Goal: Transaction & Acquisition: Purchase product/service

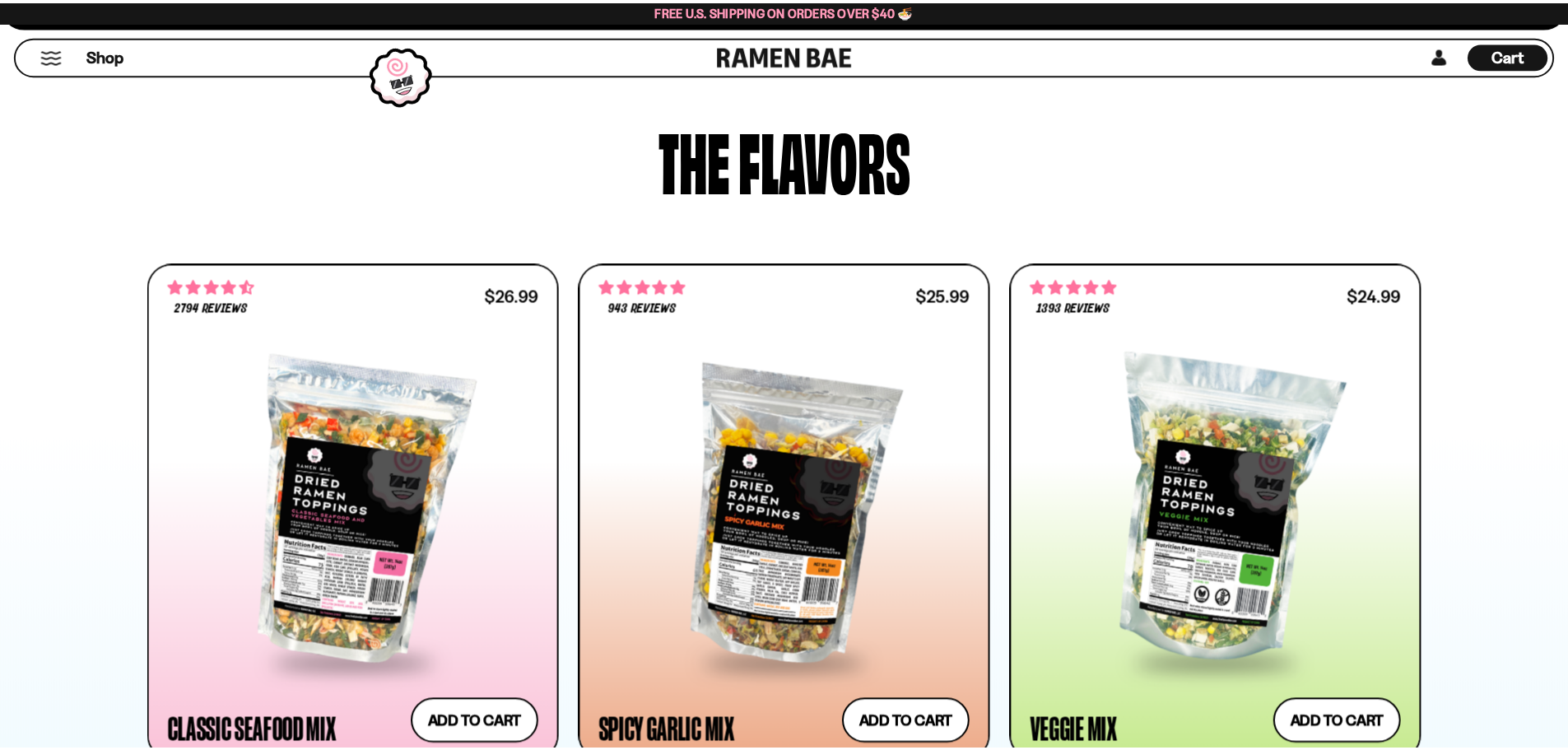
scroll to position [741, 0]
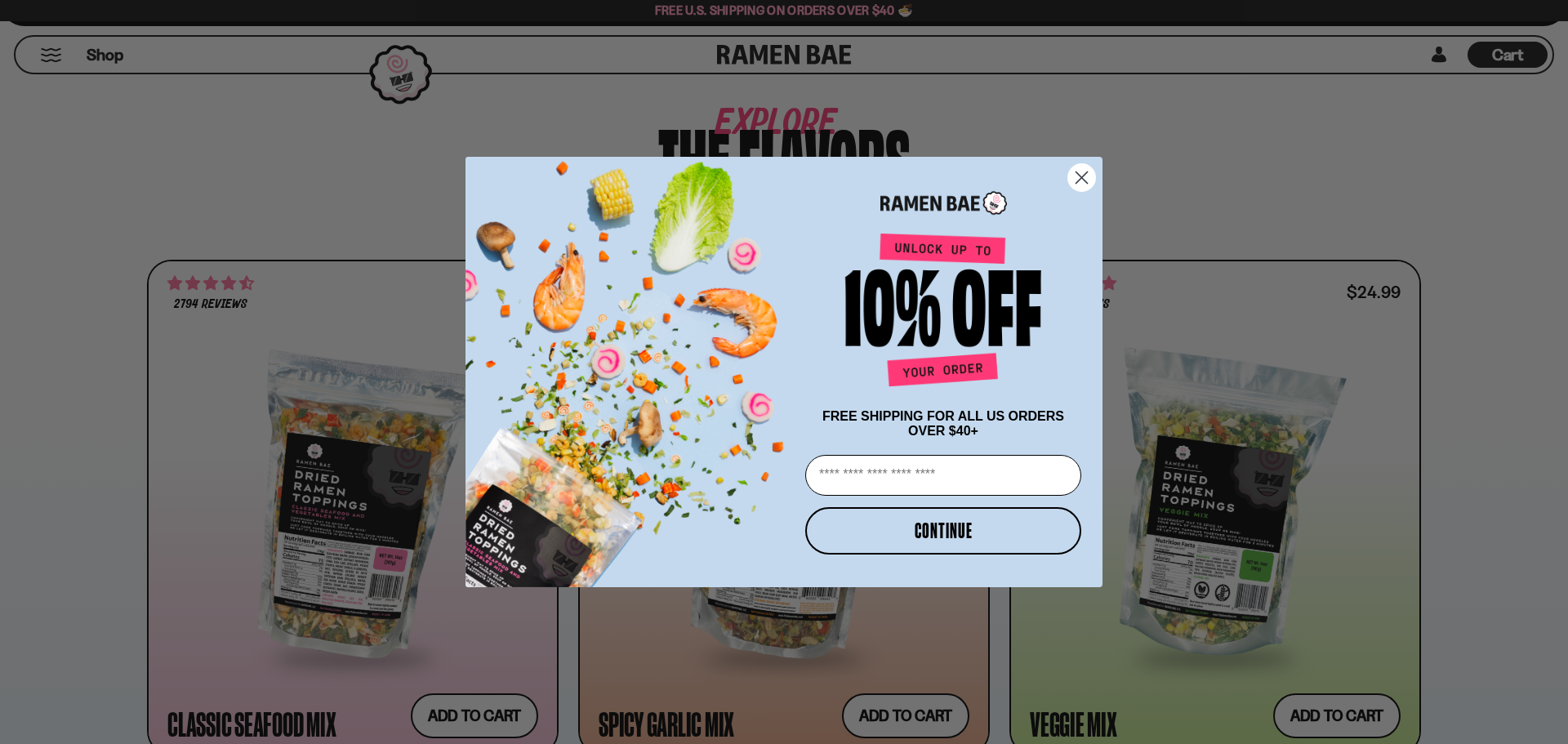
click at [1080, 175] on icon "Close dialog" at bounding box center [1082, 178] width 12 height 12
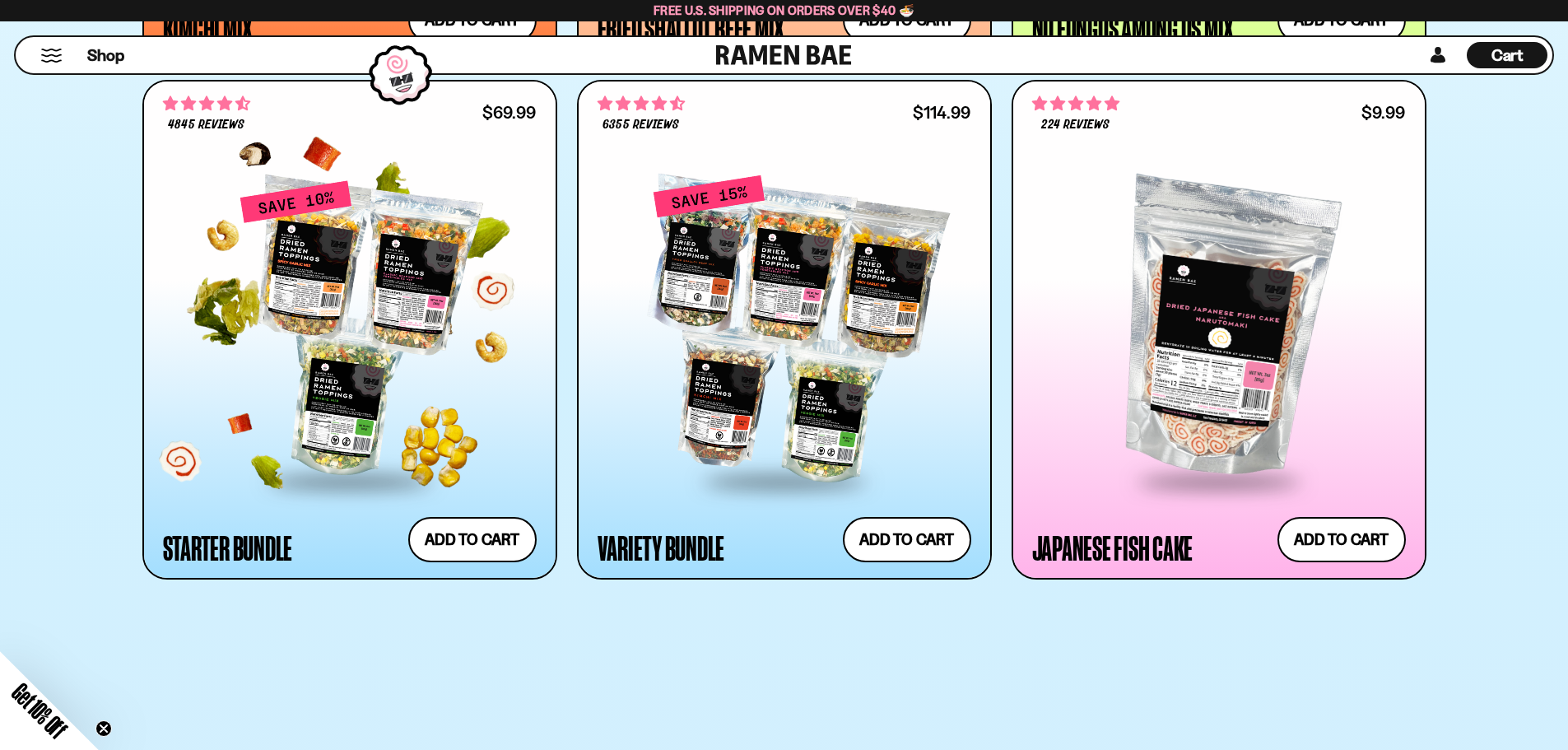
scroll to position [1976, 0]
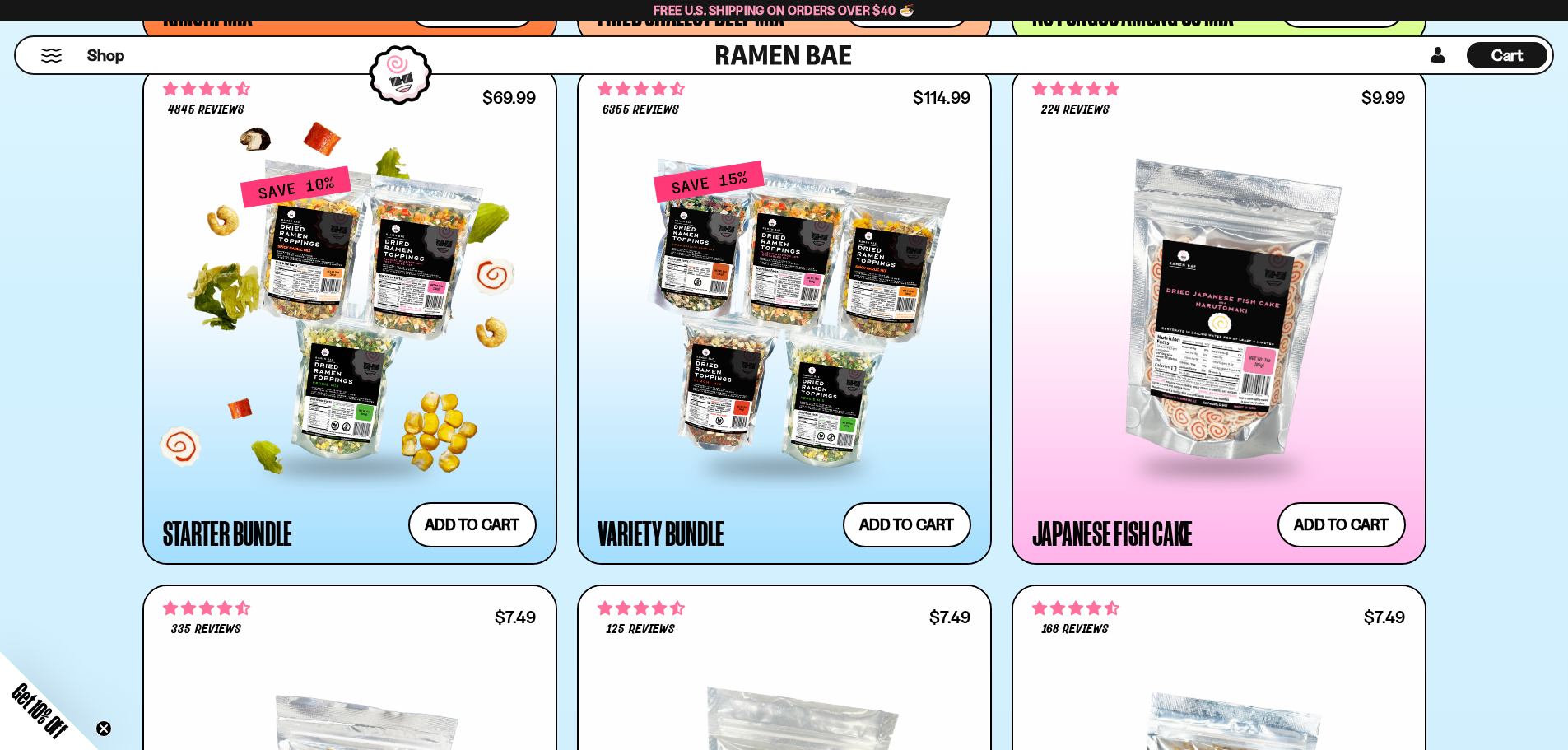
click at [459, 347] on div at bounding box center [350, 315] width 374 height 300
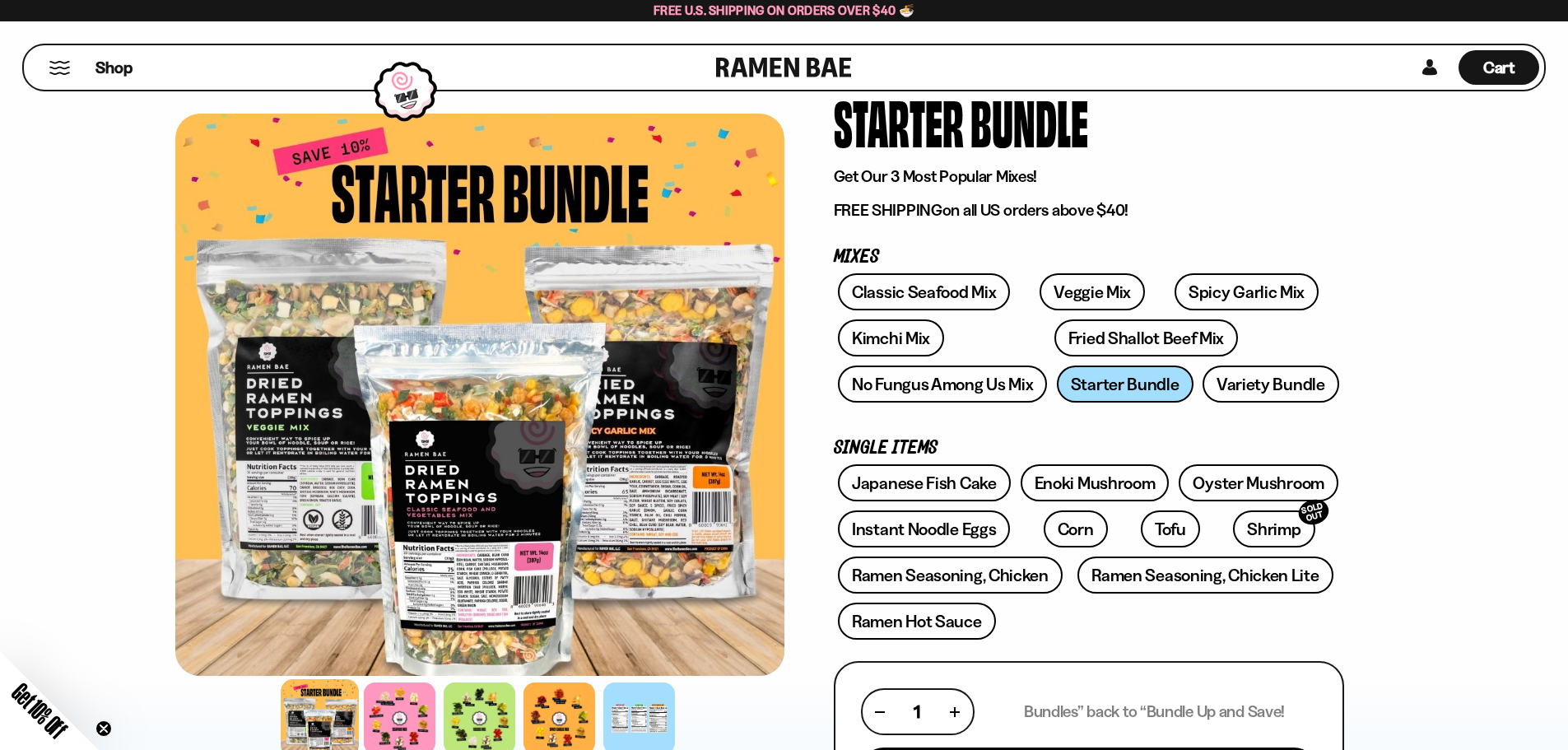
scroll to position [82, 0]
click at [285, 437] on div at bounding box center [479, 395] width 609 height 562
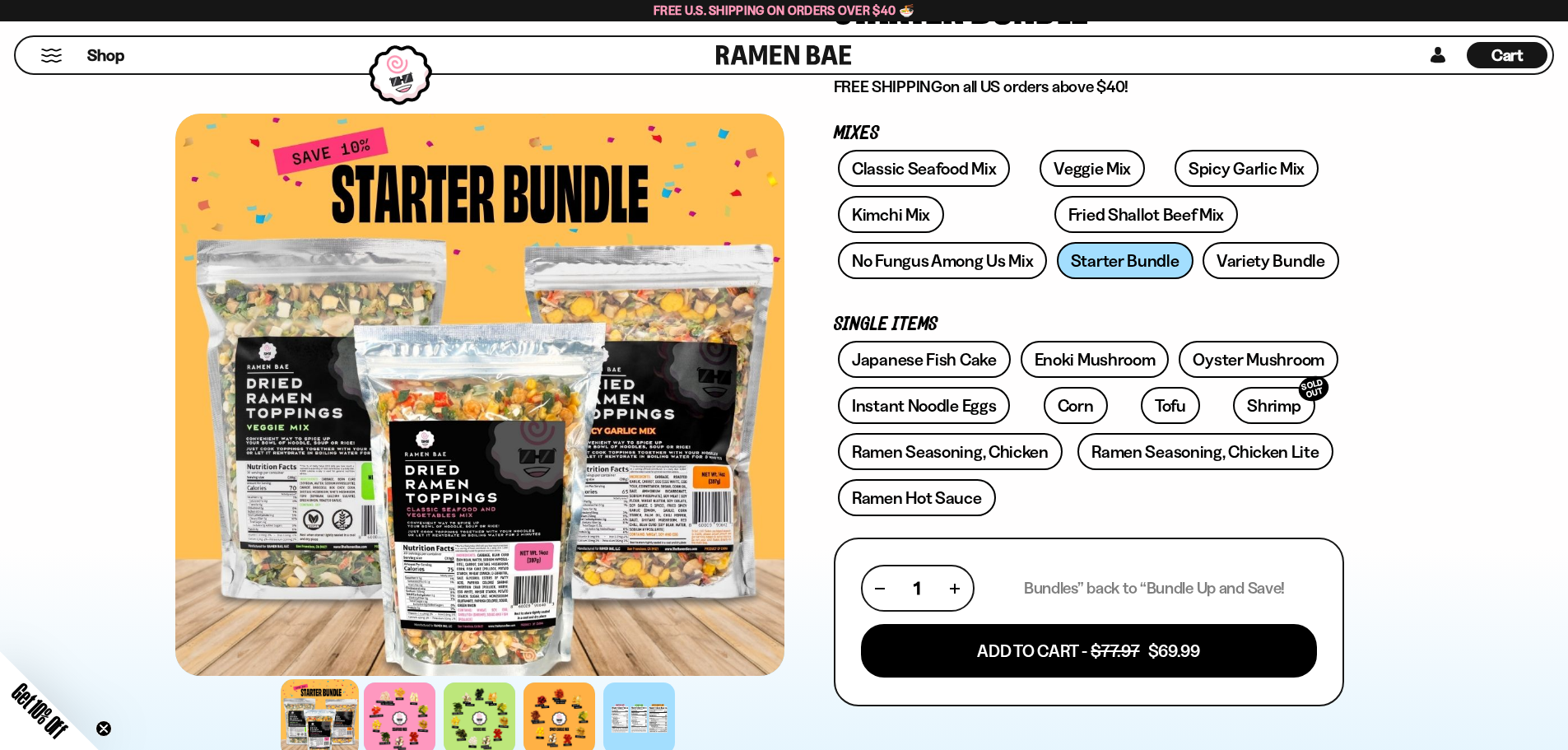
scroll to position [247, 0]
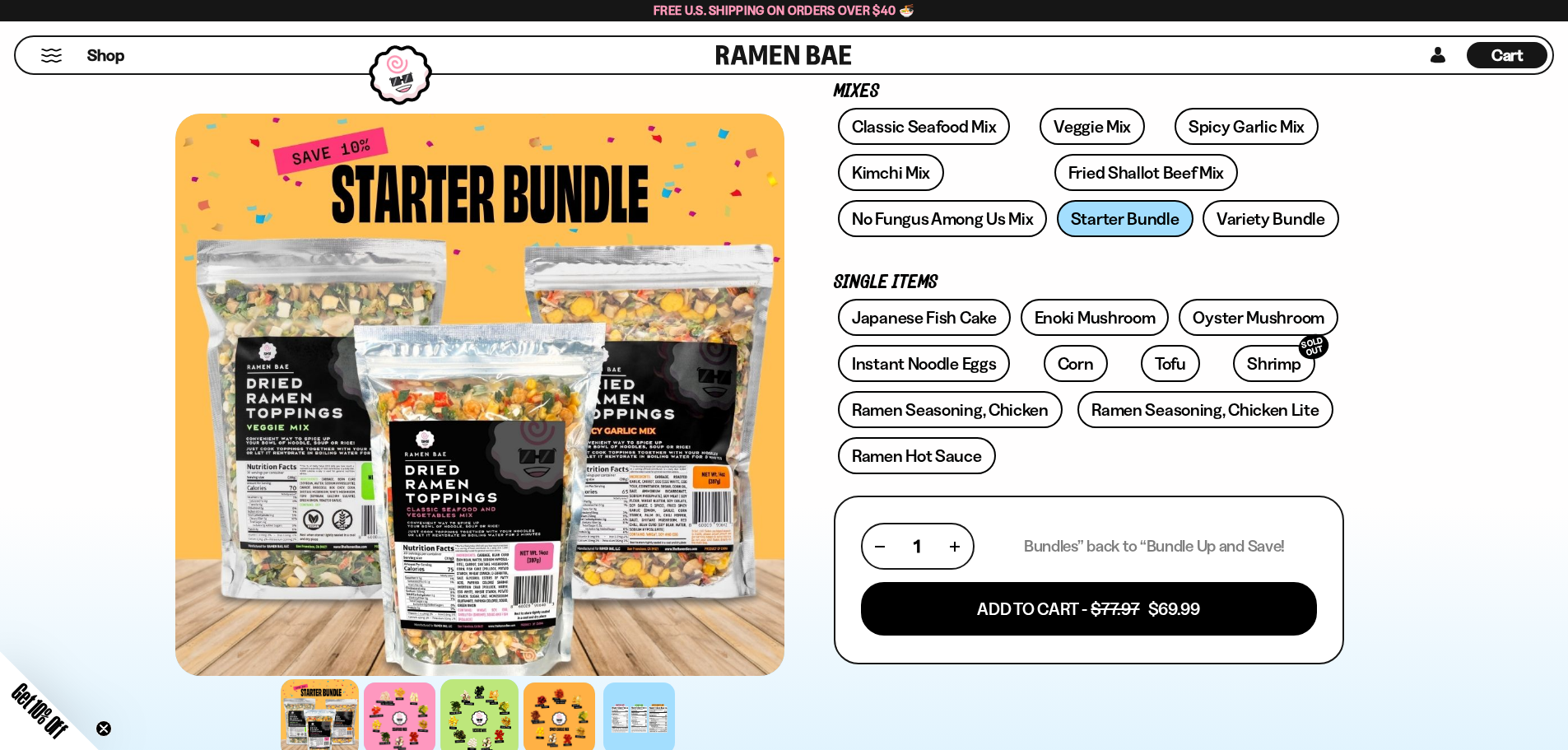
click at [490, 713] on div at bounding box center [479, 719] width 78 height 78
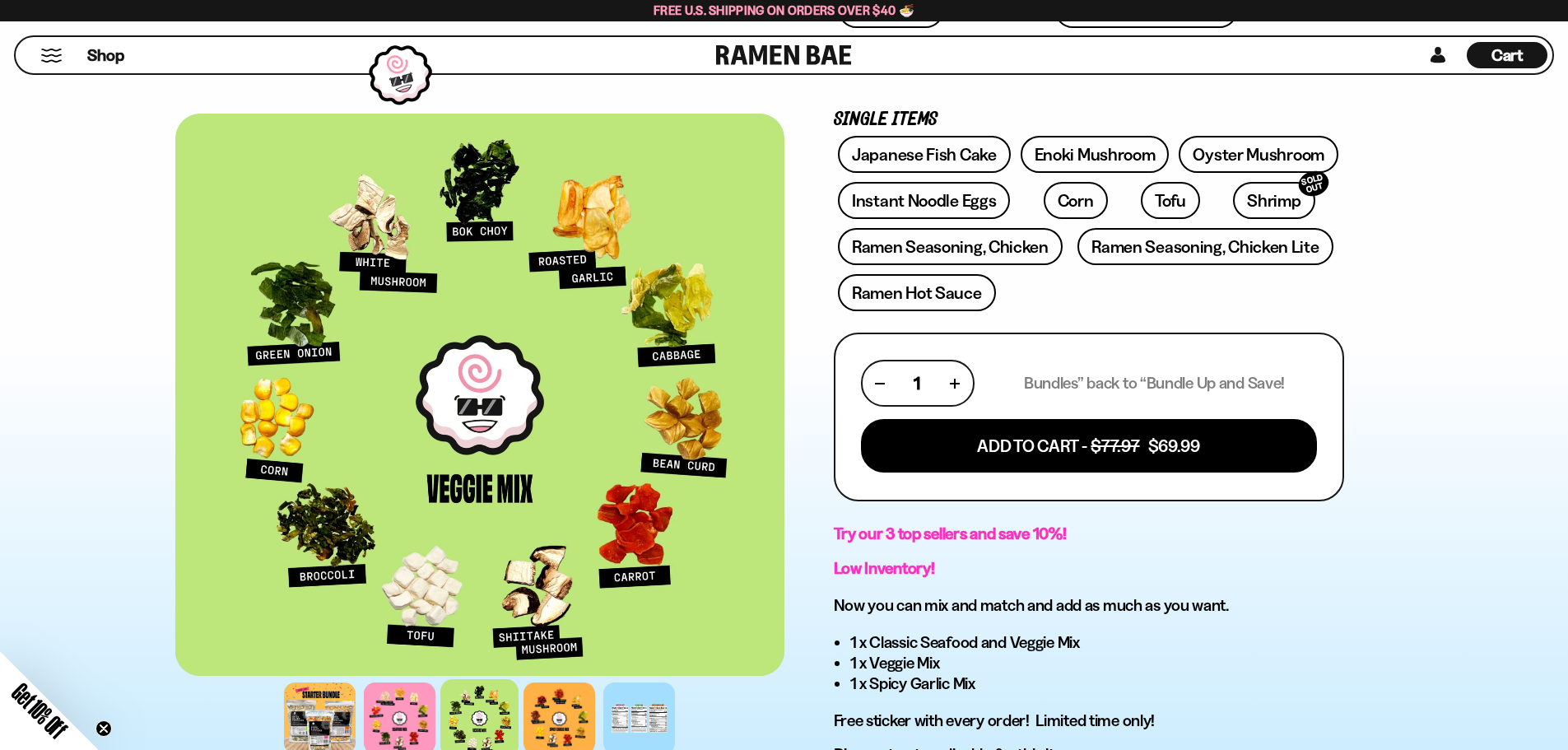
scroll to position [412, 0]
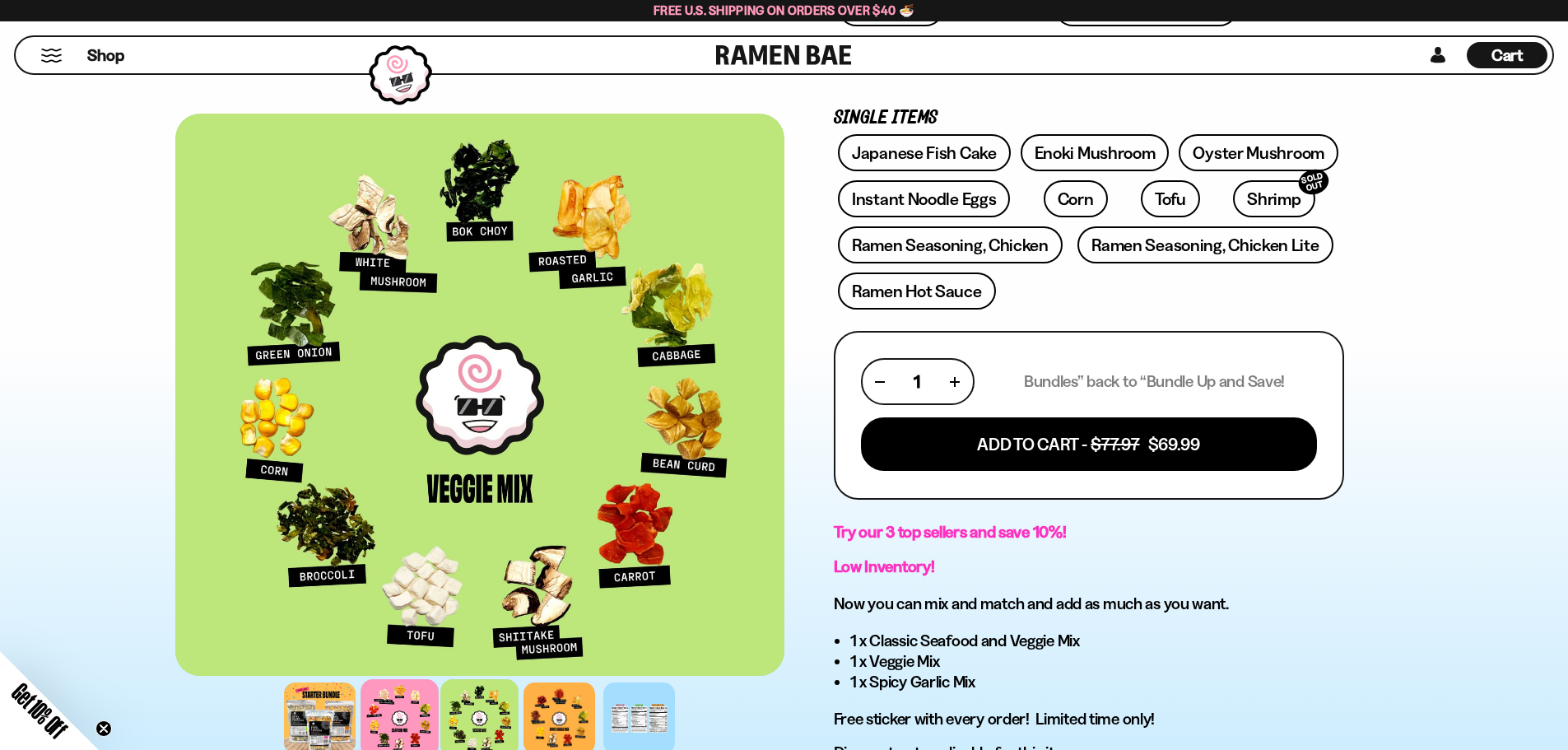
click at [414, 721] on div at bounding box center [399, 719] width 78 height 78
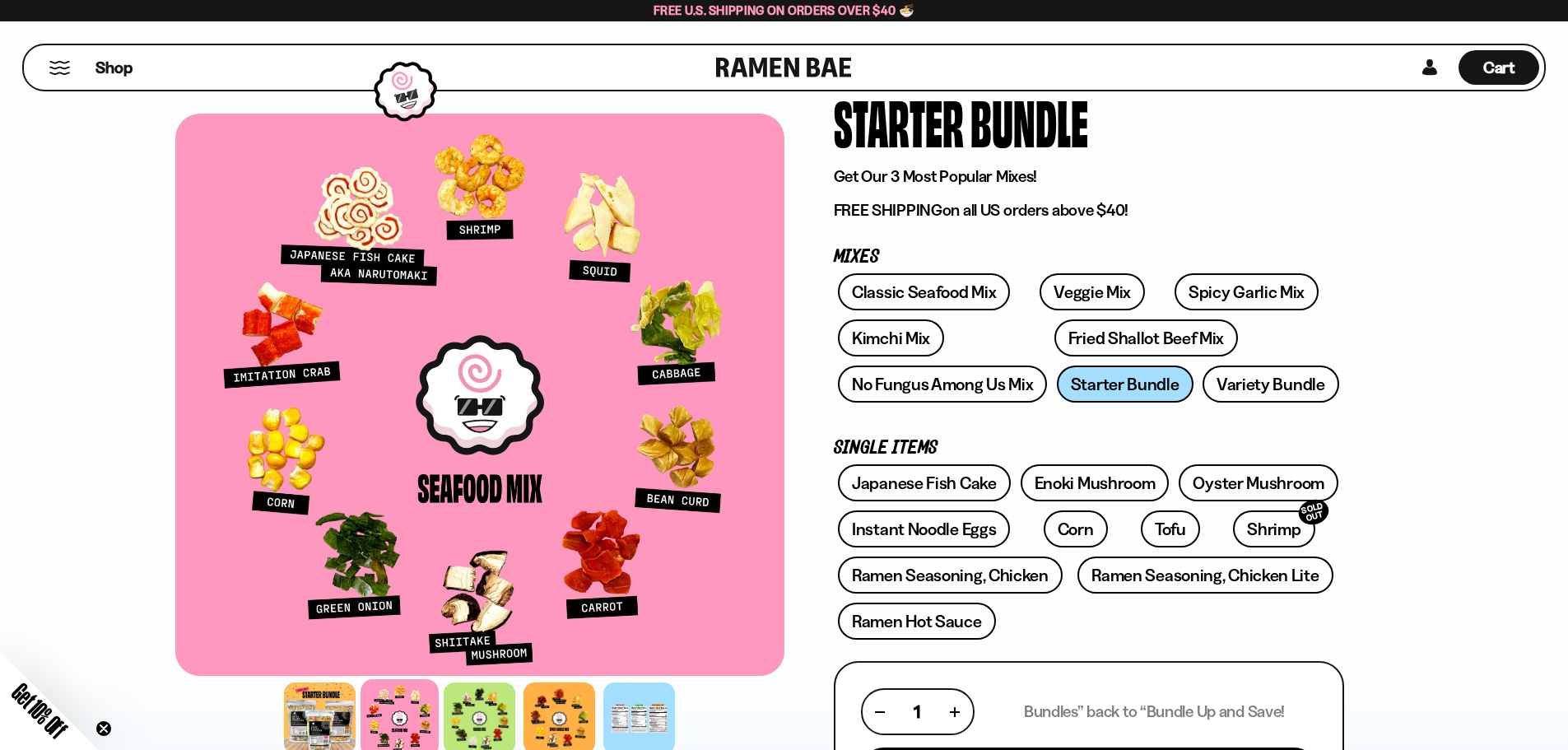
scroll to position [82, 0]
click at [554, 717] on div at bounding box center [559, 719] width 78 height 78
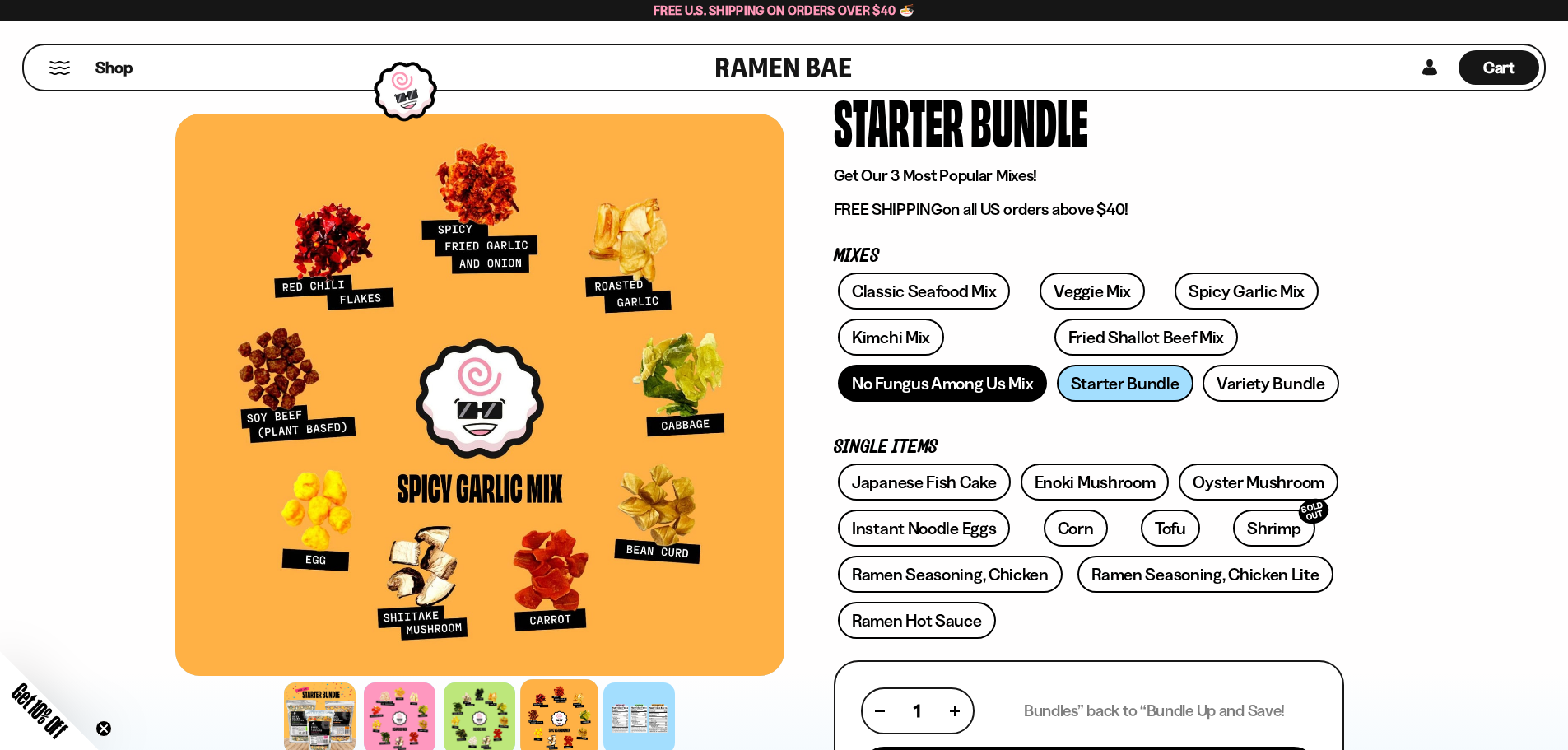
click at [987, 396] on link "No Fungus Among Us Mix" at bounding box center [942, 384] width 209 height 37
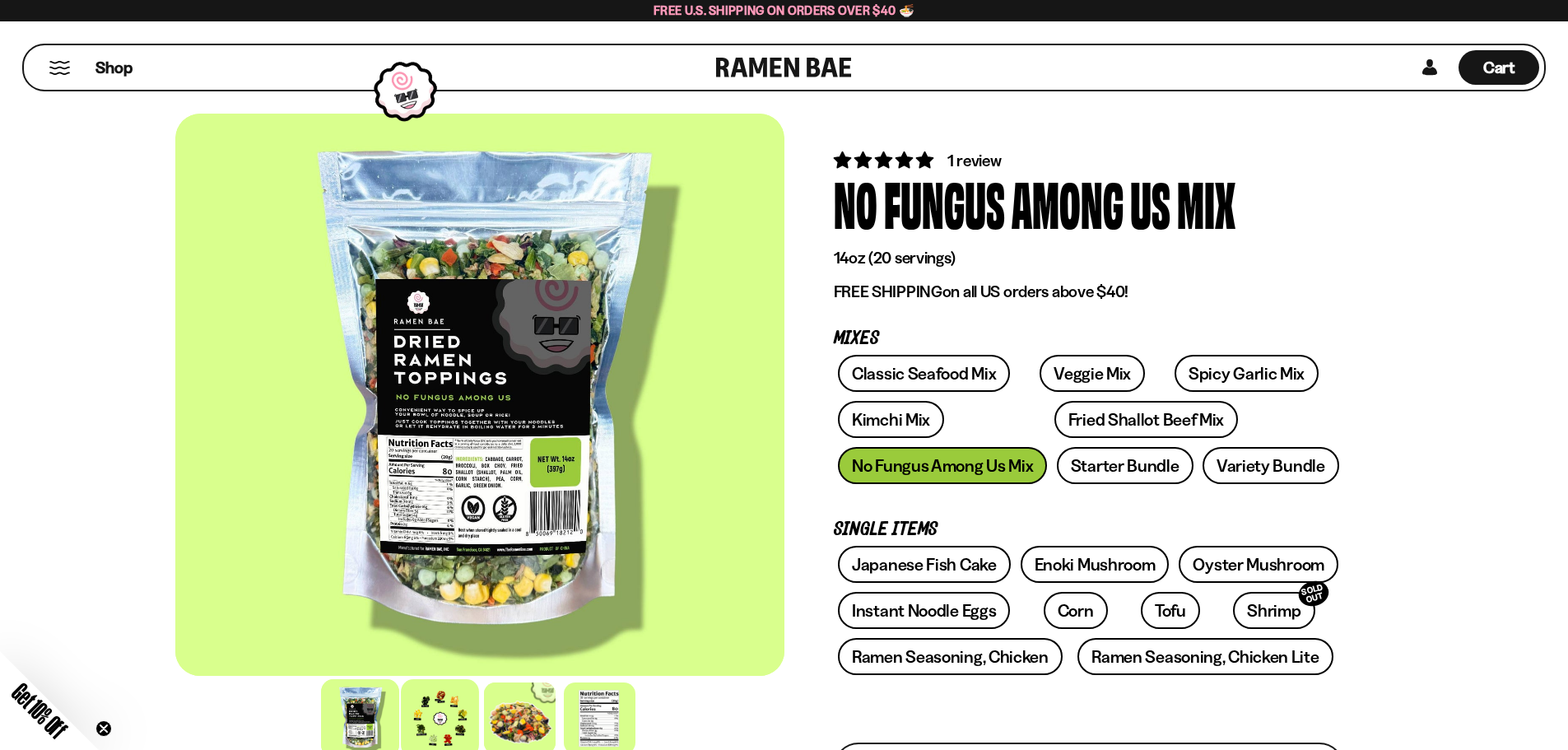
click at [464, 702] on div at bounding box center [440, 719] width 78 height 78
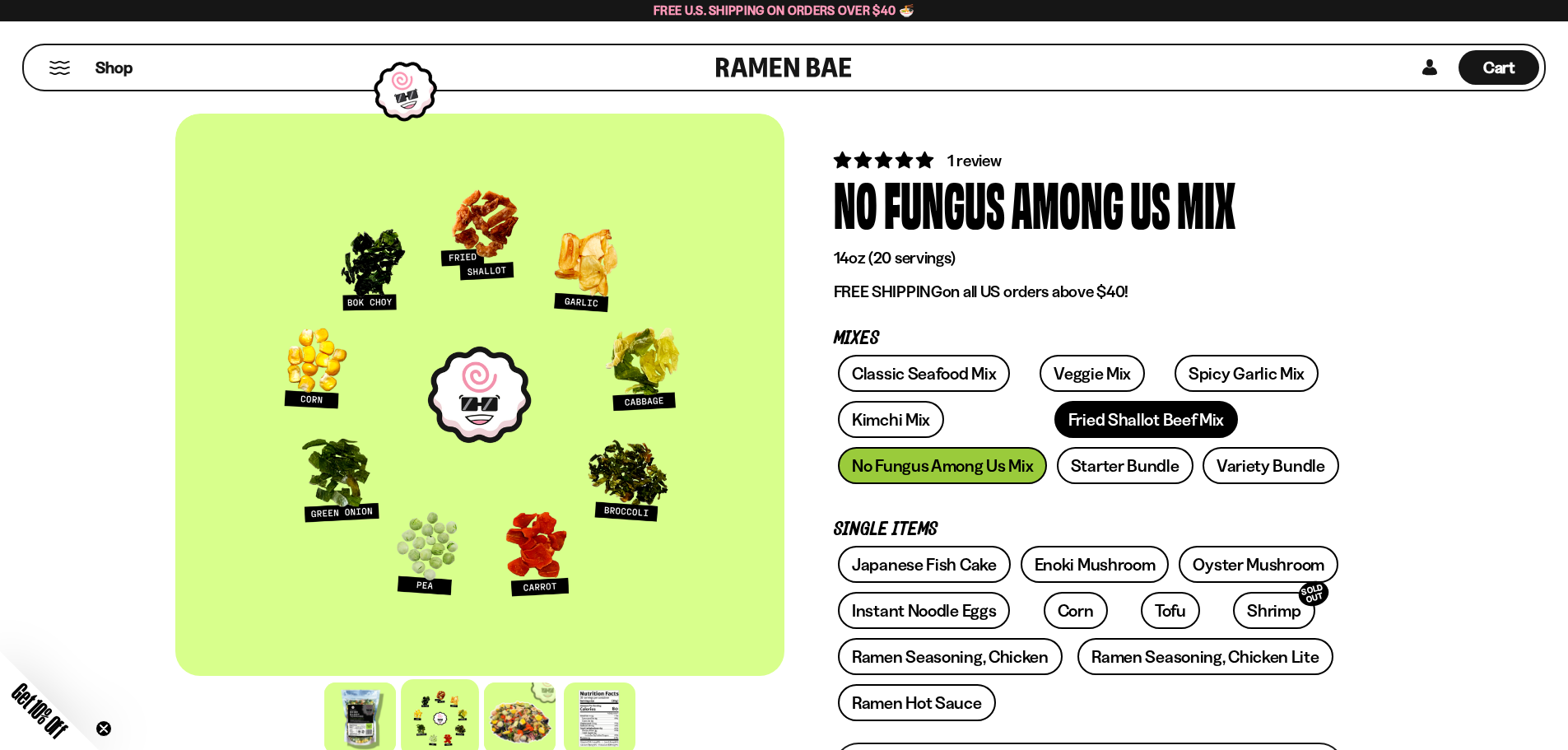
click at [1065, 422] on link "Fried Shallot Beef Mix" at bounding box center [1146, 420] width 184 height 37
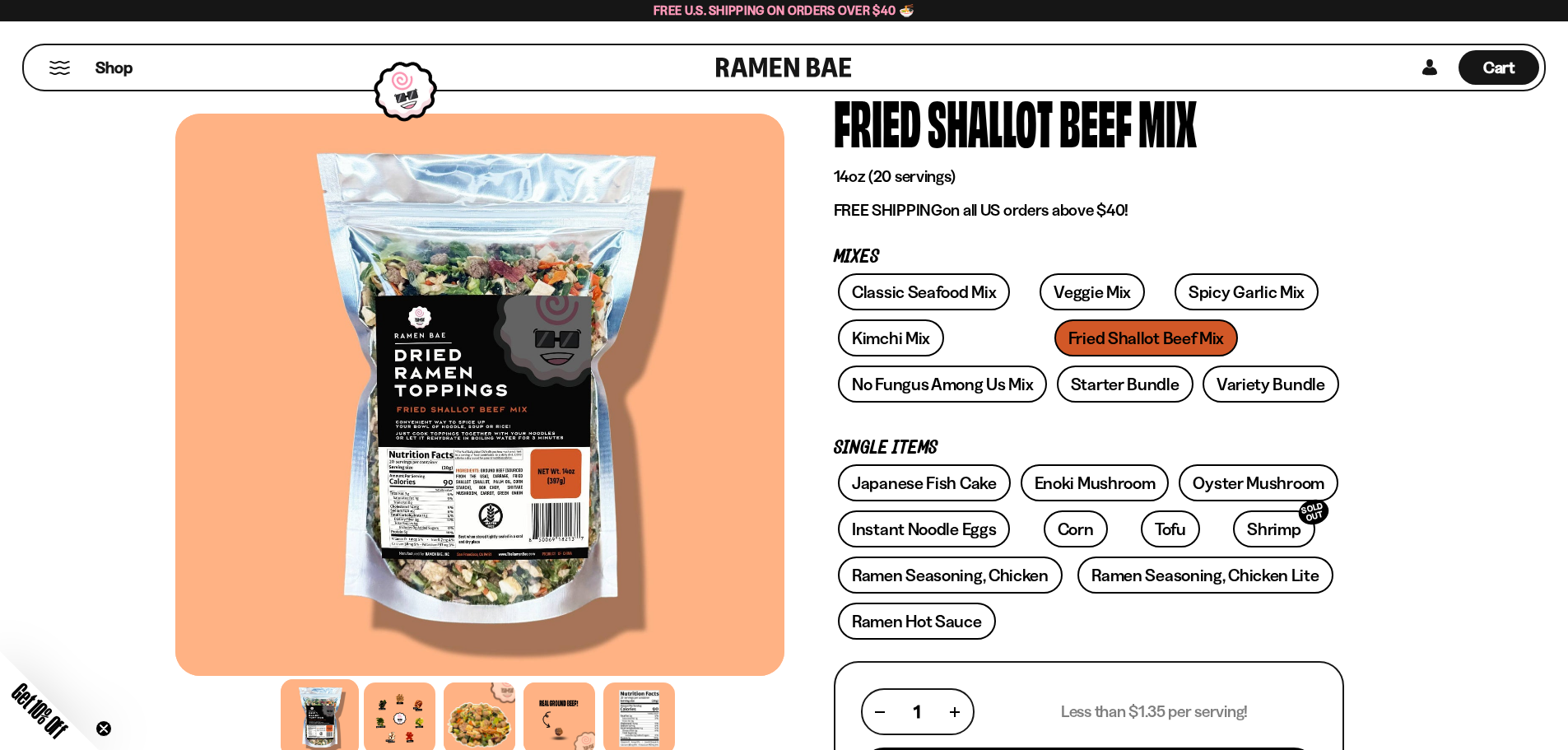
scroll to position [82, 0]
click at [408, 704] on div at bounding box center [399, 719] width 78 height 78
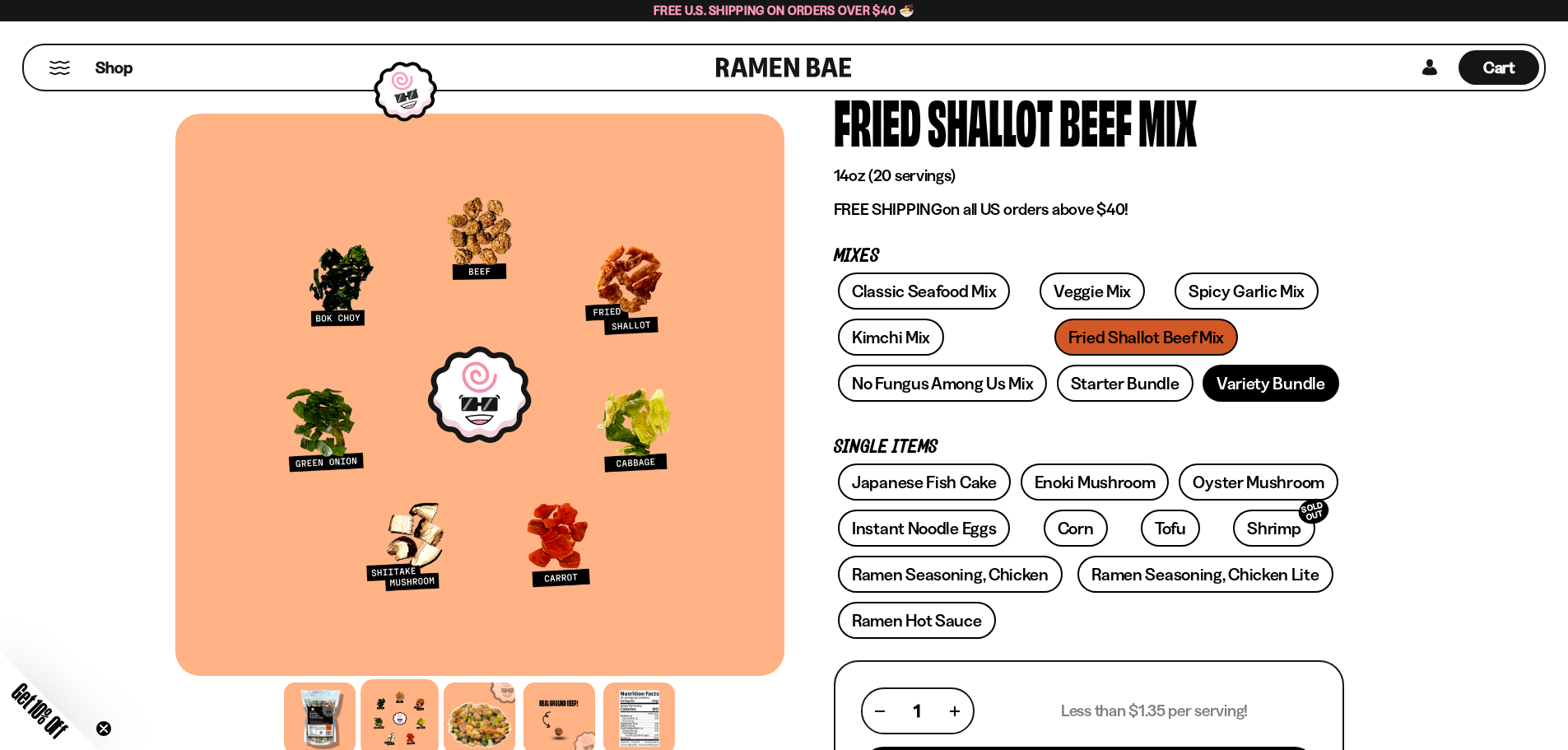
click at [1237, 382] on link "Variety Bundle" at bounding box center [1271, 384] width 137 height 37
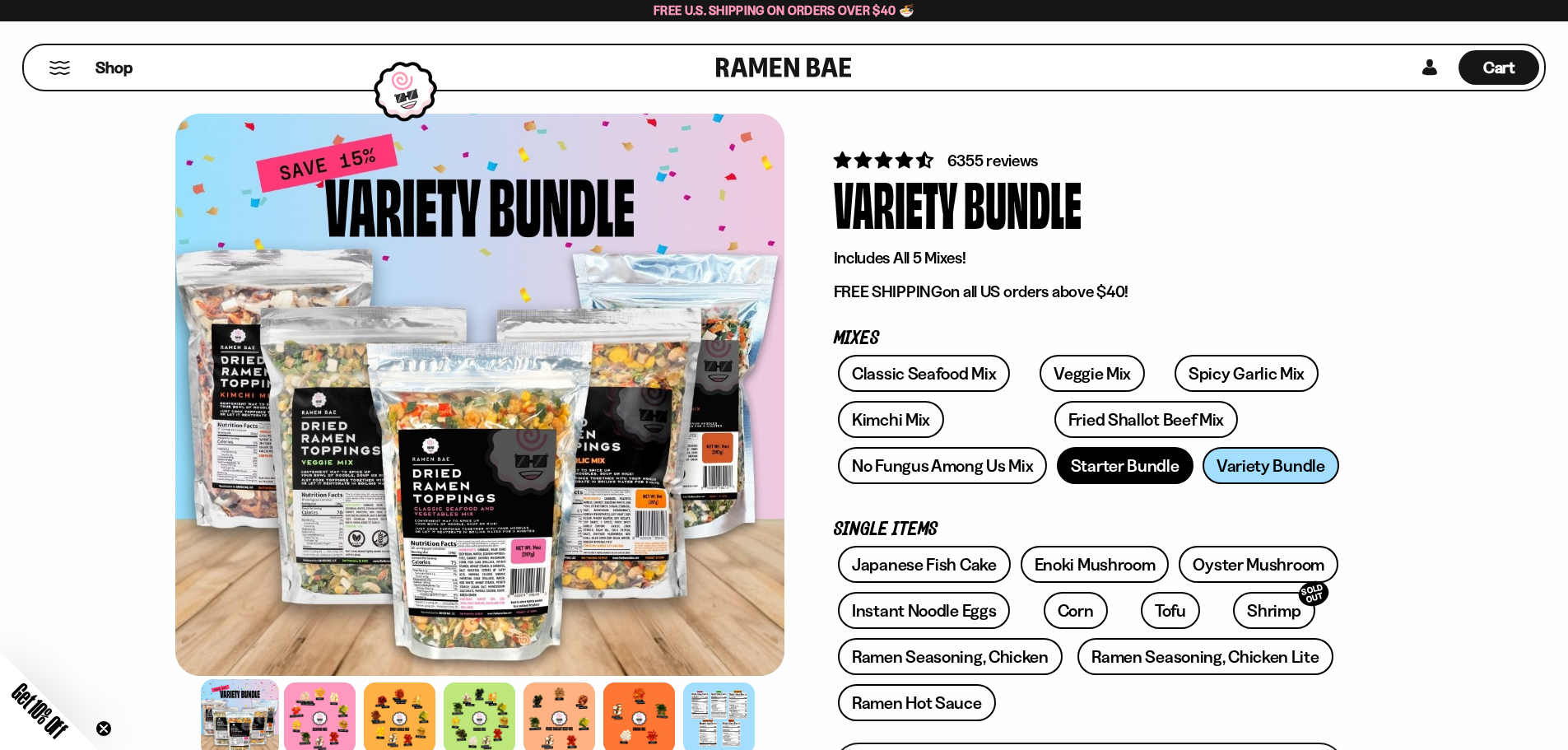
click at [1095, 465] on link "Starter Bundle" at bounding box center [1124, 466] width 137 height 37
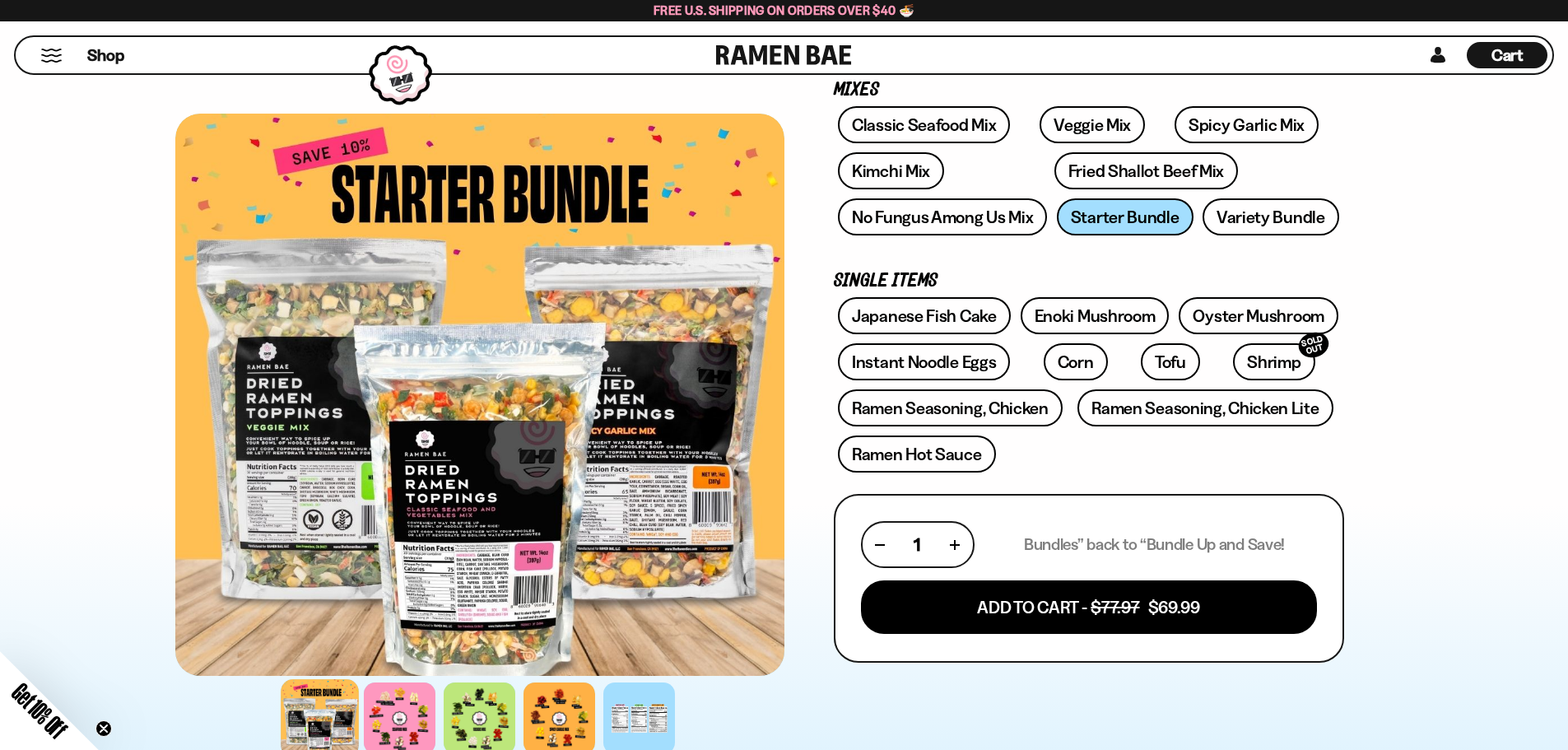
scroll to position [247, 0]
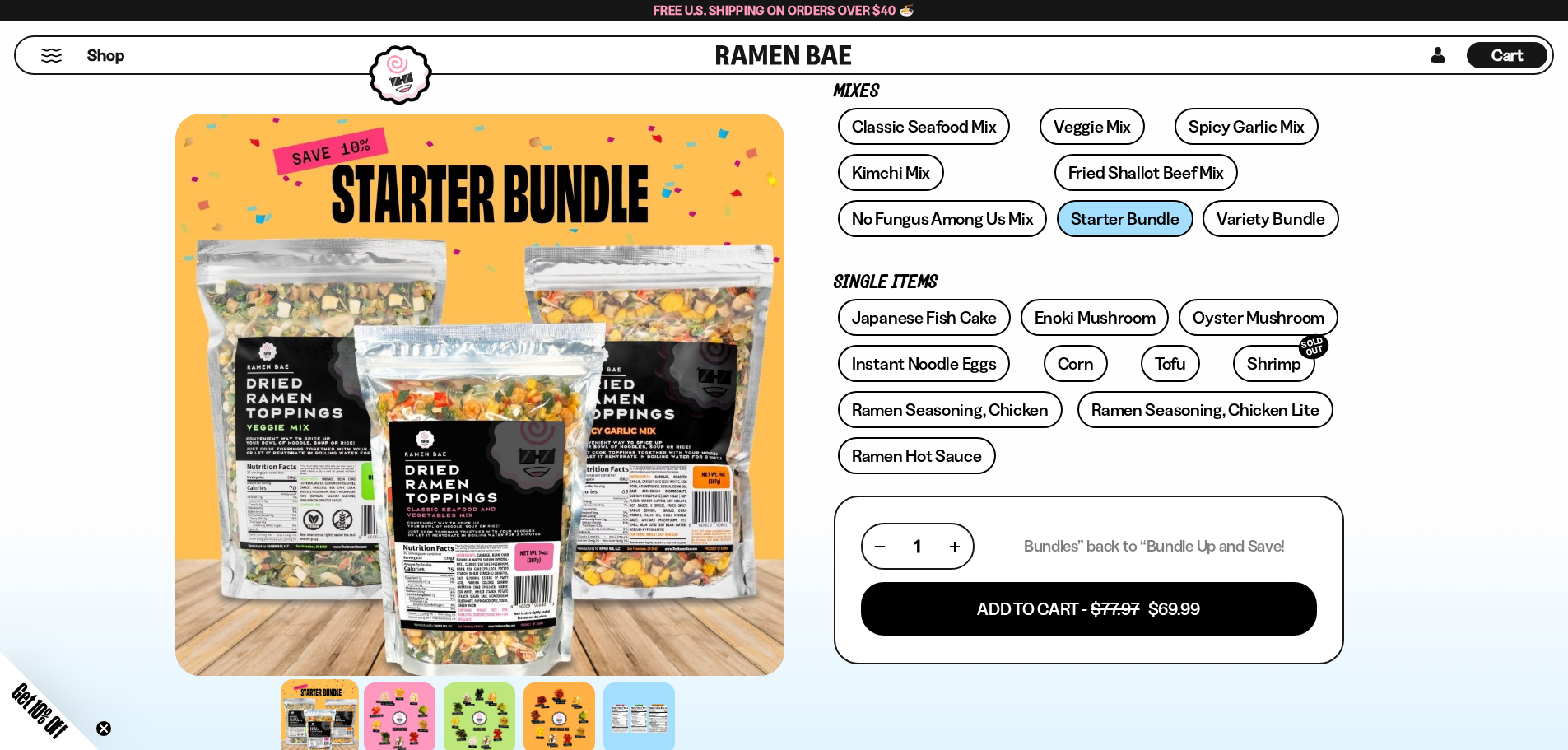
click at [487, 469] on div at bounding box center [479, 395] width 609 height 562
click at [485, 482] on div at bounding box center [479, 395] width 609 height 562
click at [498, 719] on div at bounding box center [479, 719] width 78 height 78
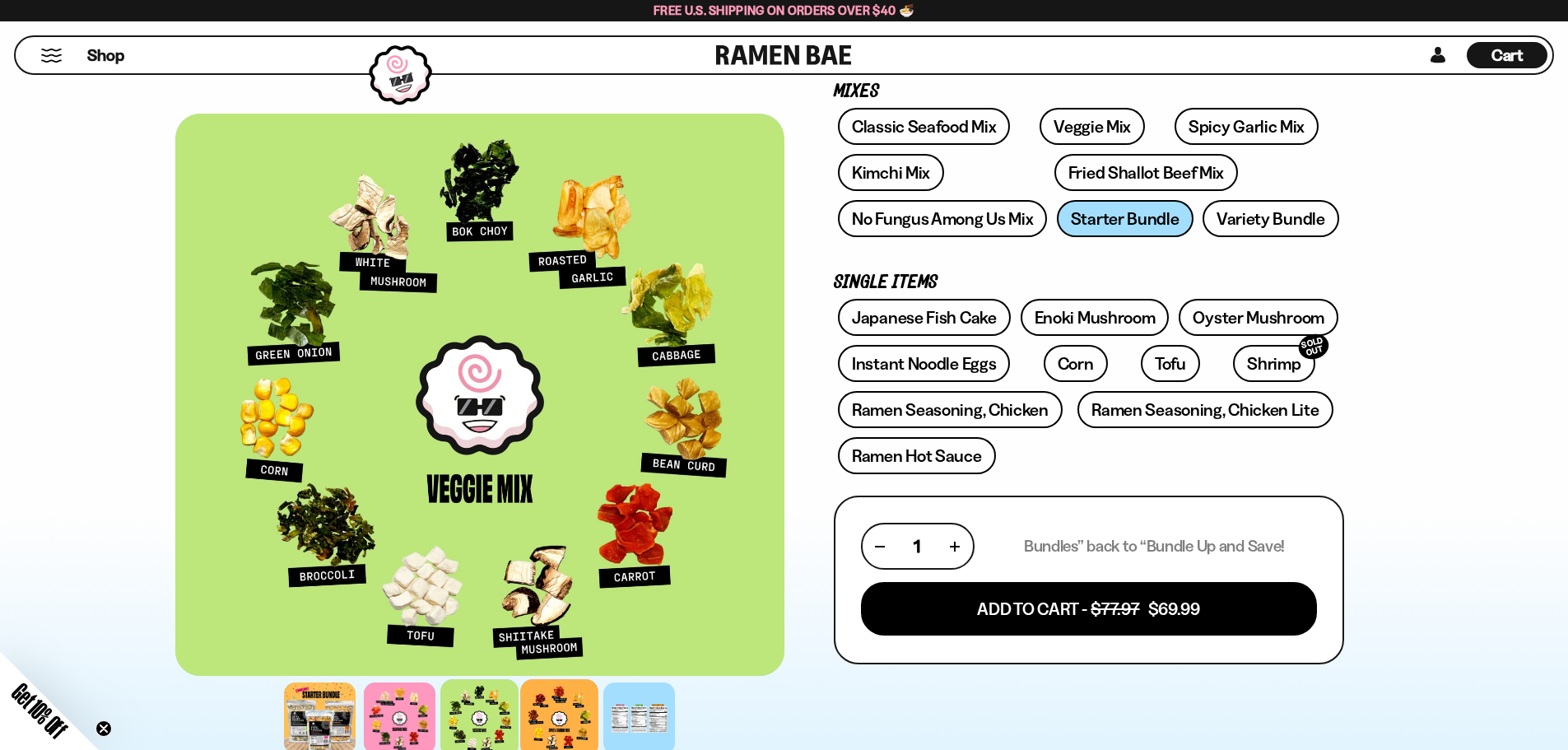
click at [547, 717] on div at bounding box center [559, 719] width 78 height 78
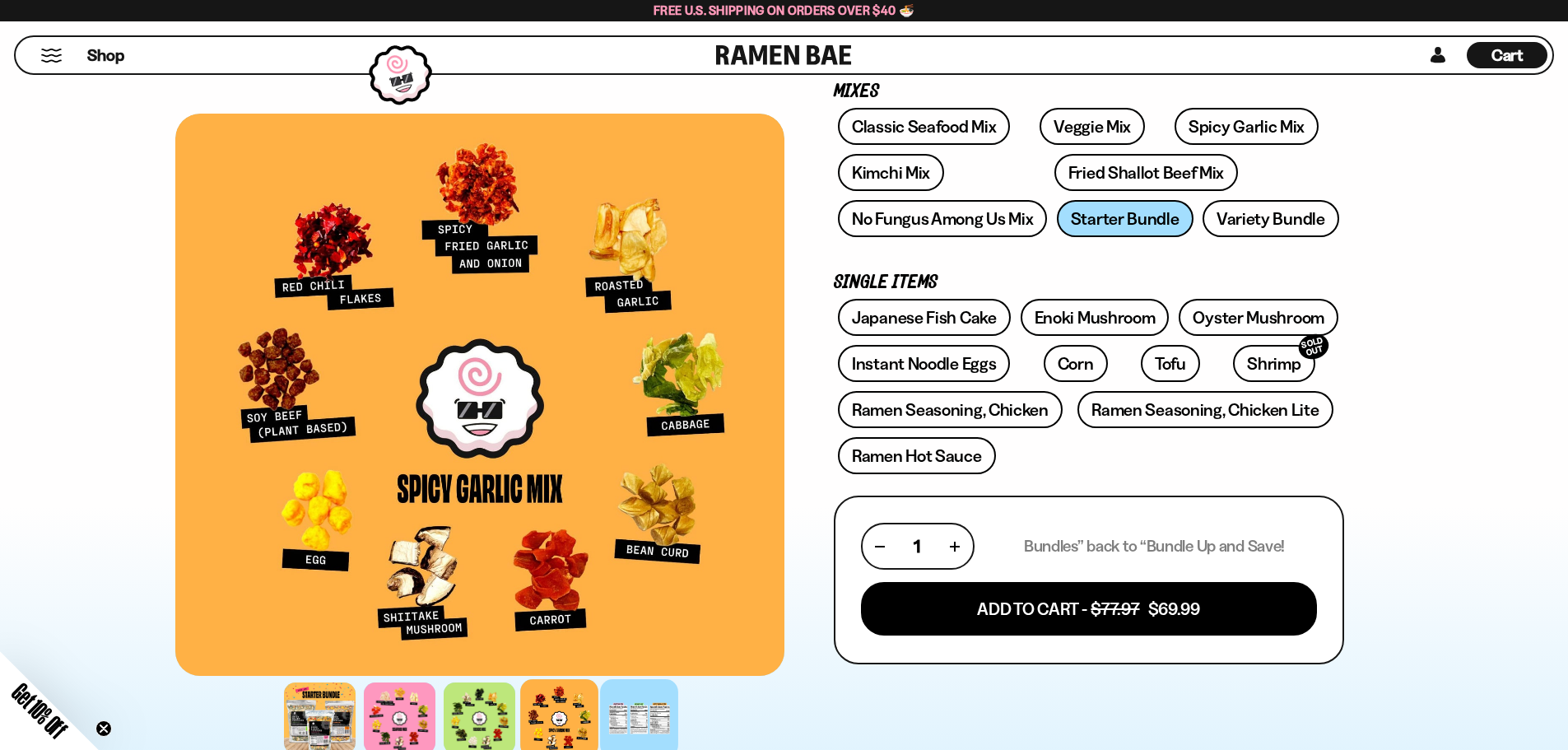
click at [617, 711] on div at bounding box center [639, 719] width 78 height 78
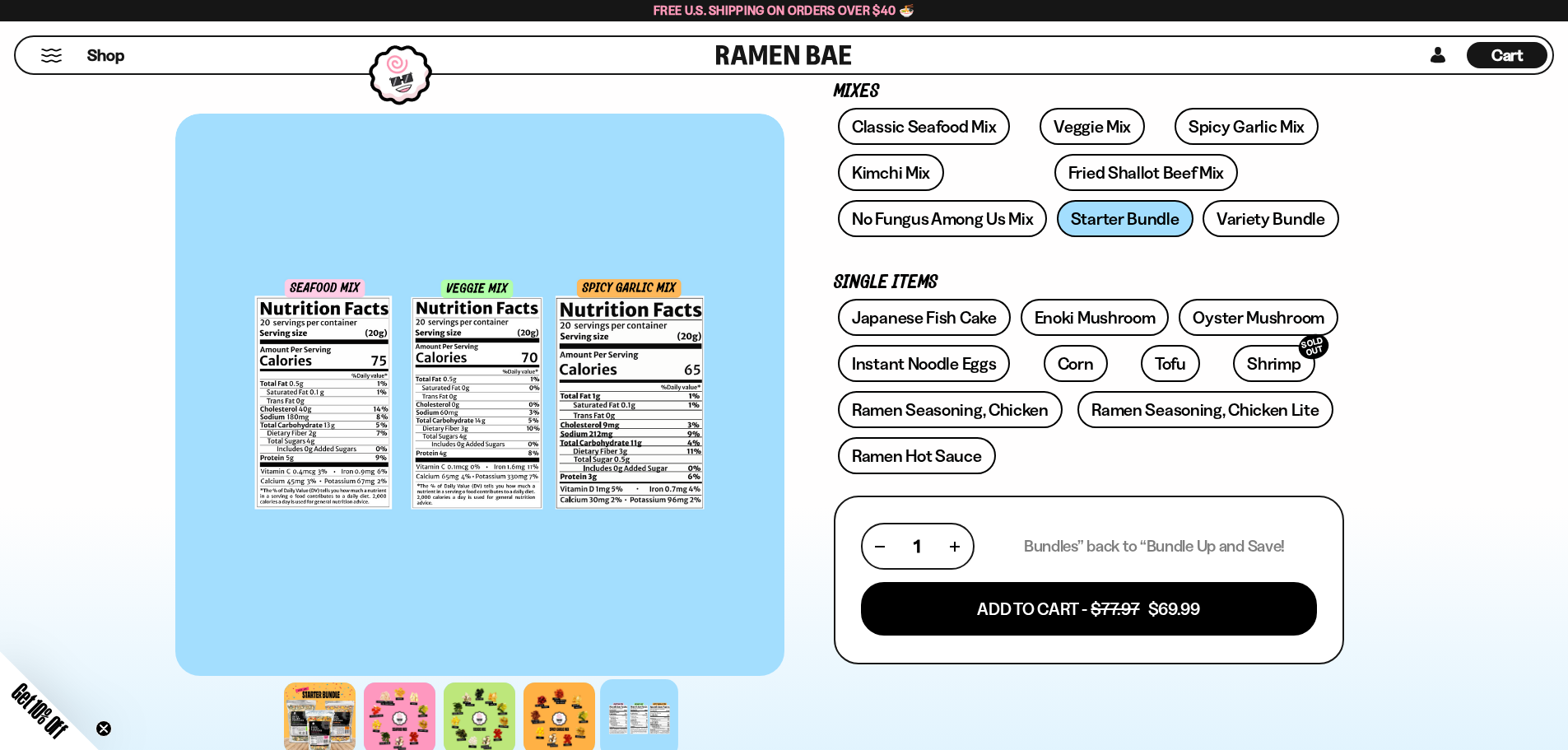
click at [676, 707] on div at bounding box center [639, 719] width 78 height 78
click at [468, 685] on div at bounding box center [479, 719] width 78 height 78
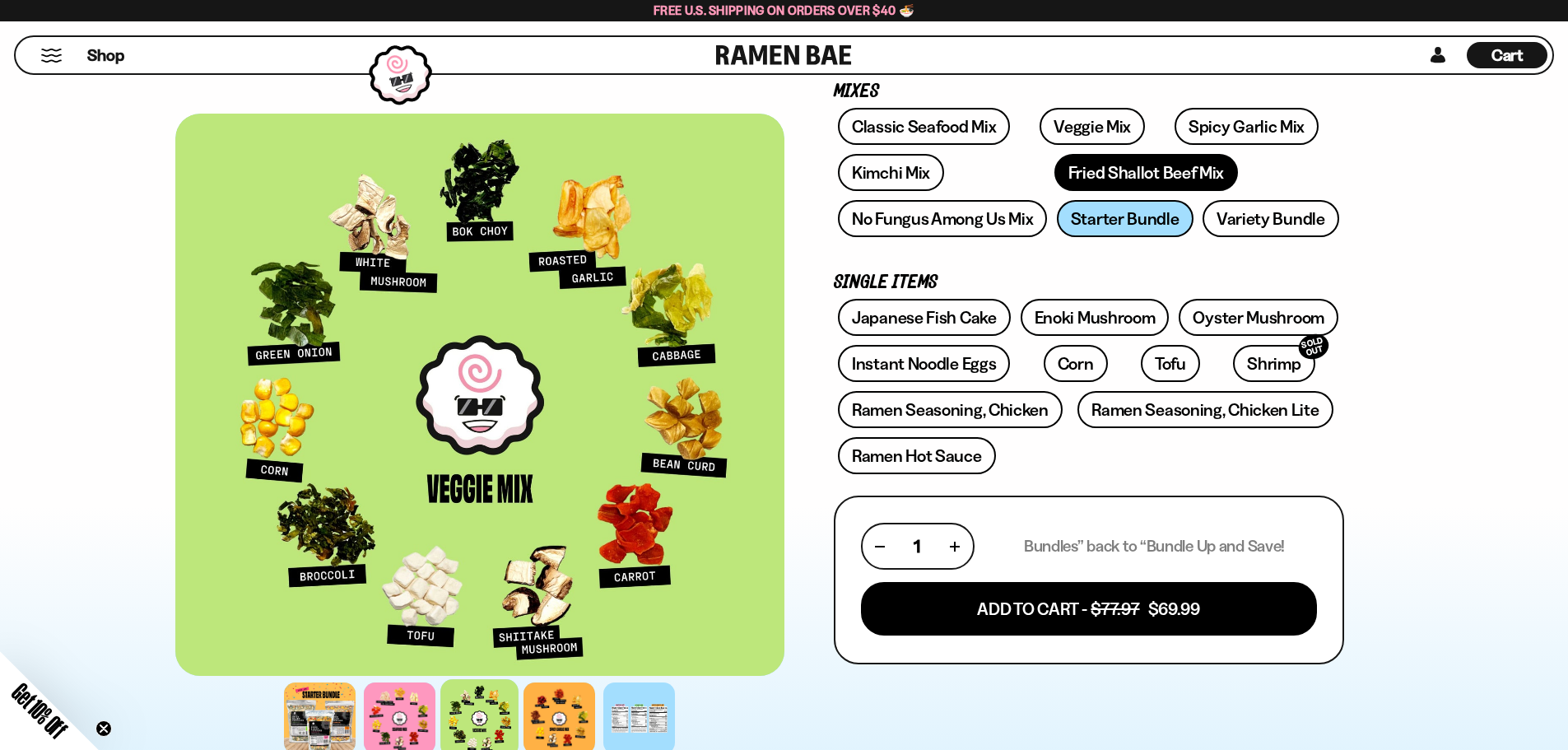
click at [1055, 184] on link "Fried Shallot Beef Mix" at bounding box center [1146, 173] width 184 height 37
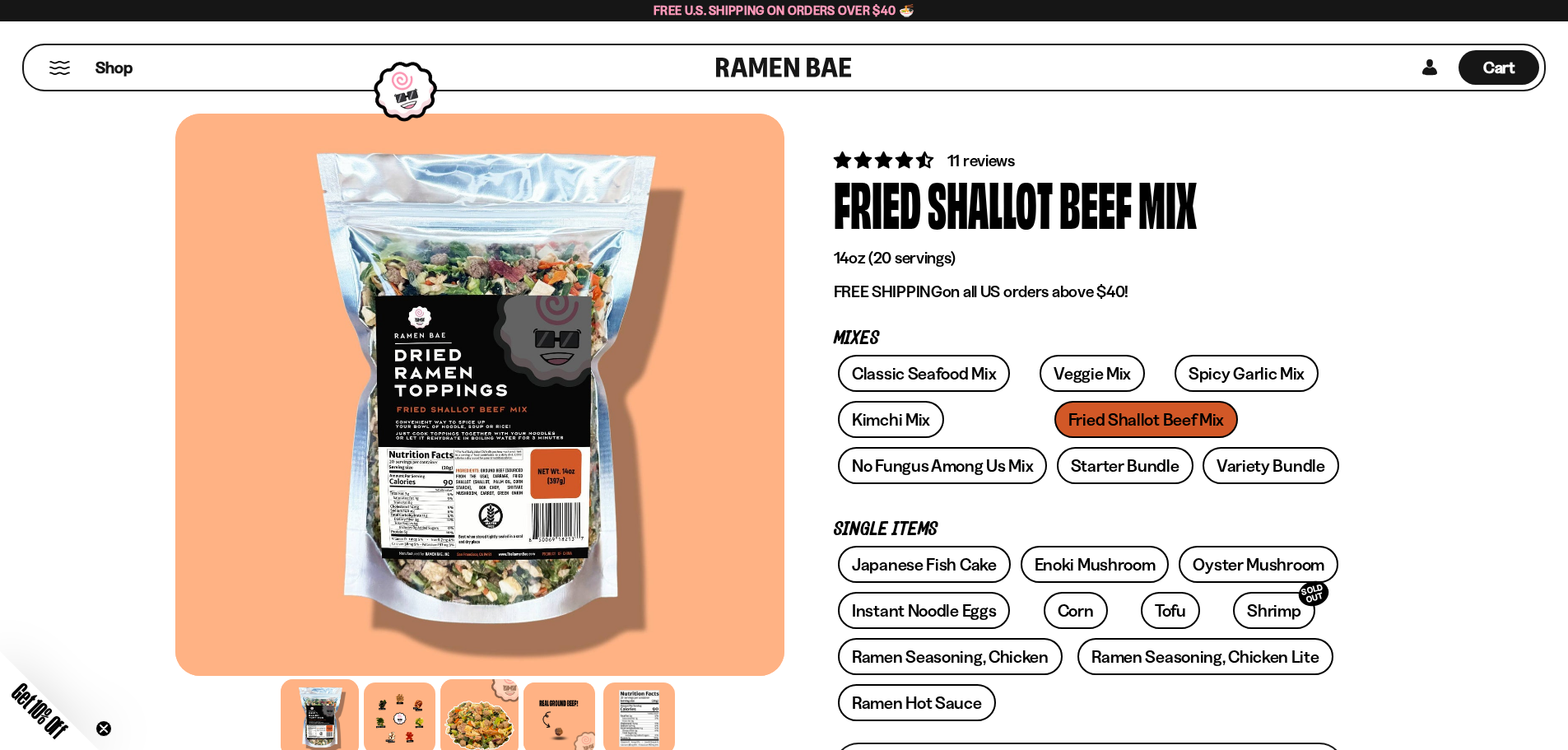
click at [461, 705] on div at bounding box center [479, 719] width 78 height 78
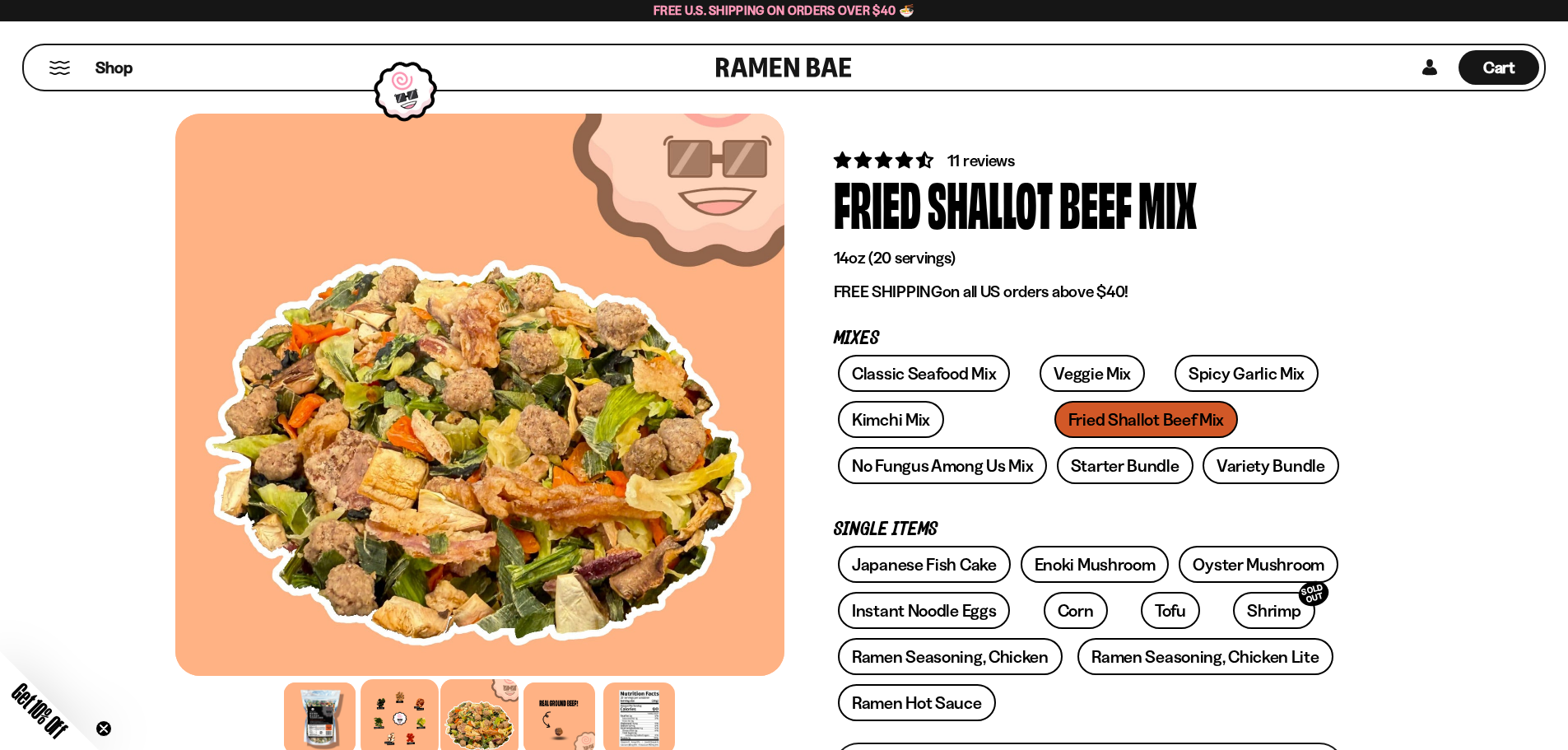
click at [405, 710] on div at bounding box center [399, 719] width 78 height 78
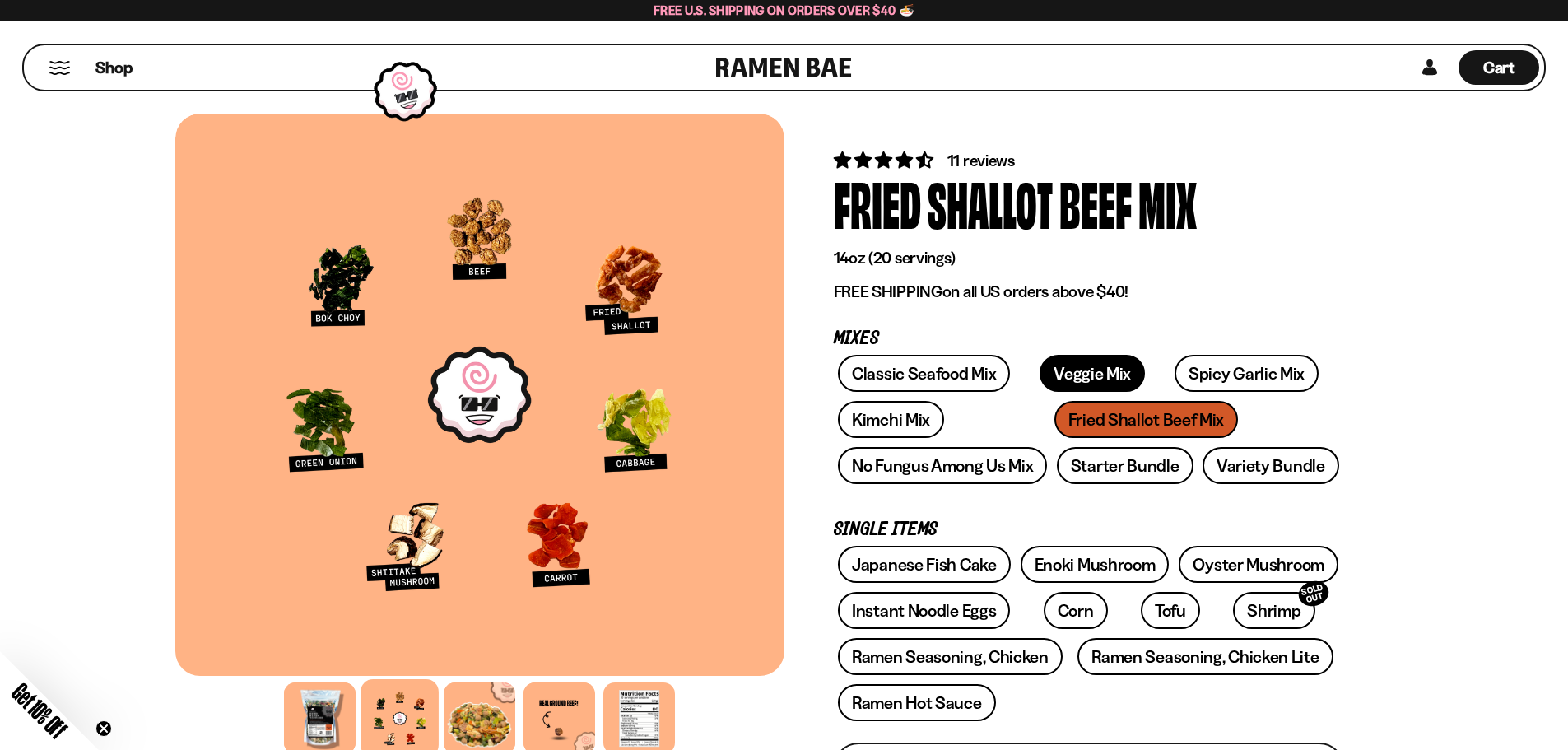
click at [1095, 372] on link "Veggie Mix" at bounding box center [1092, 373] width 105 height 37
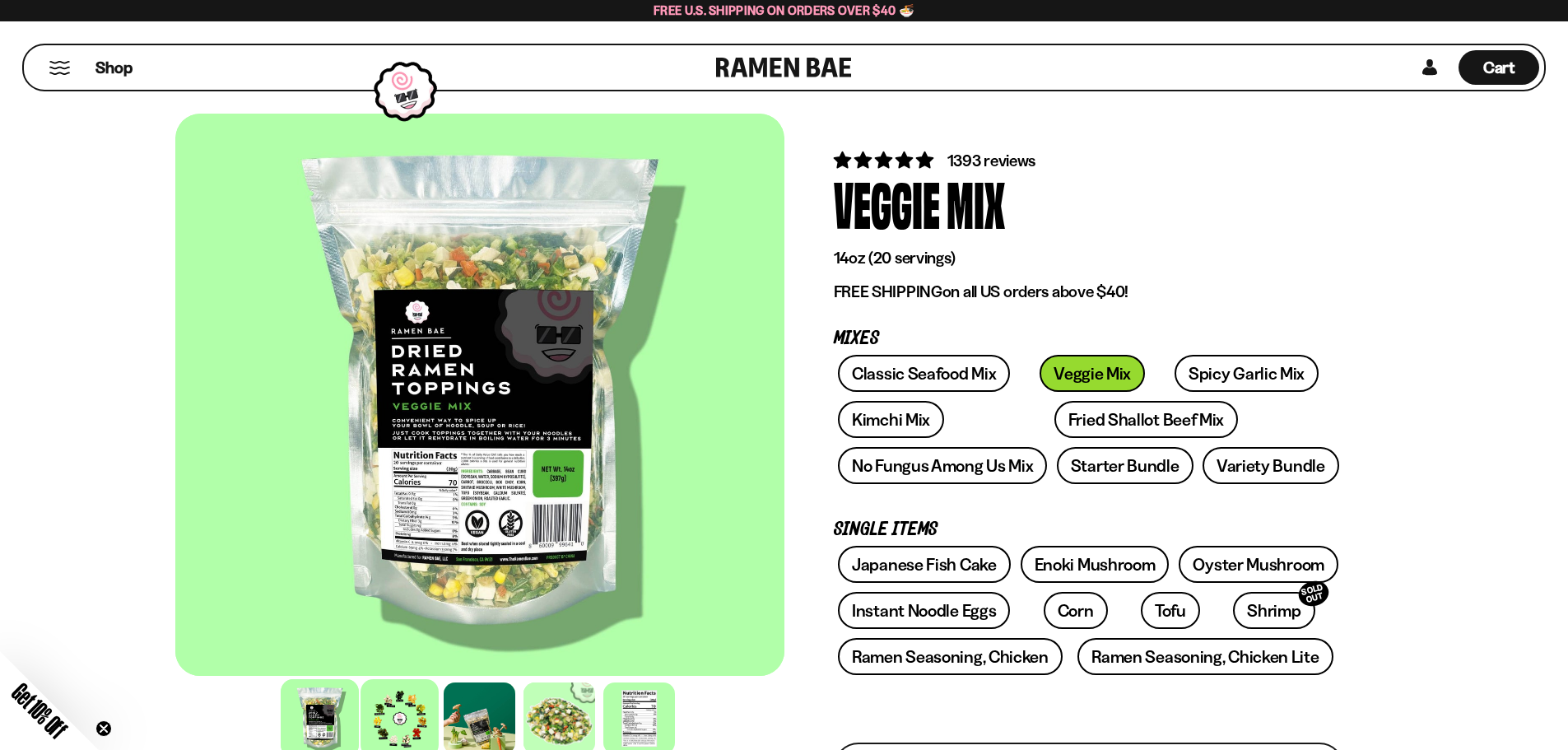
click at [400, 712] on div at bounding box center [399, 719] width 78 height 78
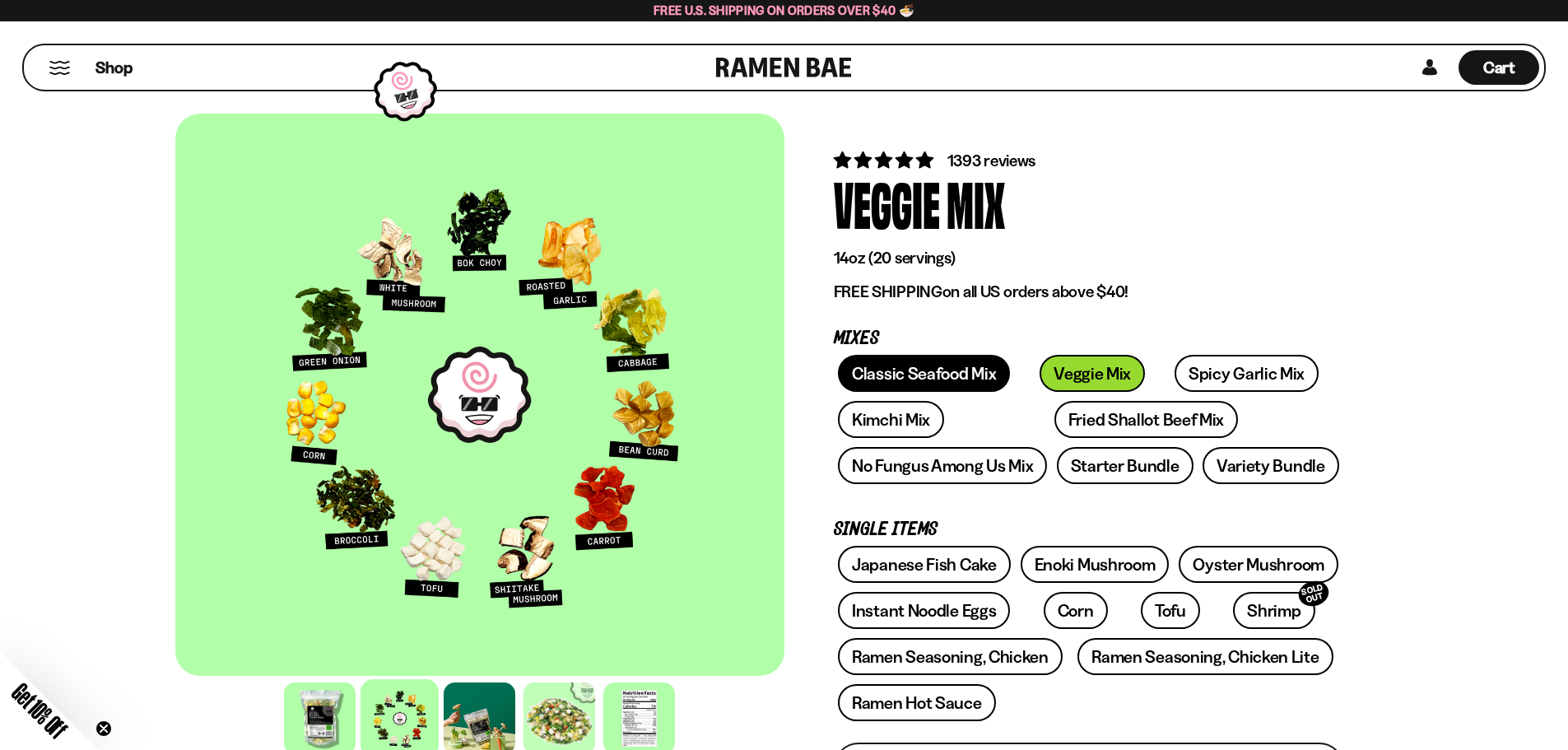
click at [950, 374] on link "Classic Seafood Mix" at bounding box center [924, 373] width 172 height 37
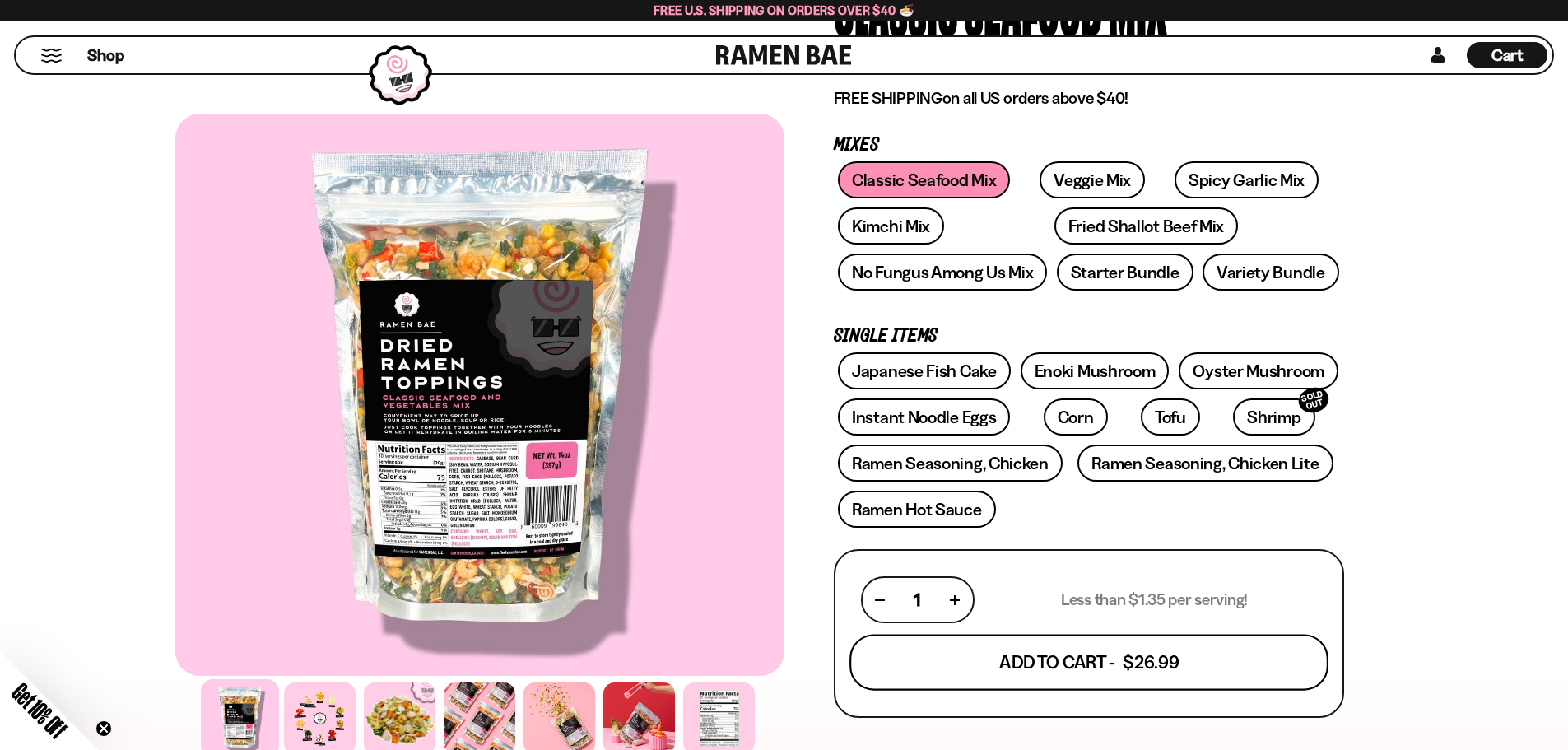
scroll to position [247, 0]
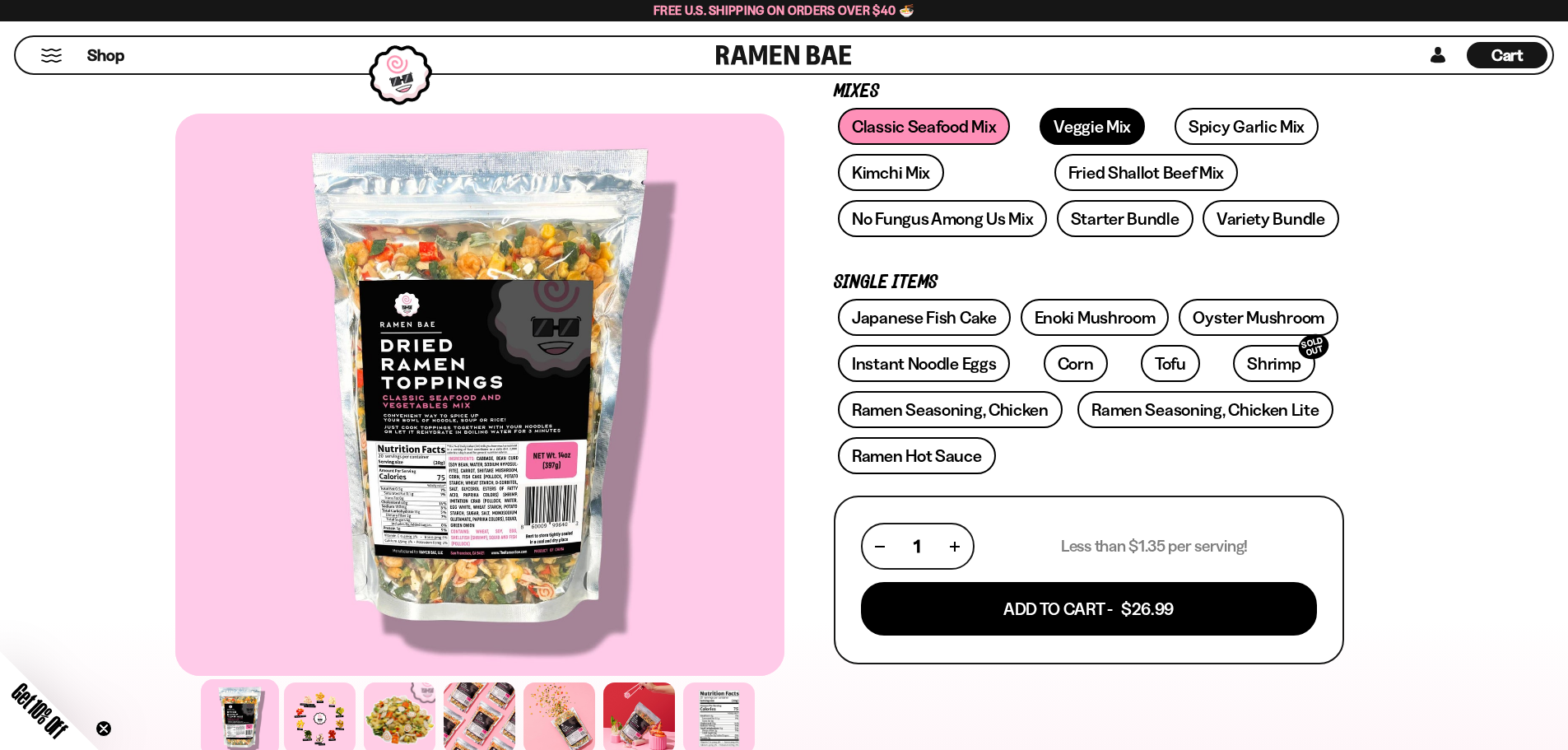
click at [1085, 120] on link "Veggie Mix" at bounding box center [1092, 127] width 105 height 37
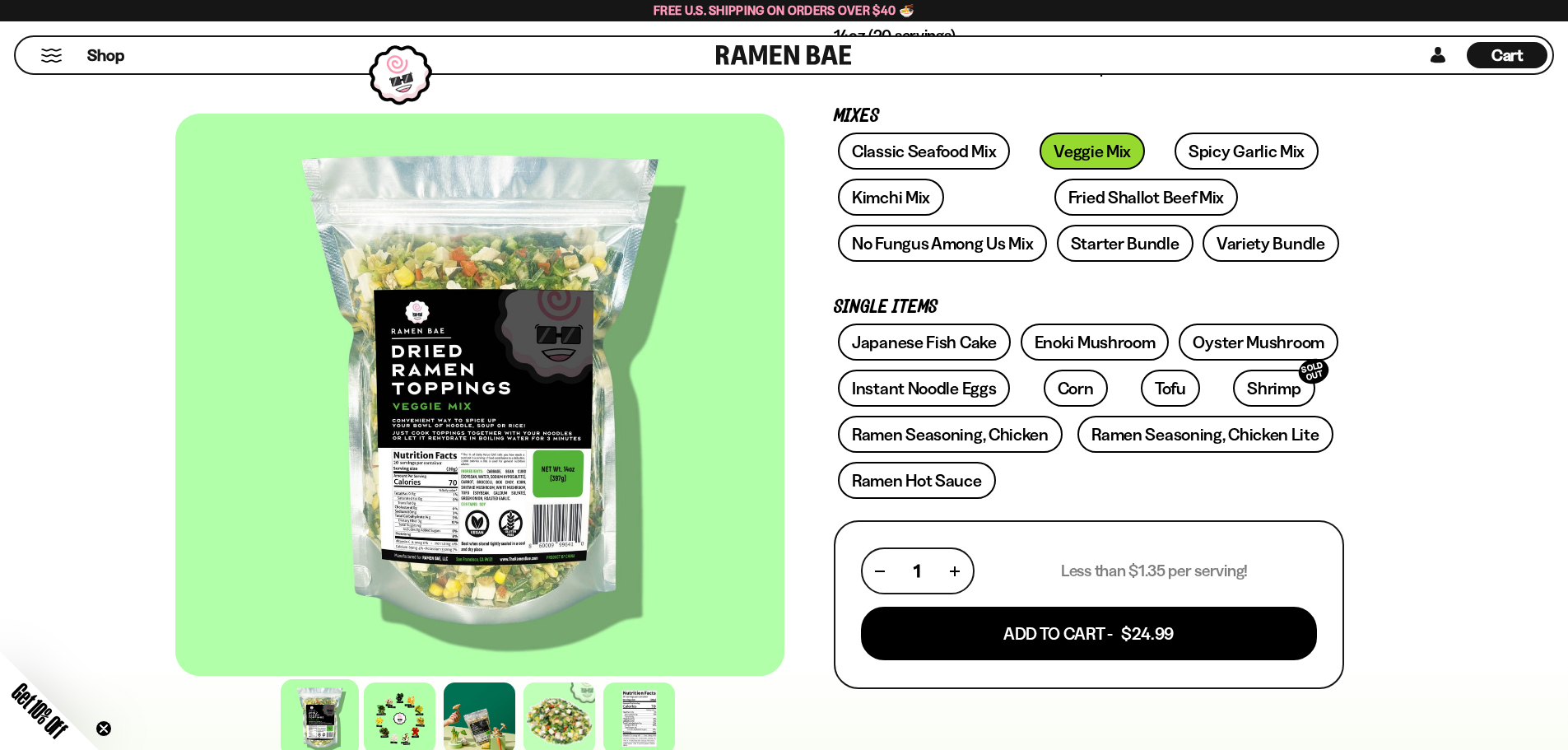
scroll to position [247, 0]
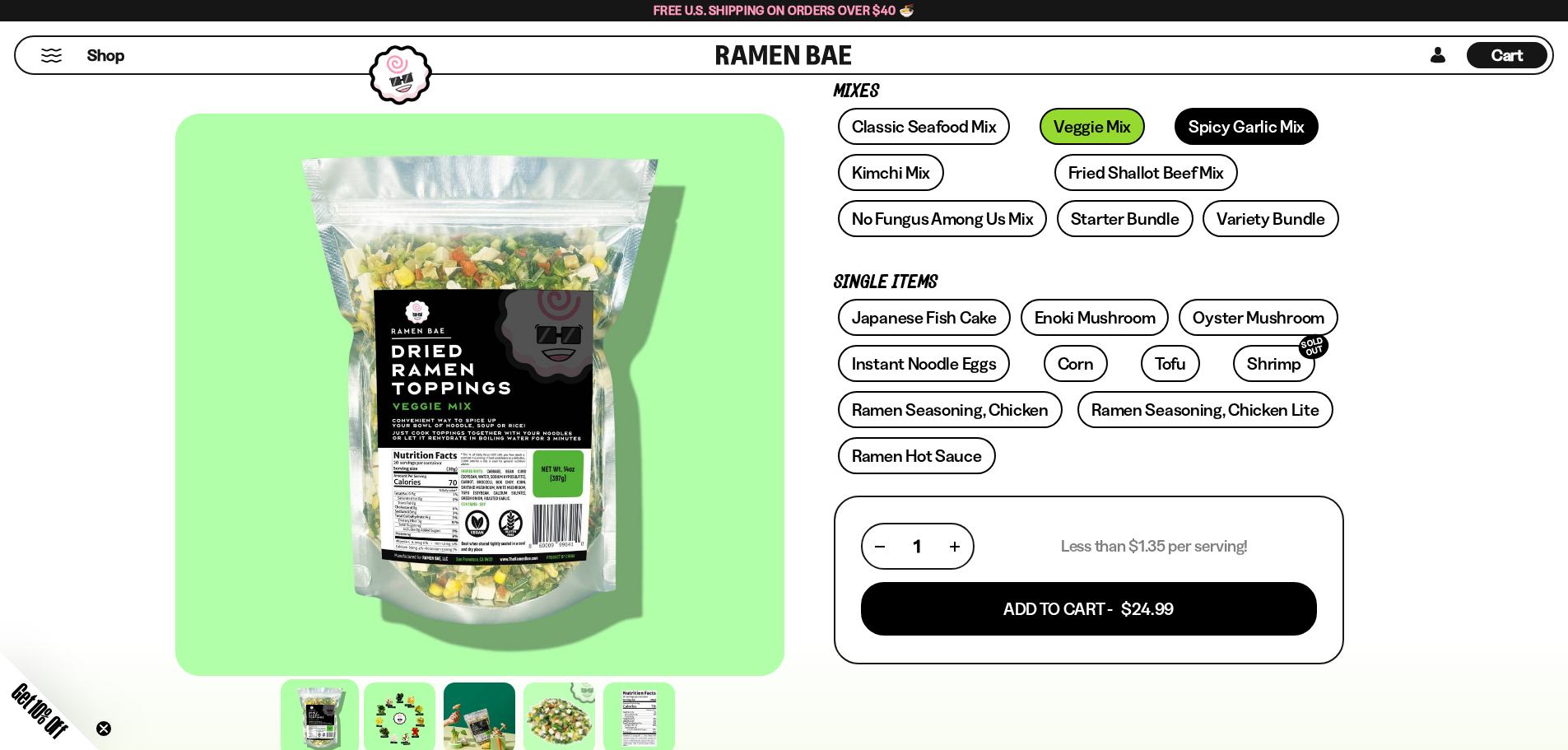
click at [1224, 139] on link "Spicy Garlic Mix" at bounding box center [1246, 127] width 144 height 37
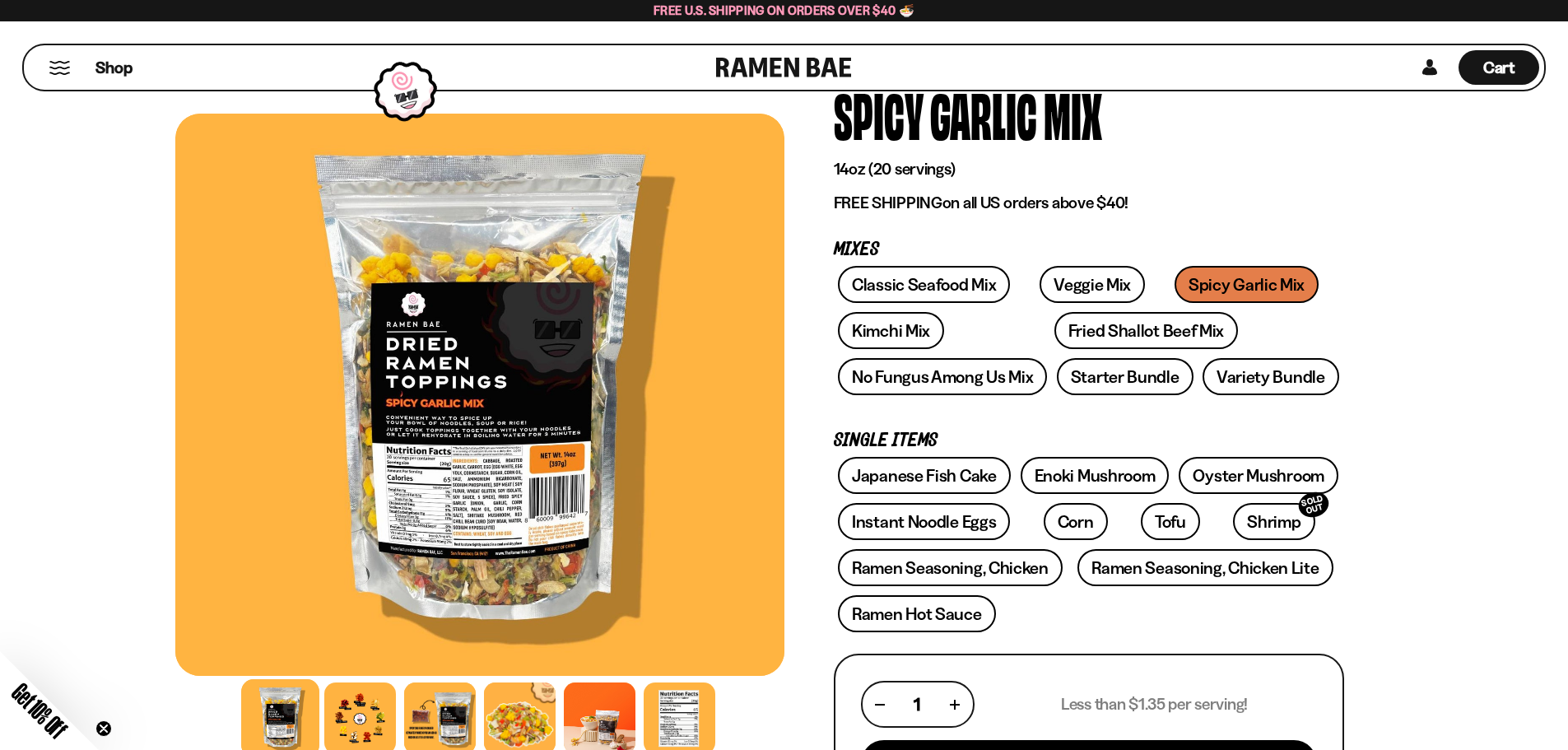
scroll to position [82, 0]
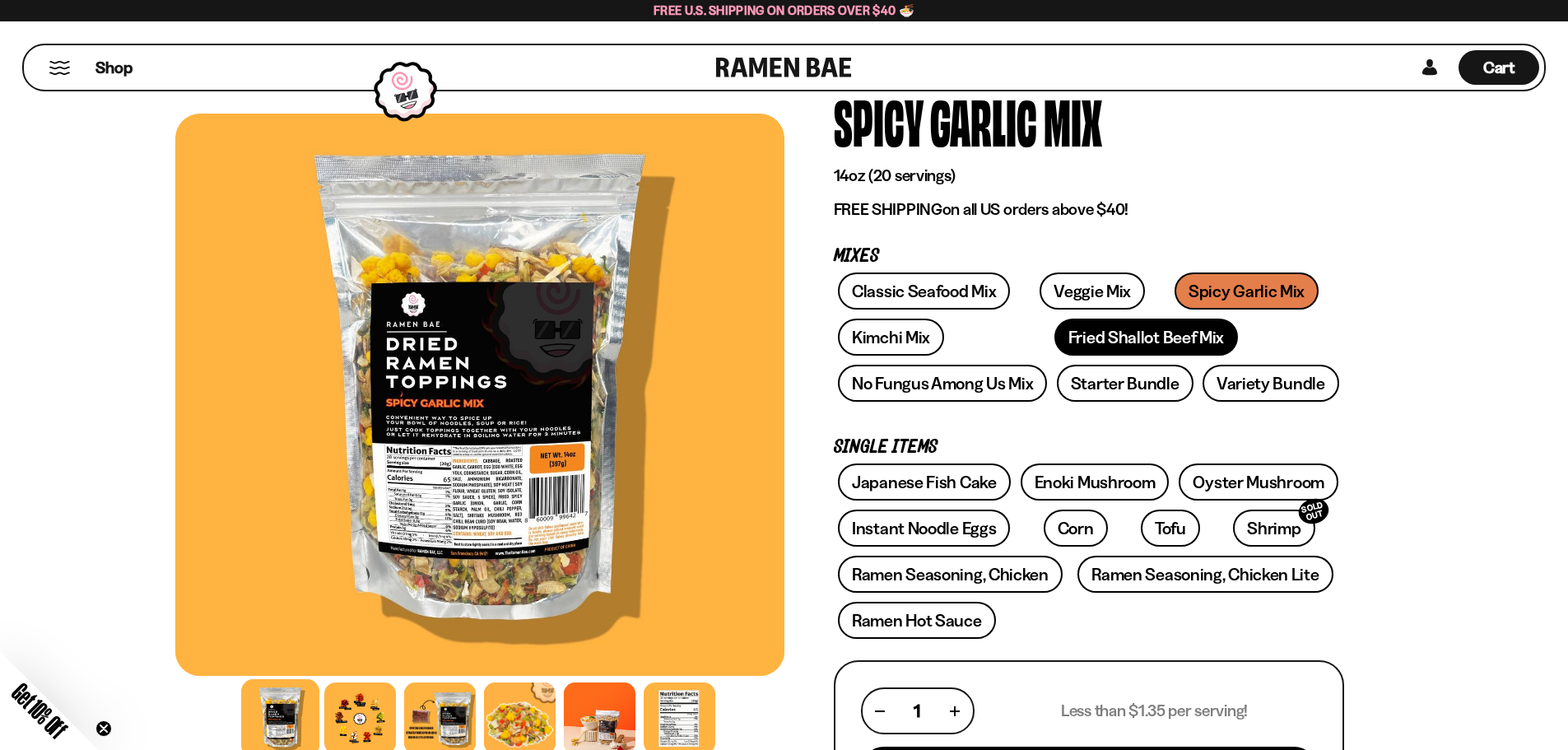
click at [1060, 339] on link "Fried Shallot Beef Mix" at bounding box center [1146, 338] width 184 height 37
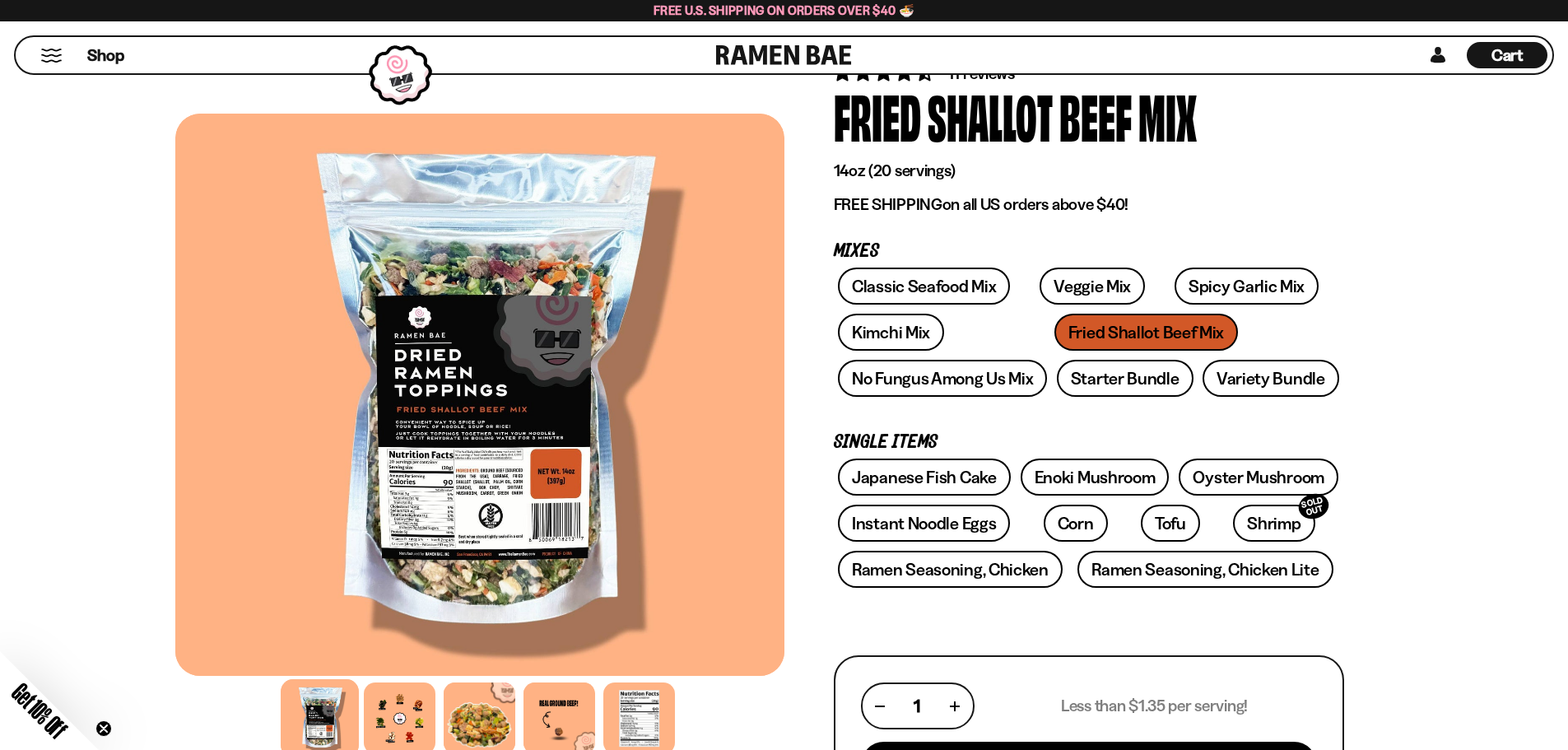
scroll to position [82, 0]
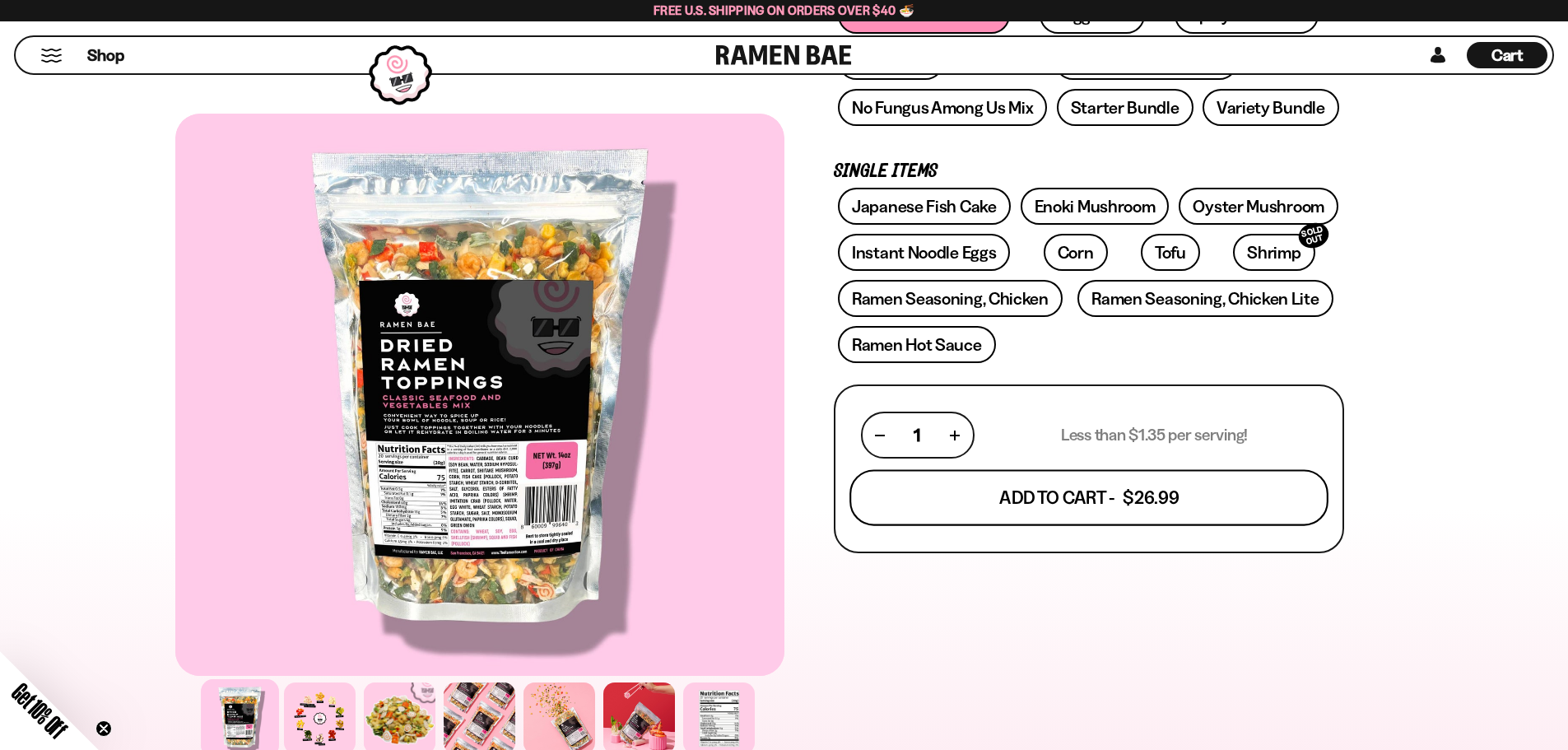
scroll to position [412, 0]
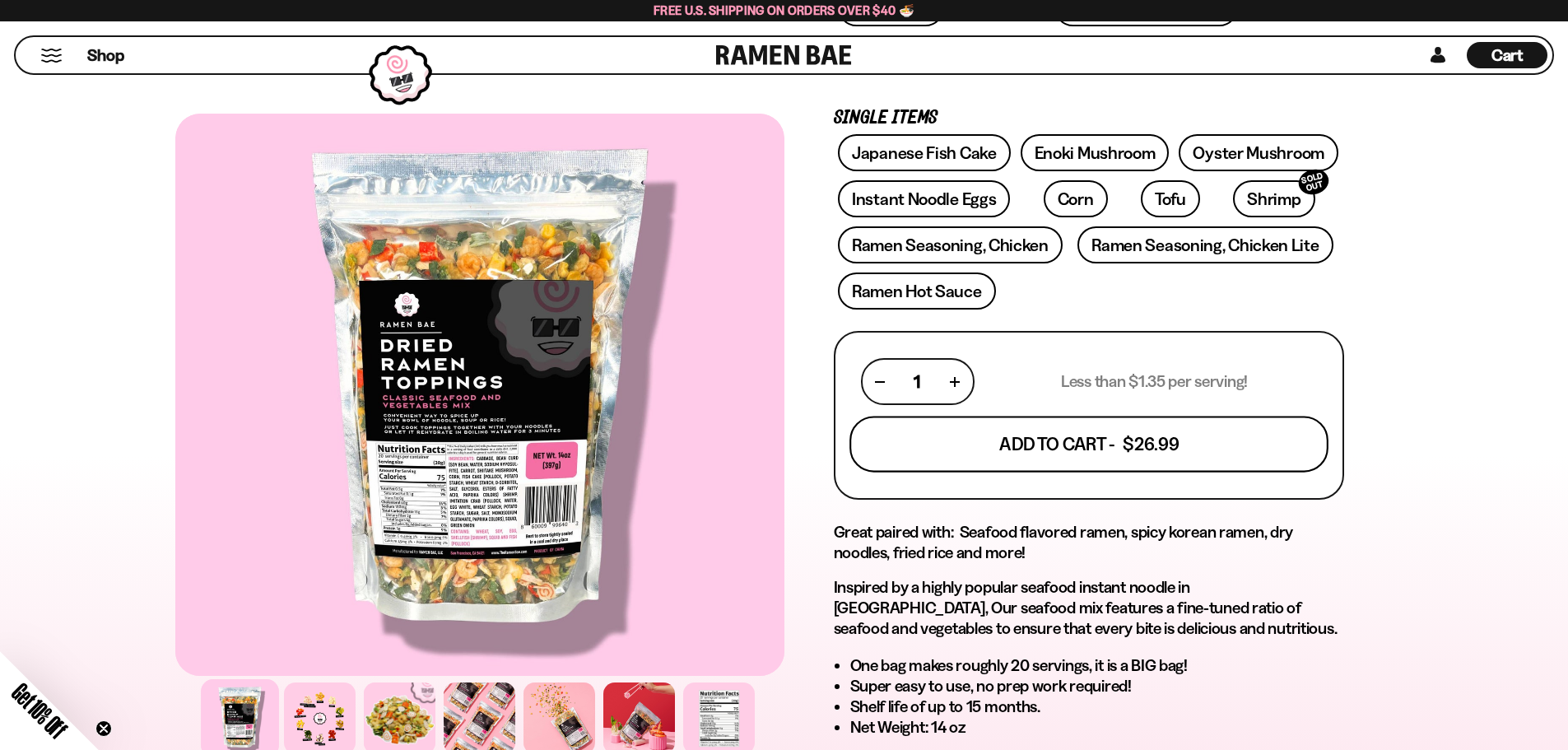
click at [1043, 439] on button "Add To Cart - $26.99" at bounding box center [1089, 445] width 479 height 56
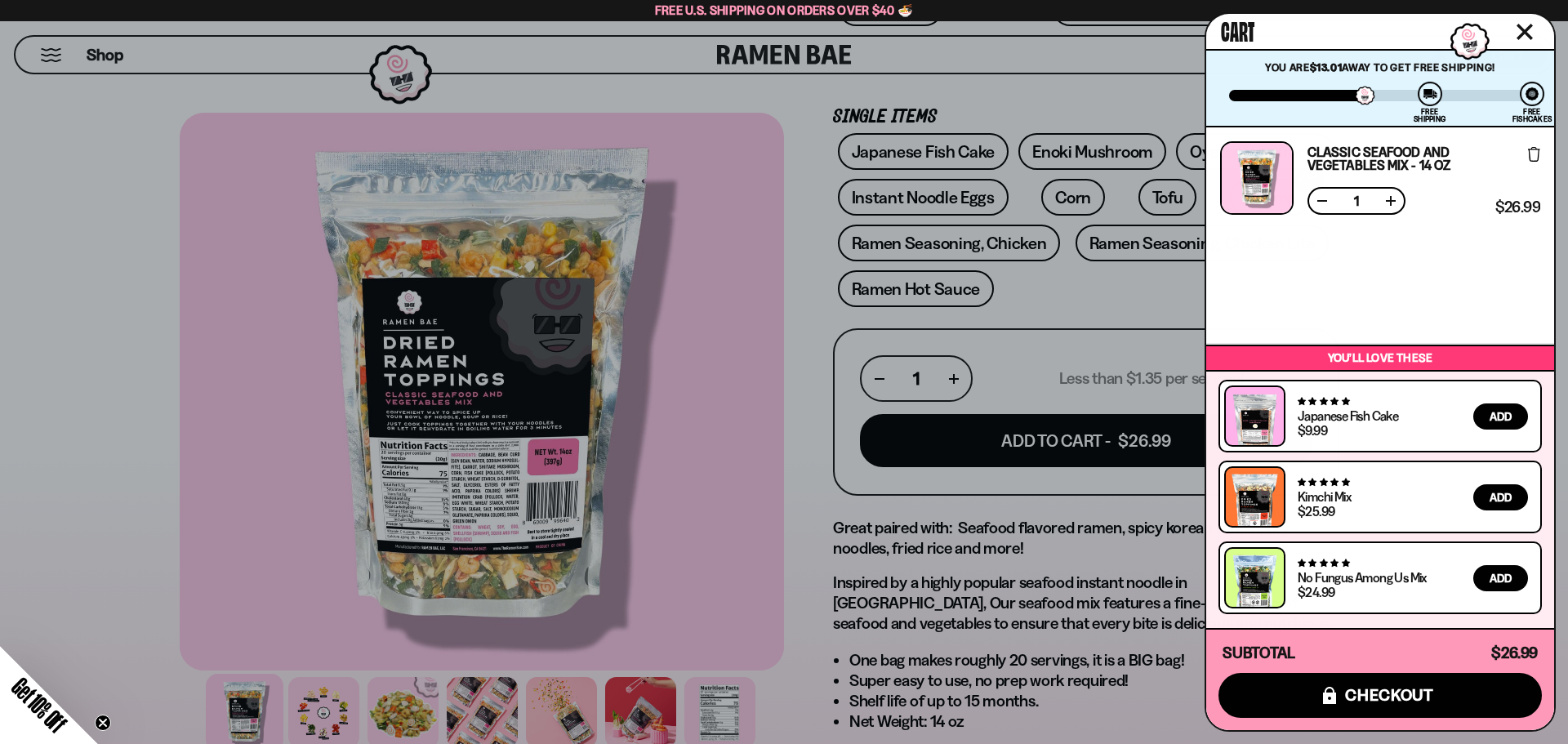
click at [1521, 30] on icon "Close cart" at bounding box center [1524, 31] width 14 height 14
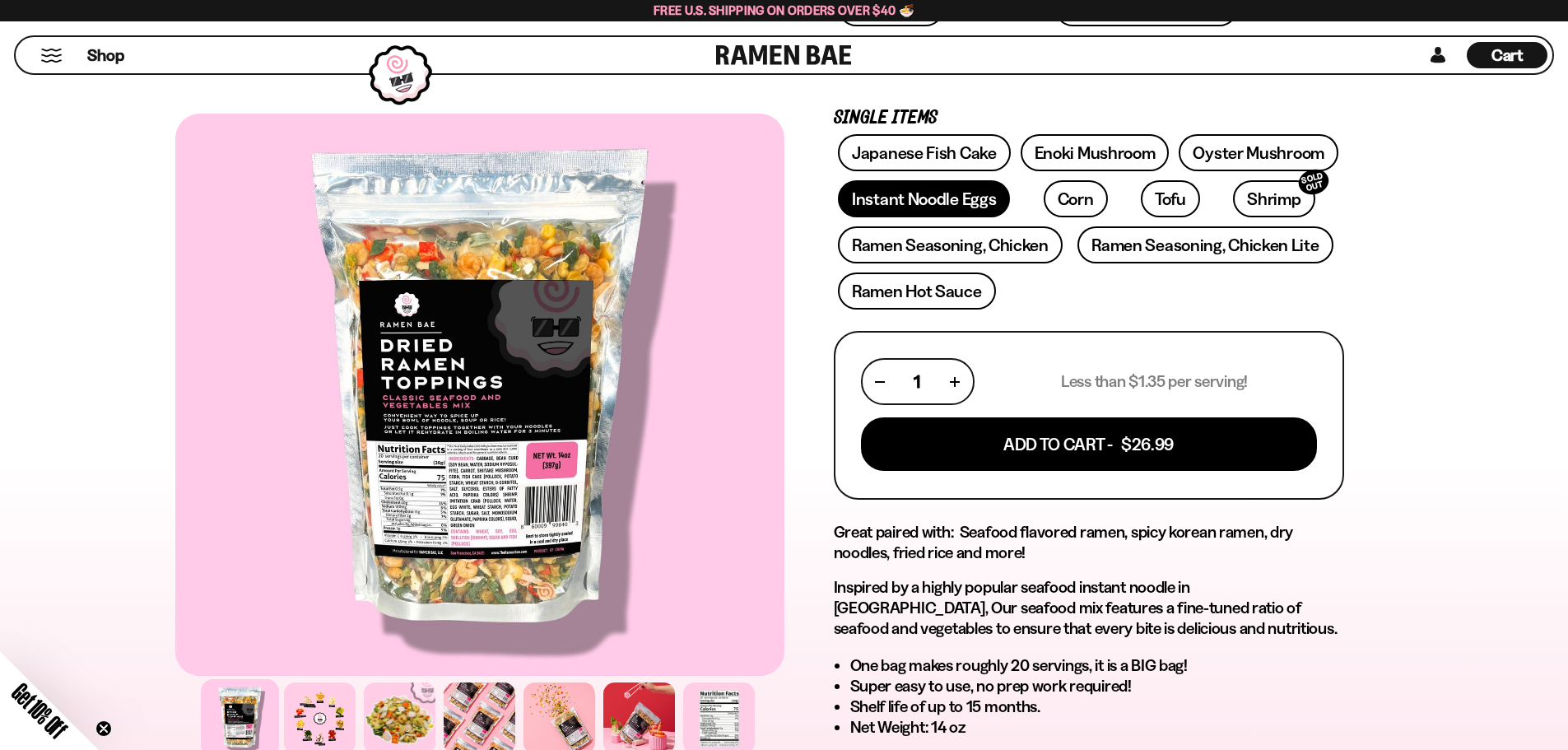
click at [944, 214] on link "Instant Noodle Eggs" at bounding box center [924, 199] width 172 height 37
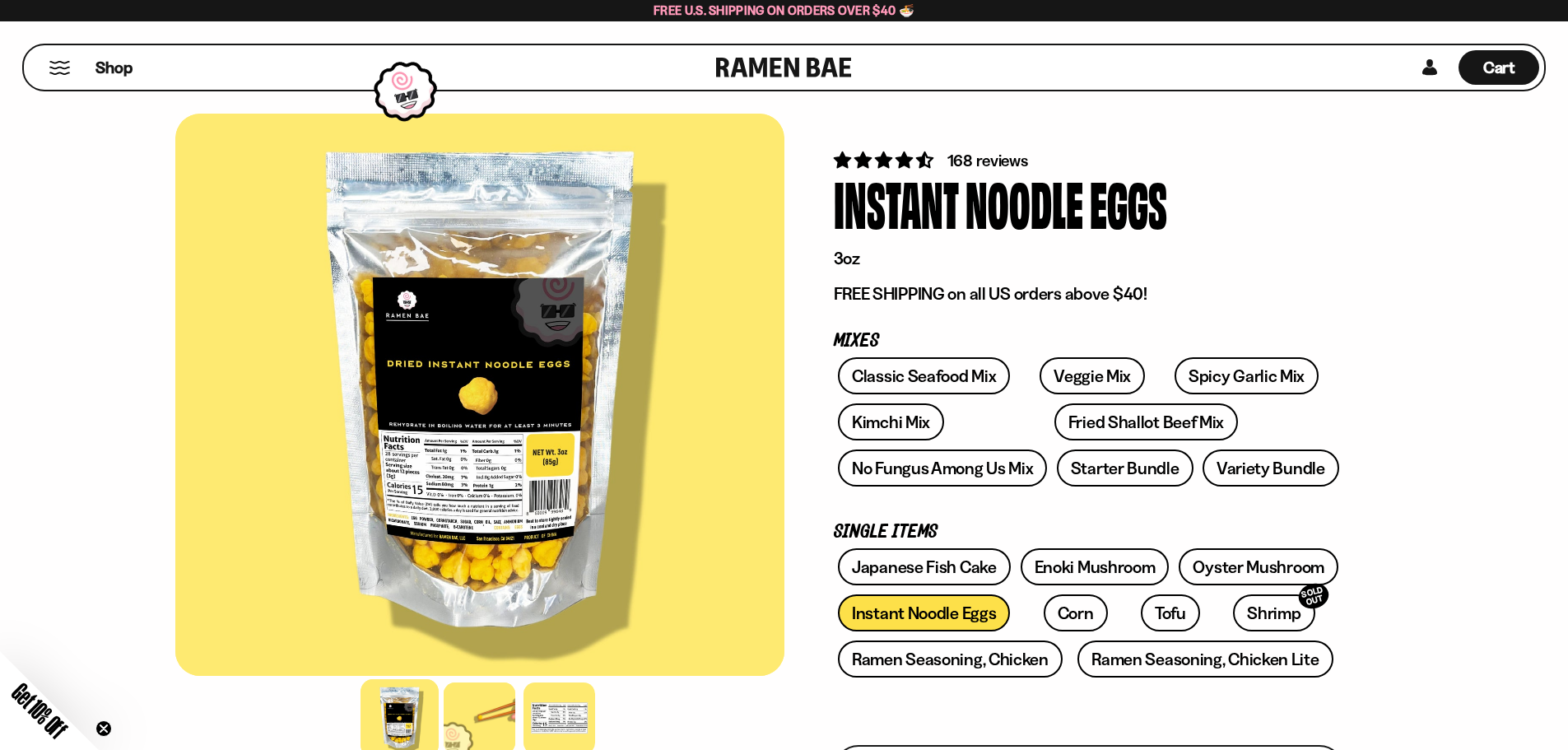
click at [489, 412] on div at bounding box center [479, 395] width 609 height 562
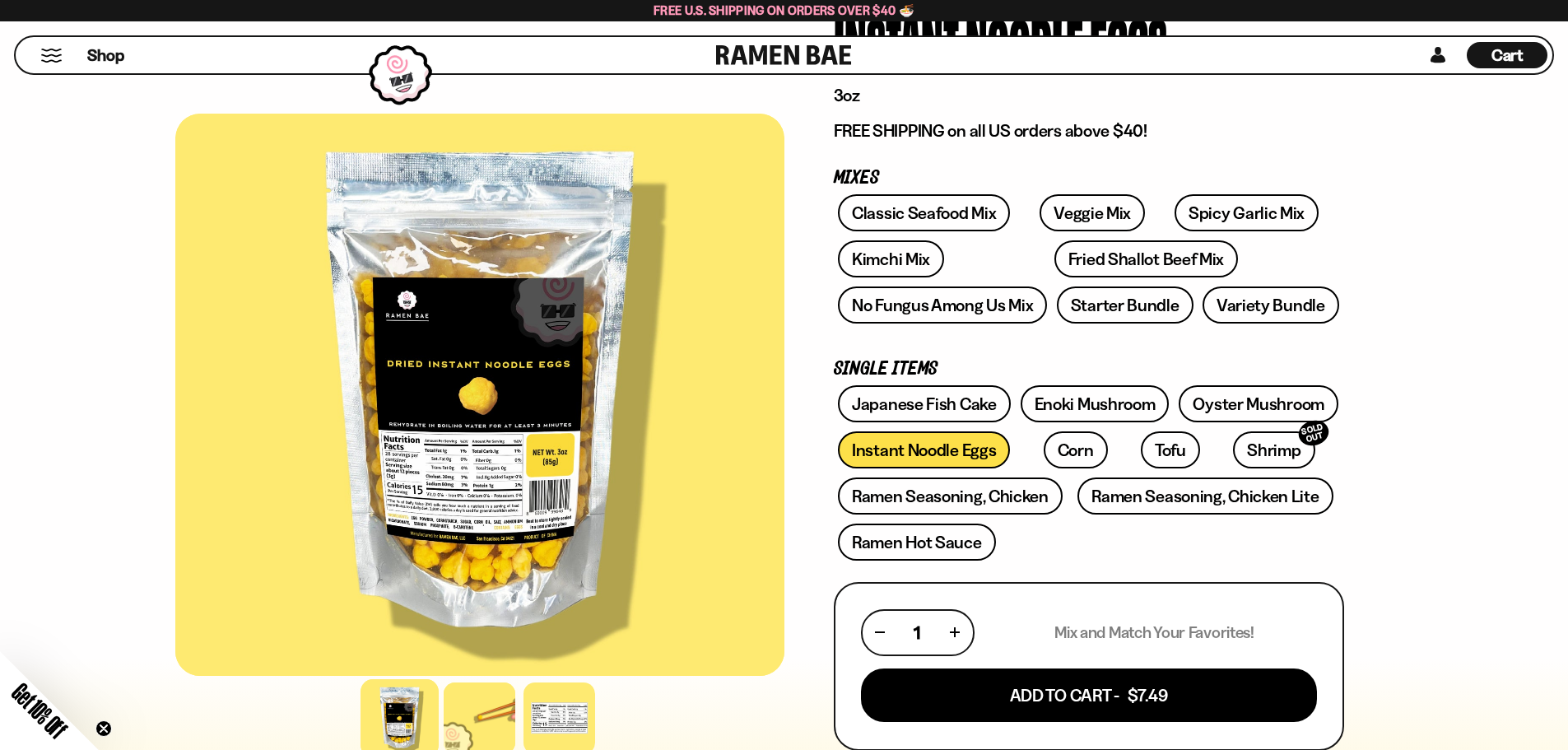
scroll to position [165, 0]
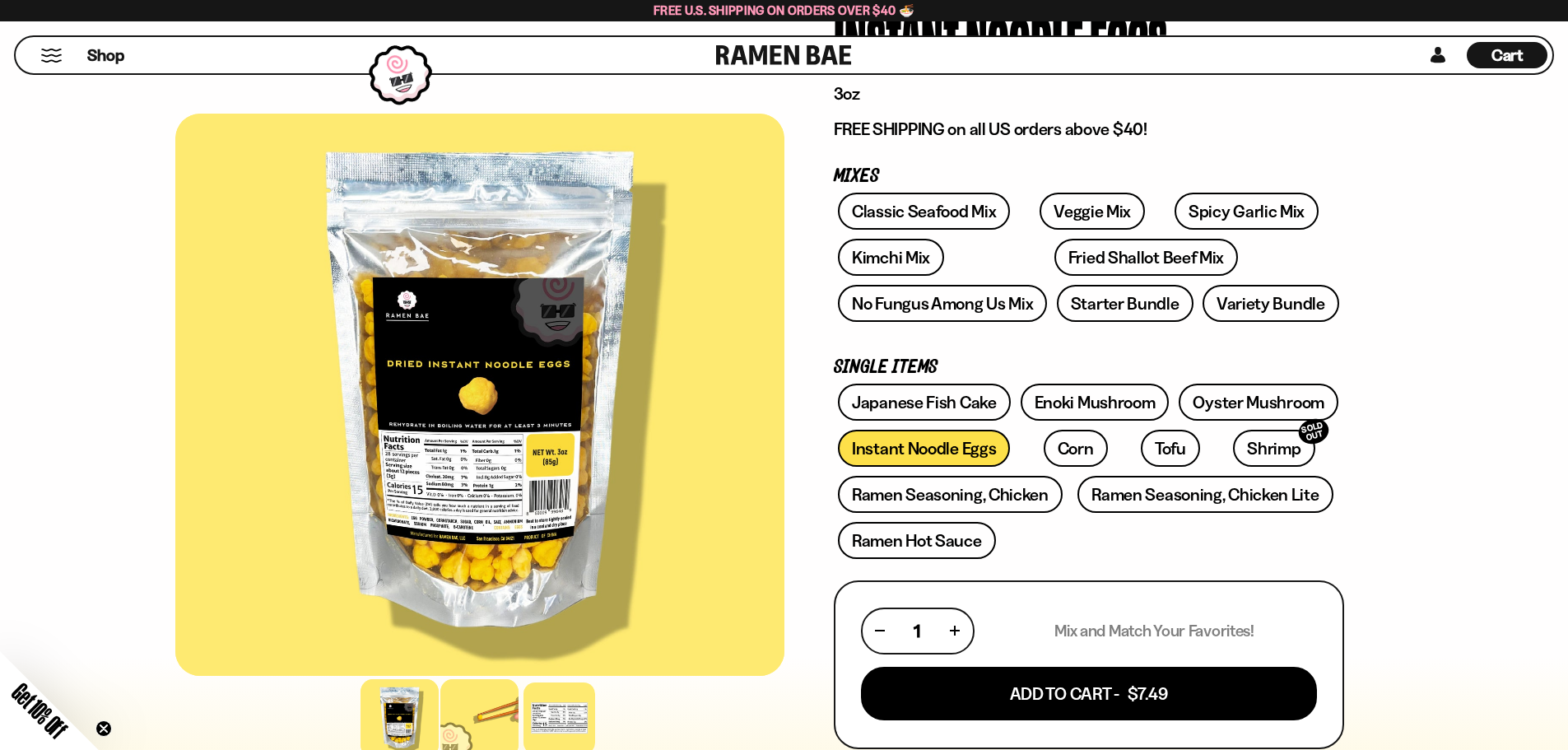
click at [461, 723] on div at bounding box center [479, 719] width 78 height 78
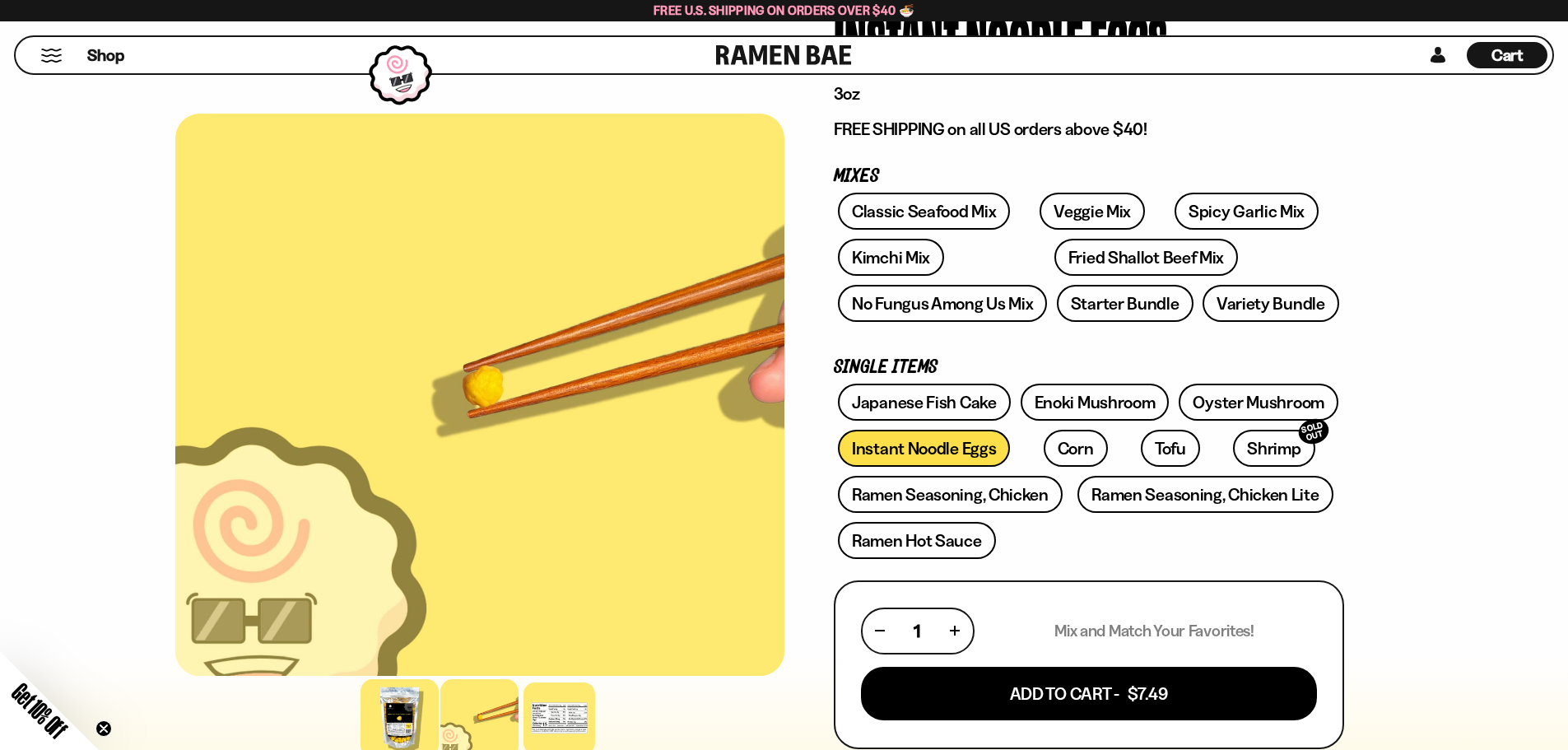
click at [393, 715] on div at bounding box center [399, 719] width 78 height 78
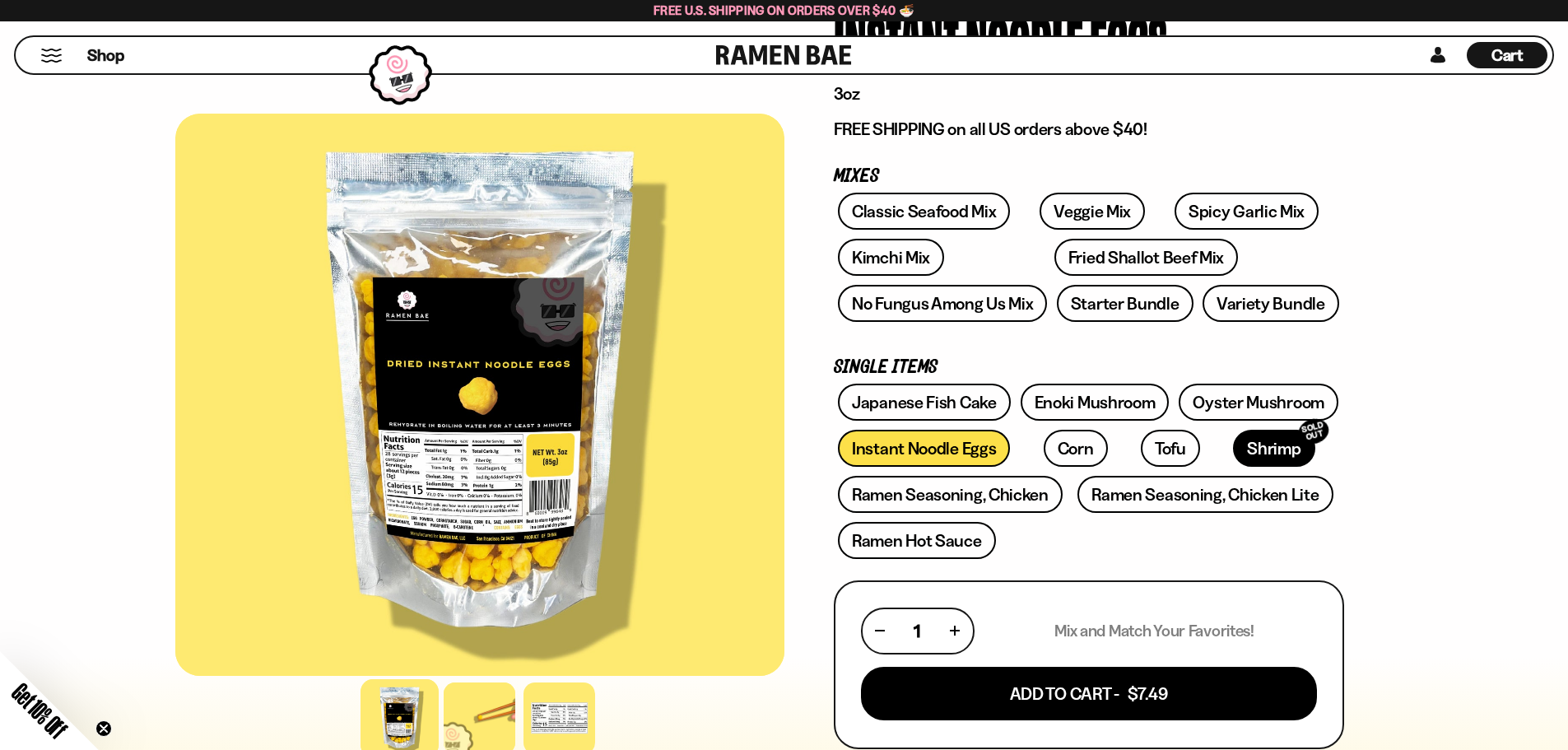
click at [1233, 441] on link "Shrimp SOLD OUT" at bounding box center [1274, 449] width 82 height 37
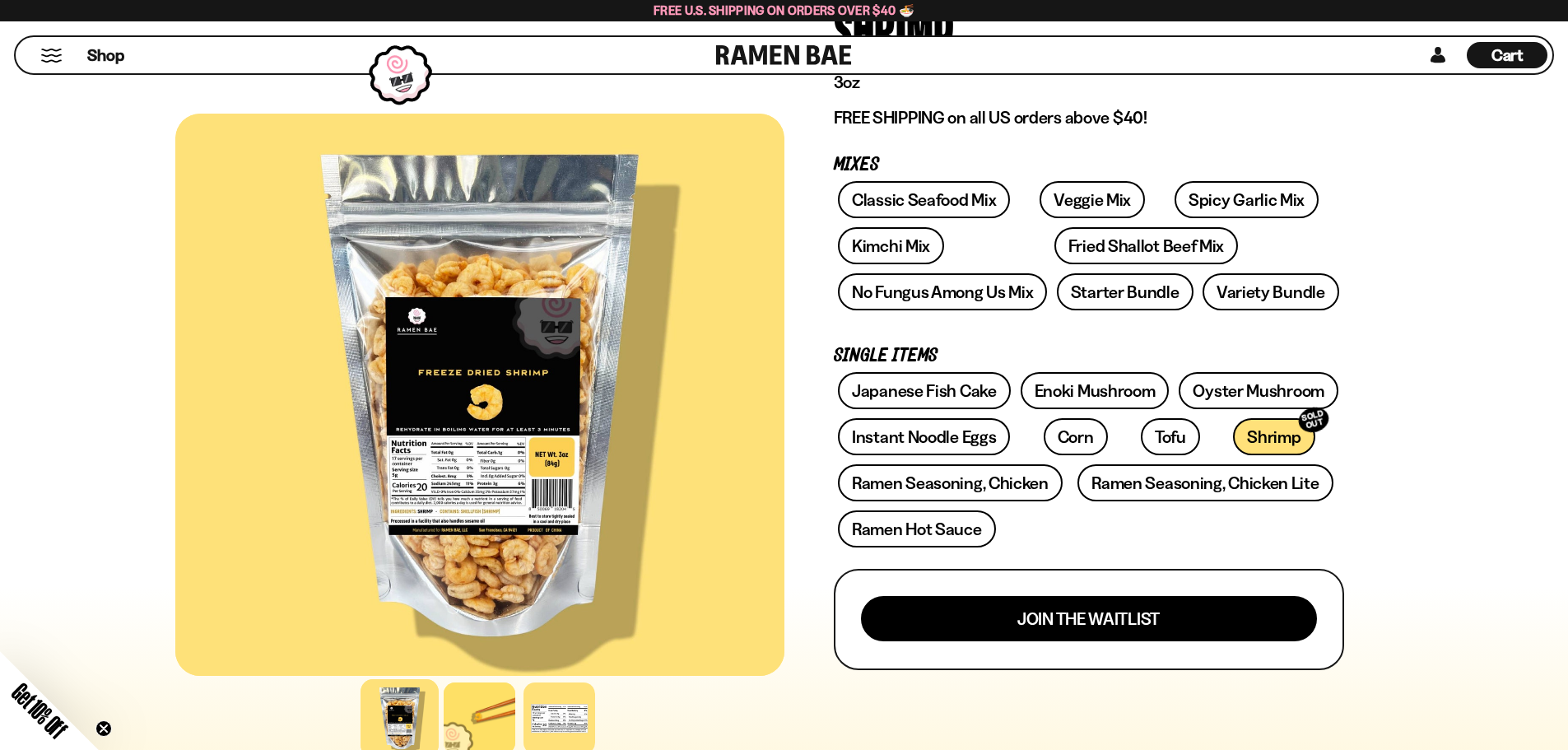
scroll to position [165, 0]
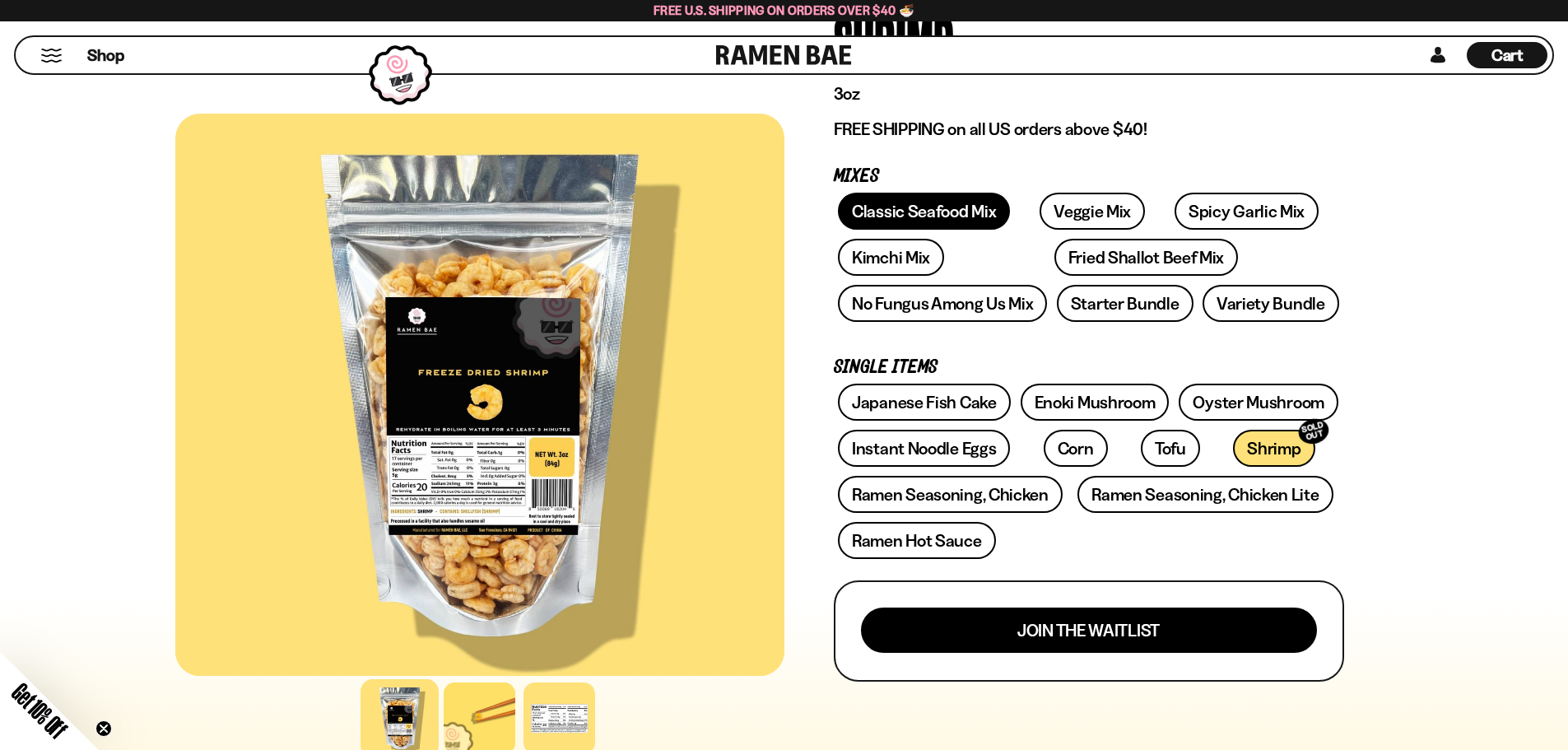
click at [941, 210] on link "Classic Seafood Mix" at bounding box center [924, 212] width 172 height 37
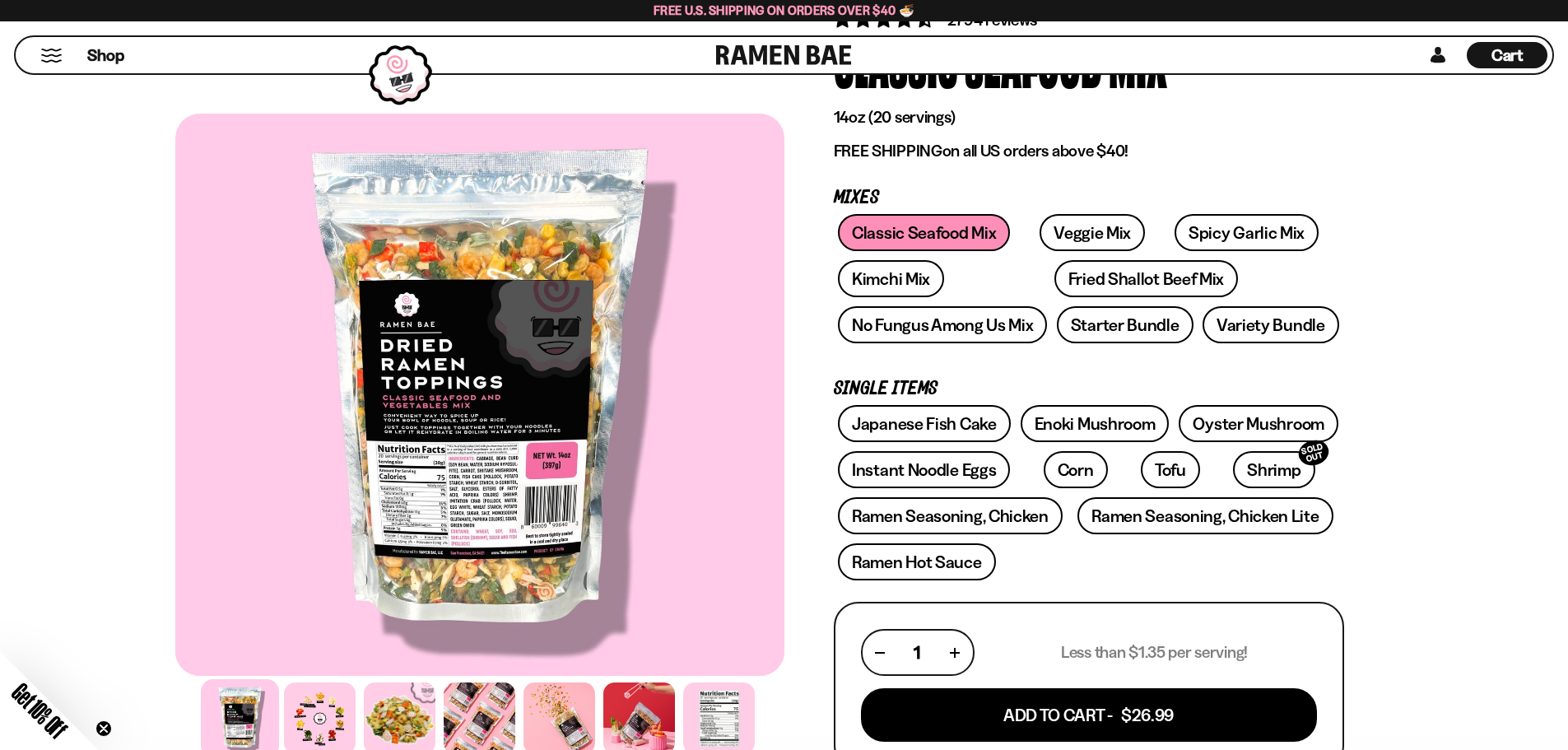
scroll to position [165, 0]
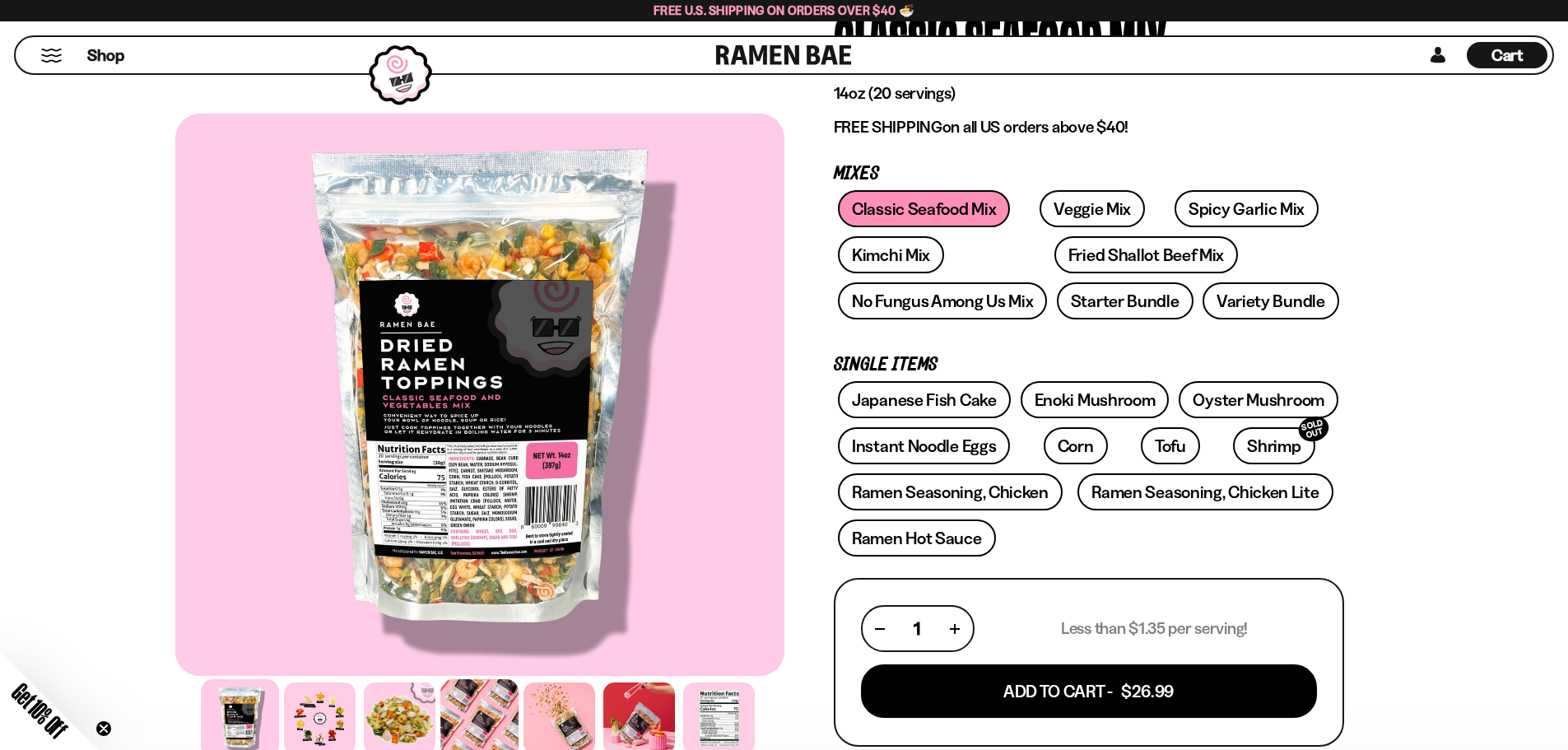
click at [509, 719] on div at bounding box center [479, 719] width 78 height 78
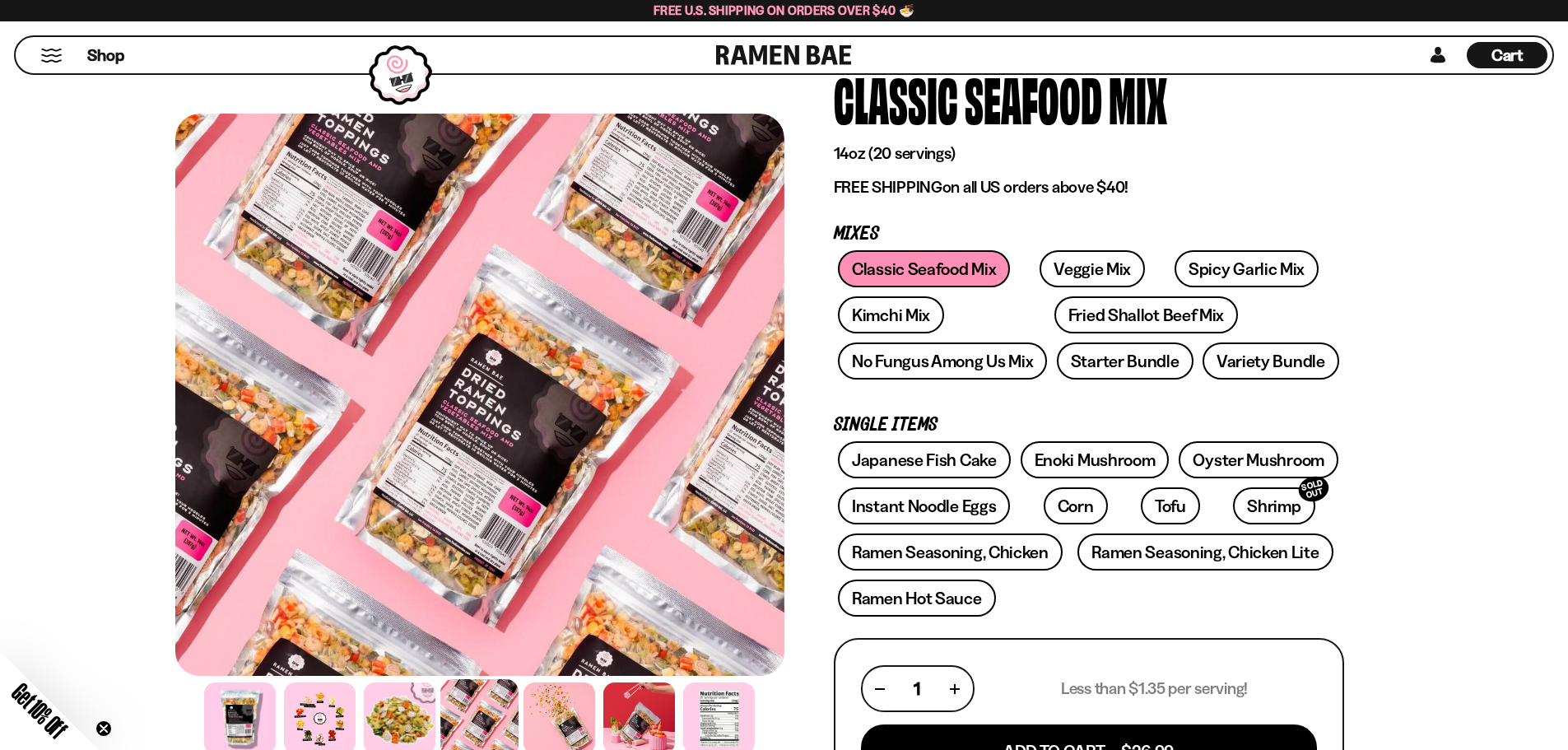
scroll to position [0, 0]
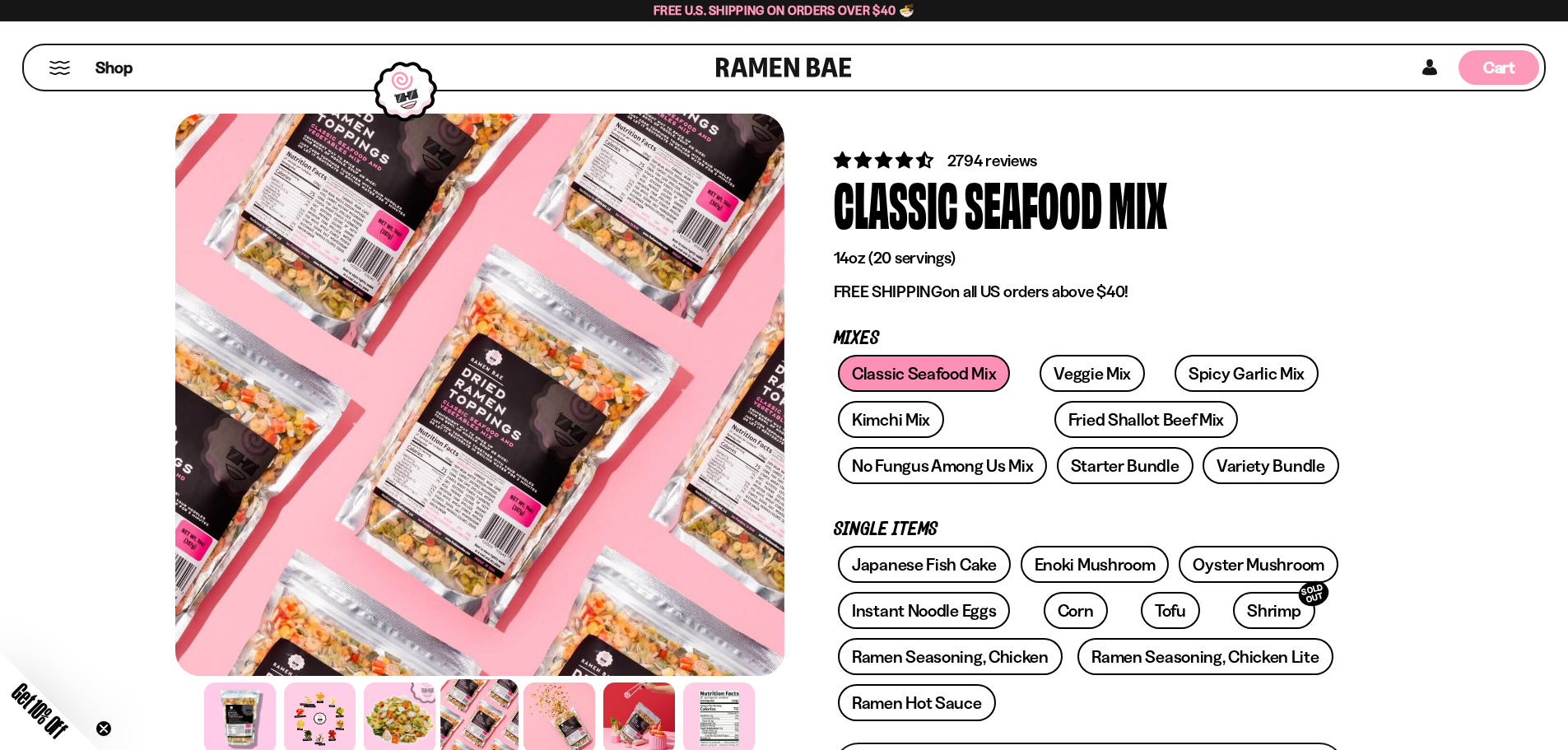
click at [1510, 59] on span "Cart" at bounding box center [1499, 67] width 32 height 20
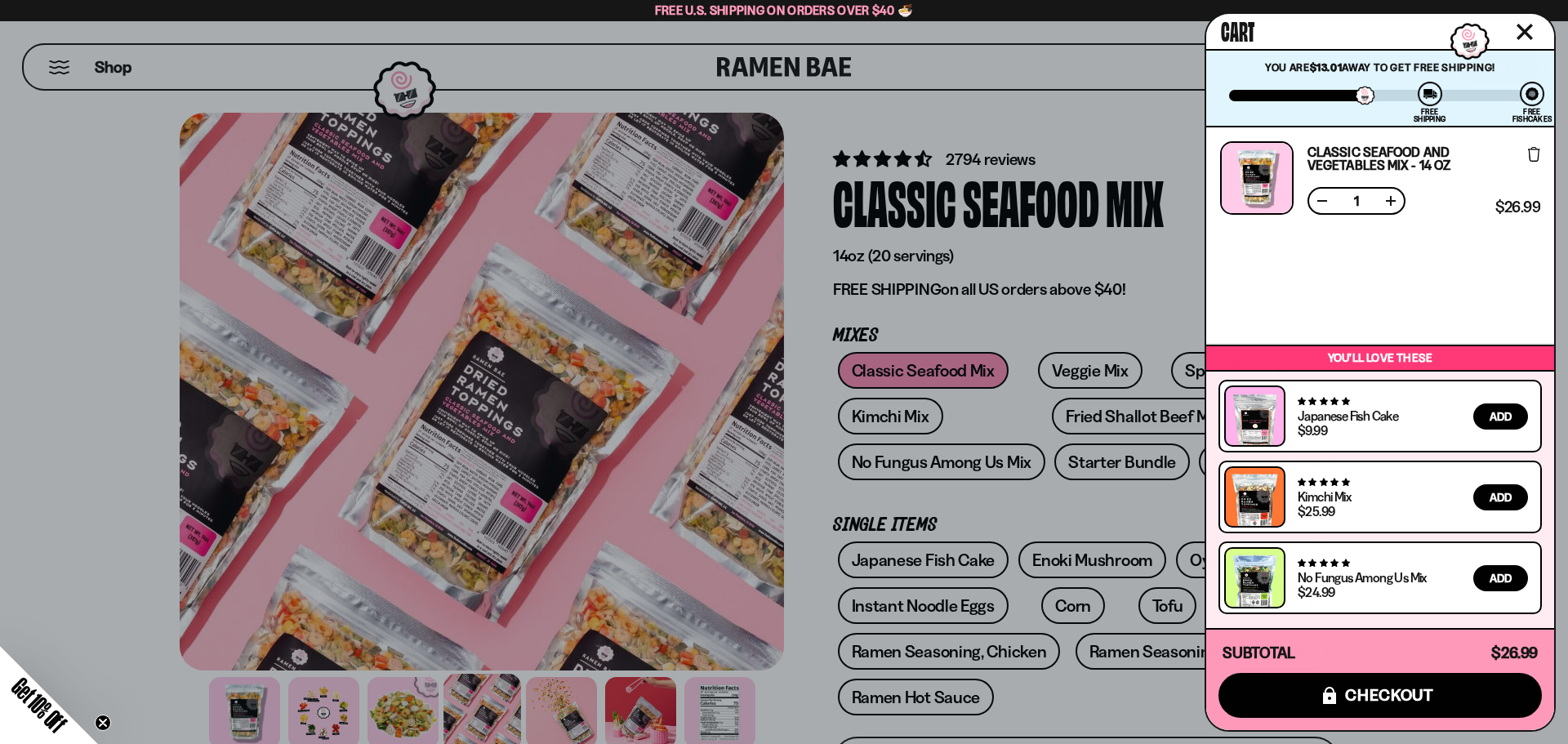
click at [466, 192] on div at bounding box center [784, 372] width 1568 height 744
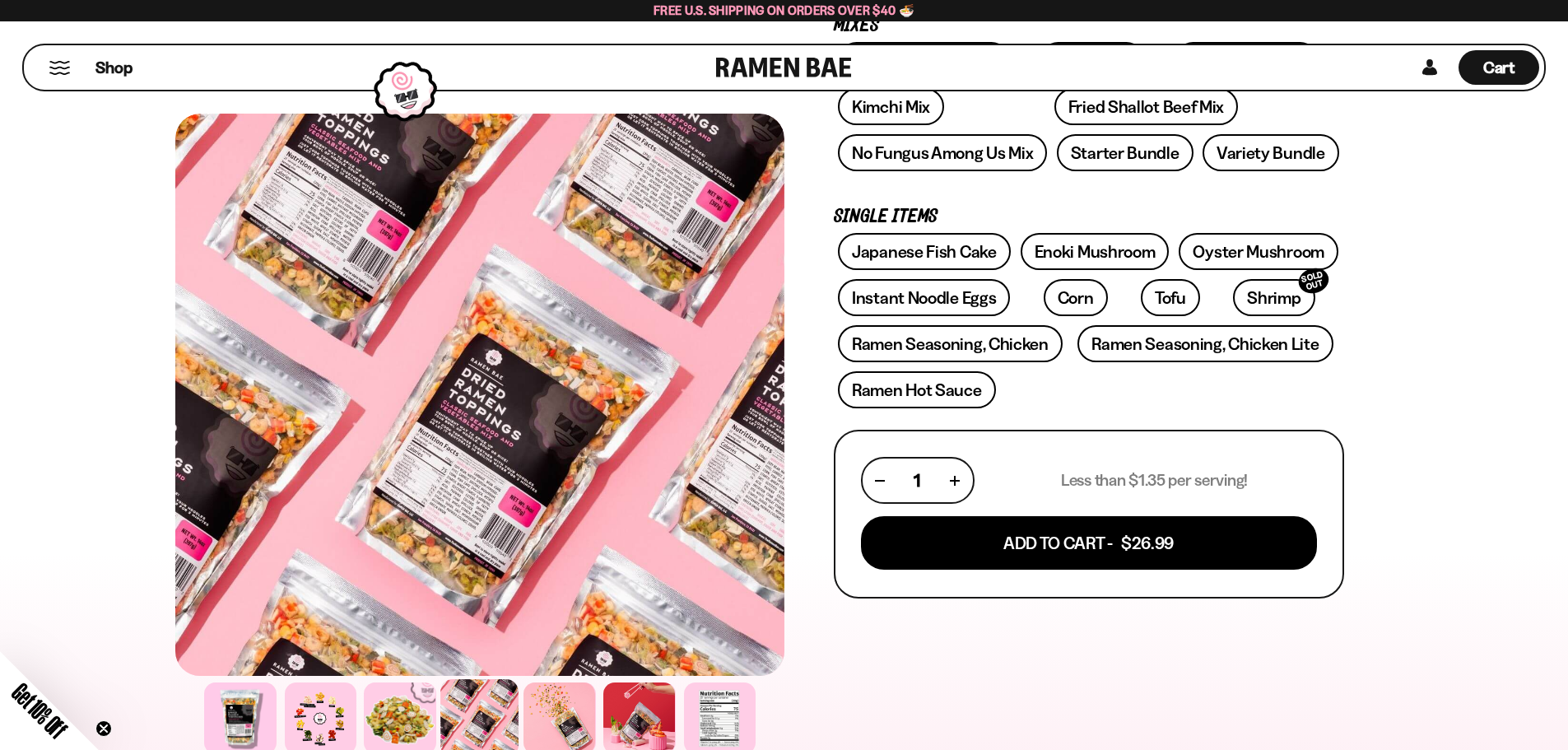
scroll to position [329, 0]
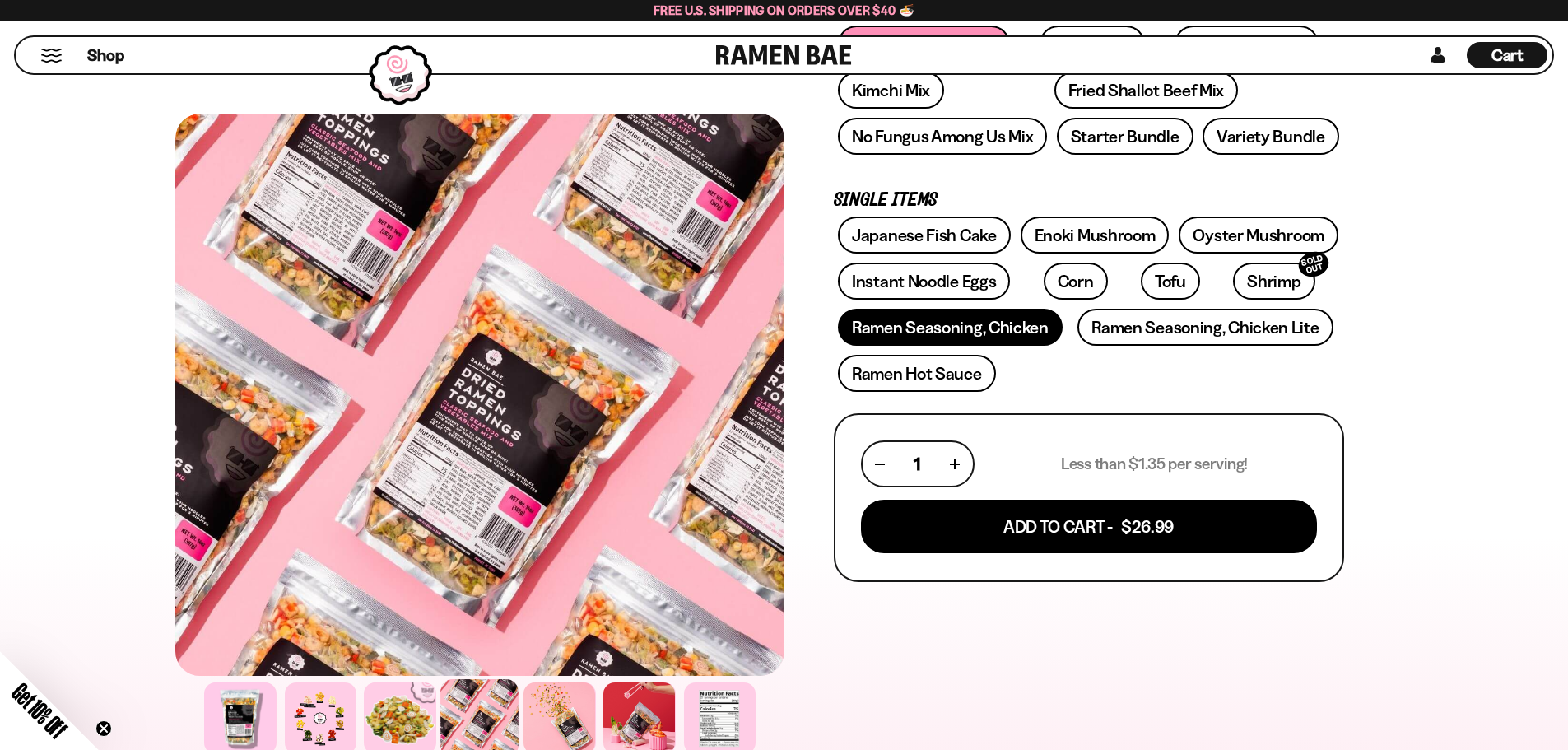
click at [976, 326] on link "Ramen Seasoning, Chicken" at bounding box center [950, 327] width 224 height 37
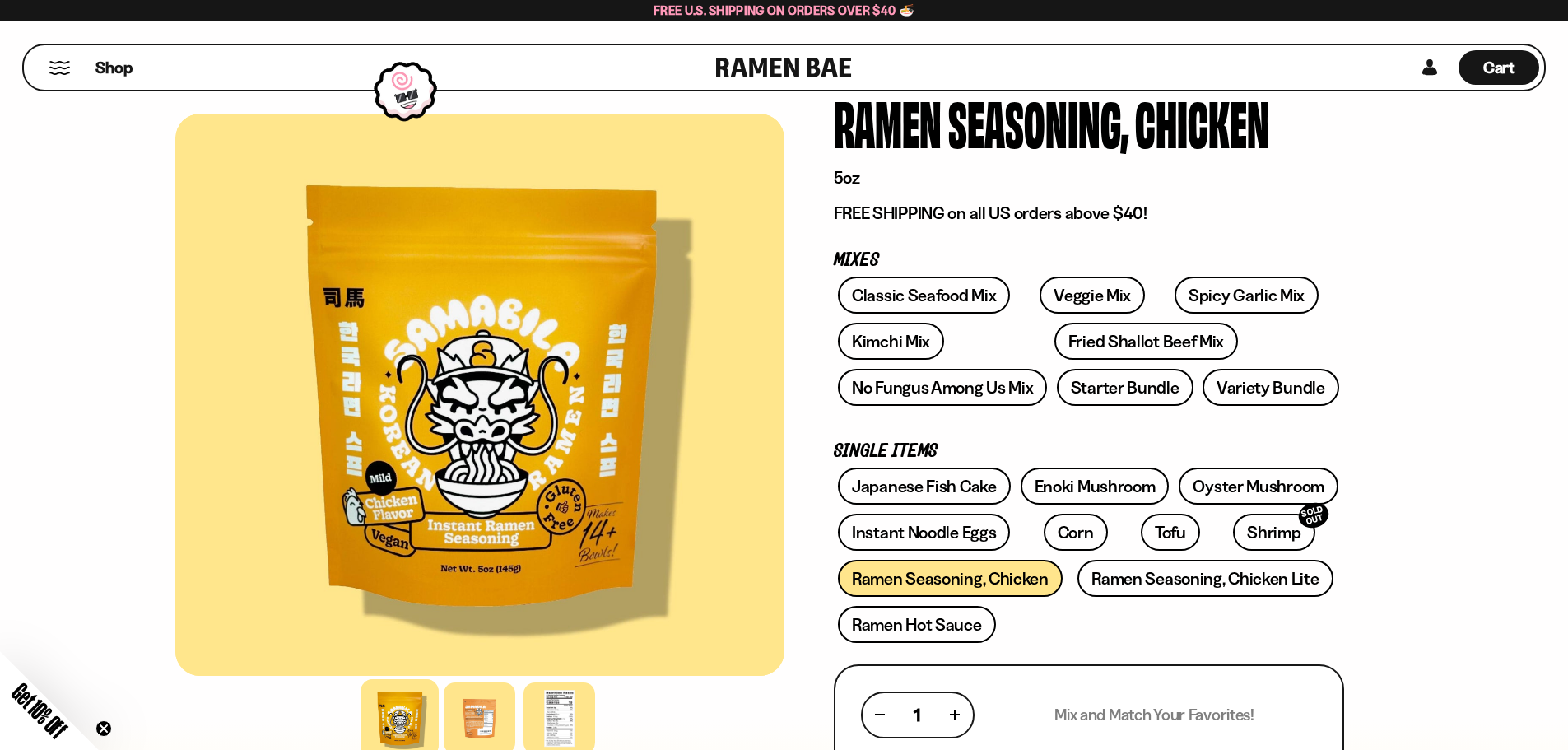
scroll to position [82, 0]
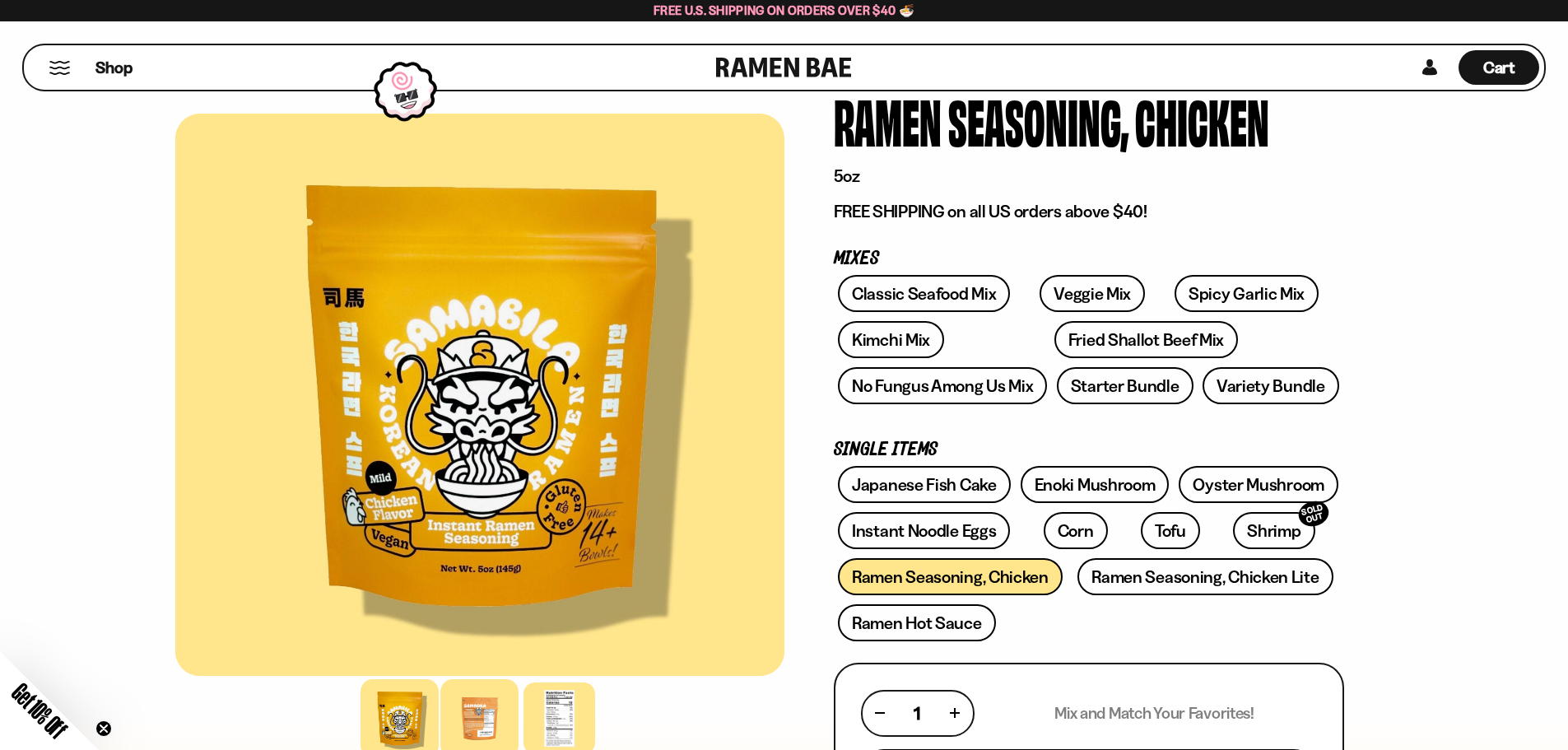
click at [460, 702] on div at bounding box center [479, 719] width 78 height 78
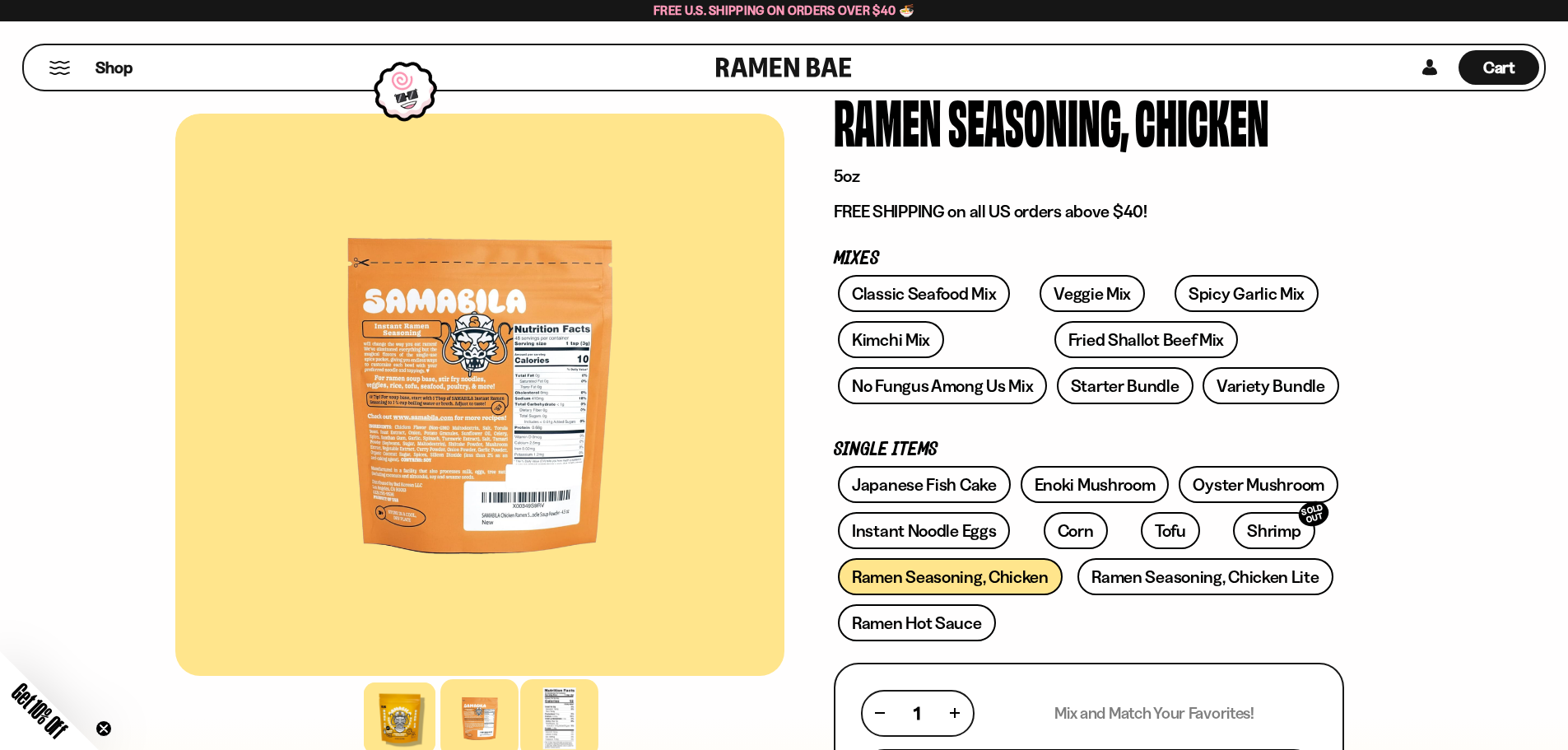
click at [553, 711] on div at bounding box center [559, 719] width 78 height 78
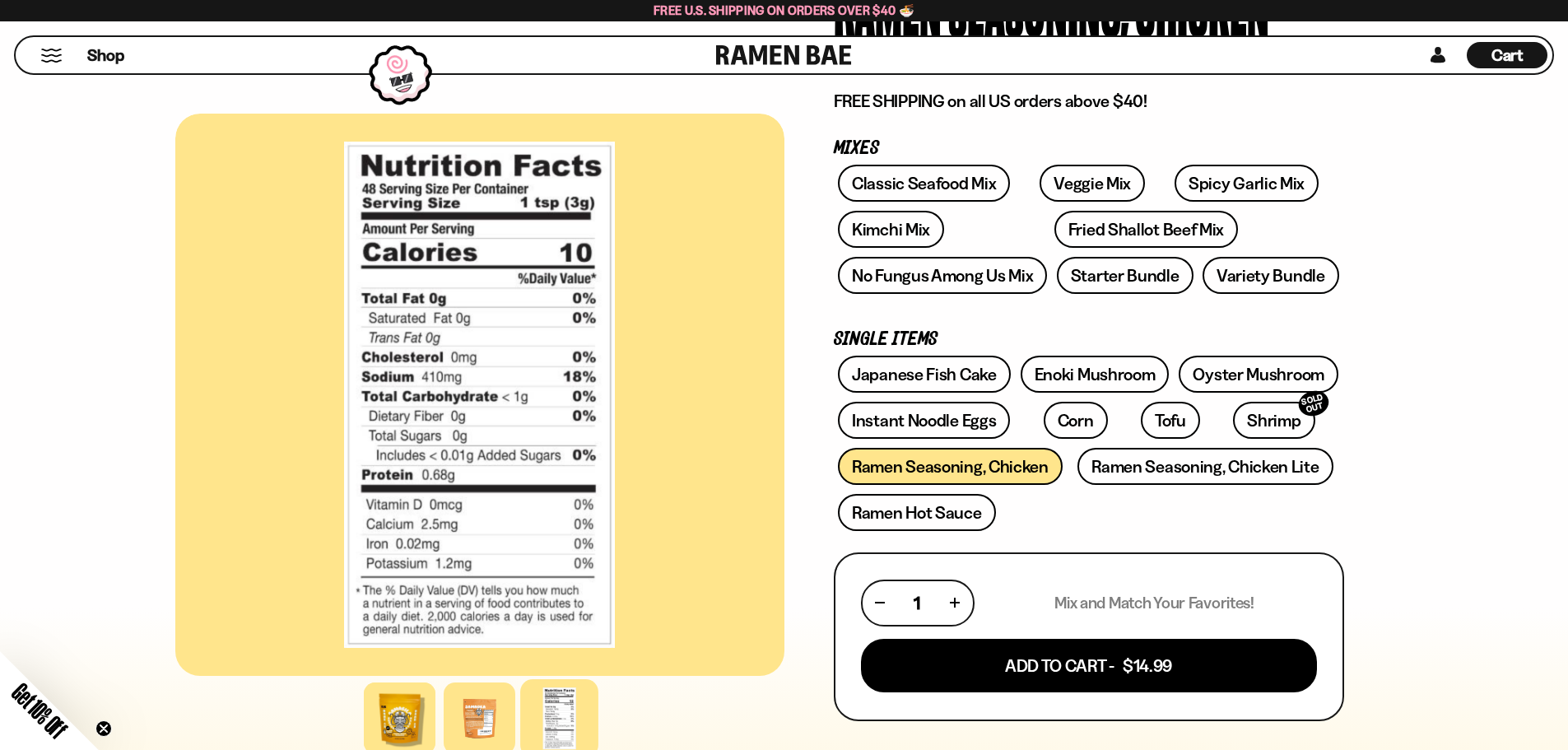
scroll to position [165, 0]
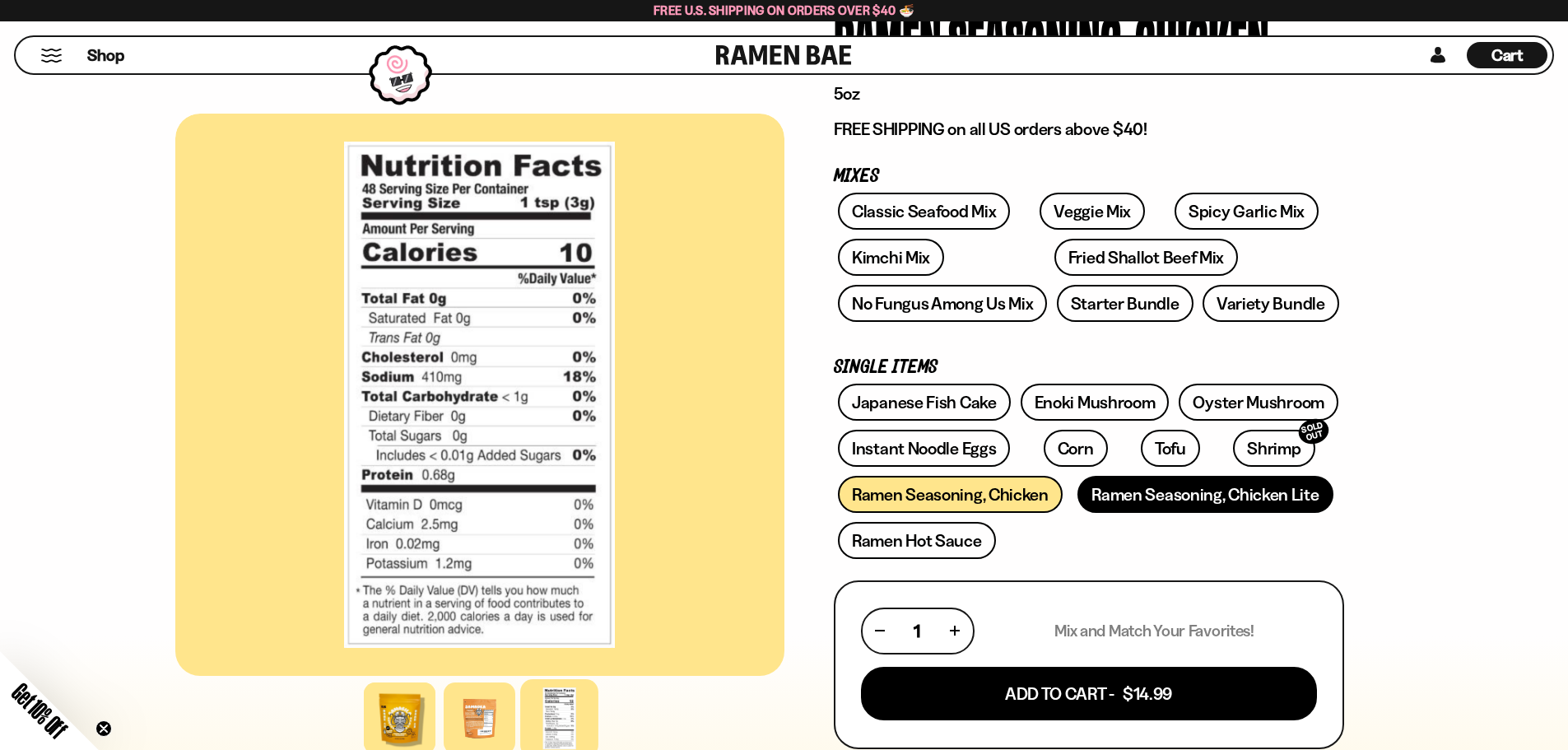
click at [1203, 491] on link "Ramen Seasoning, Chicken Lite" at bounding box center [1205, 495] width 255 height 37
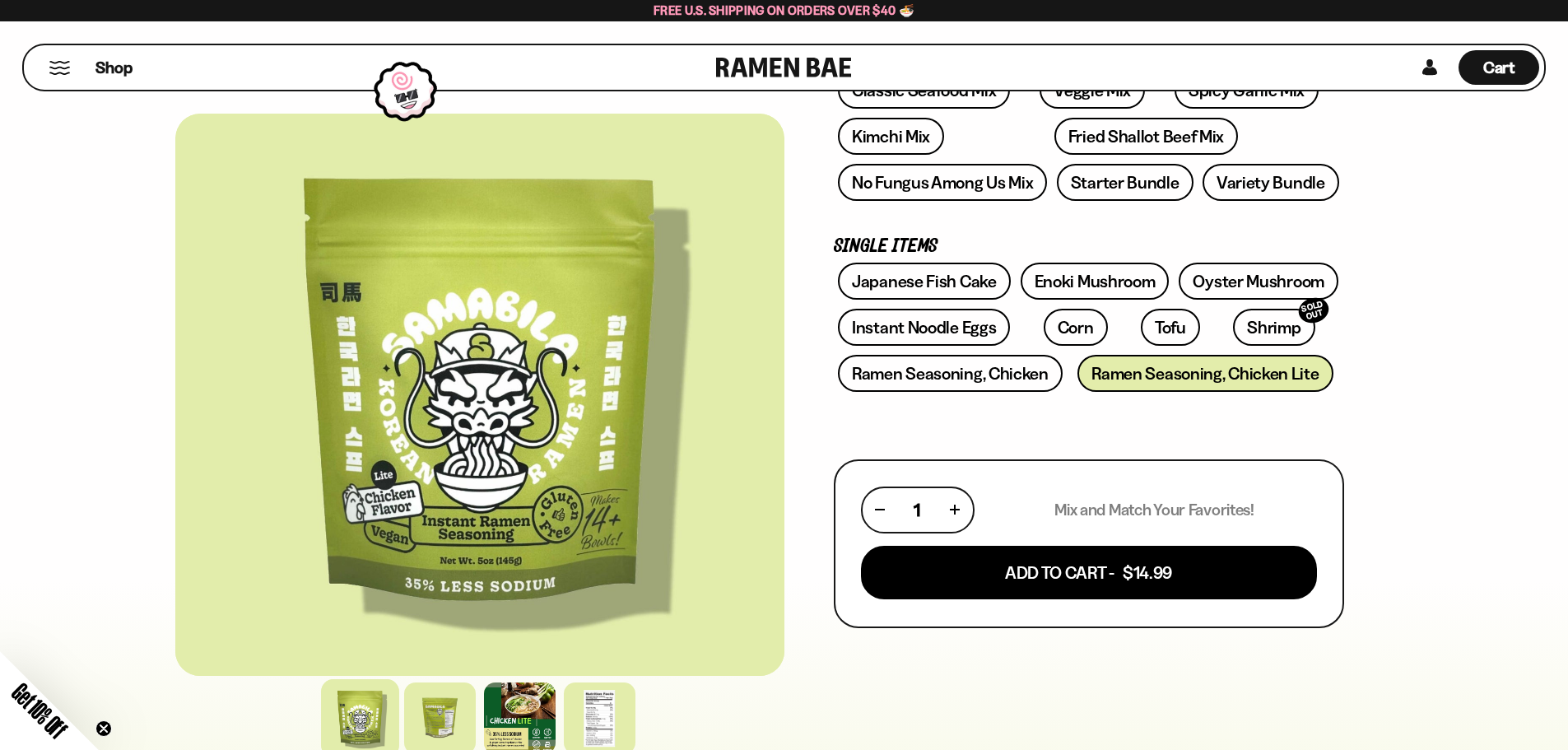
scroll to position [329, 0]
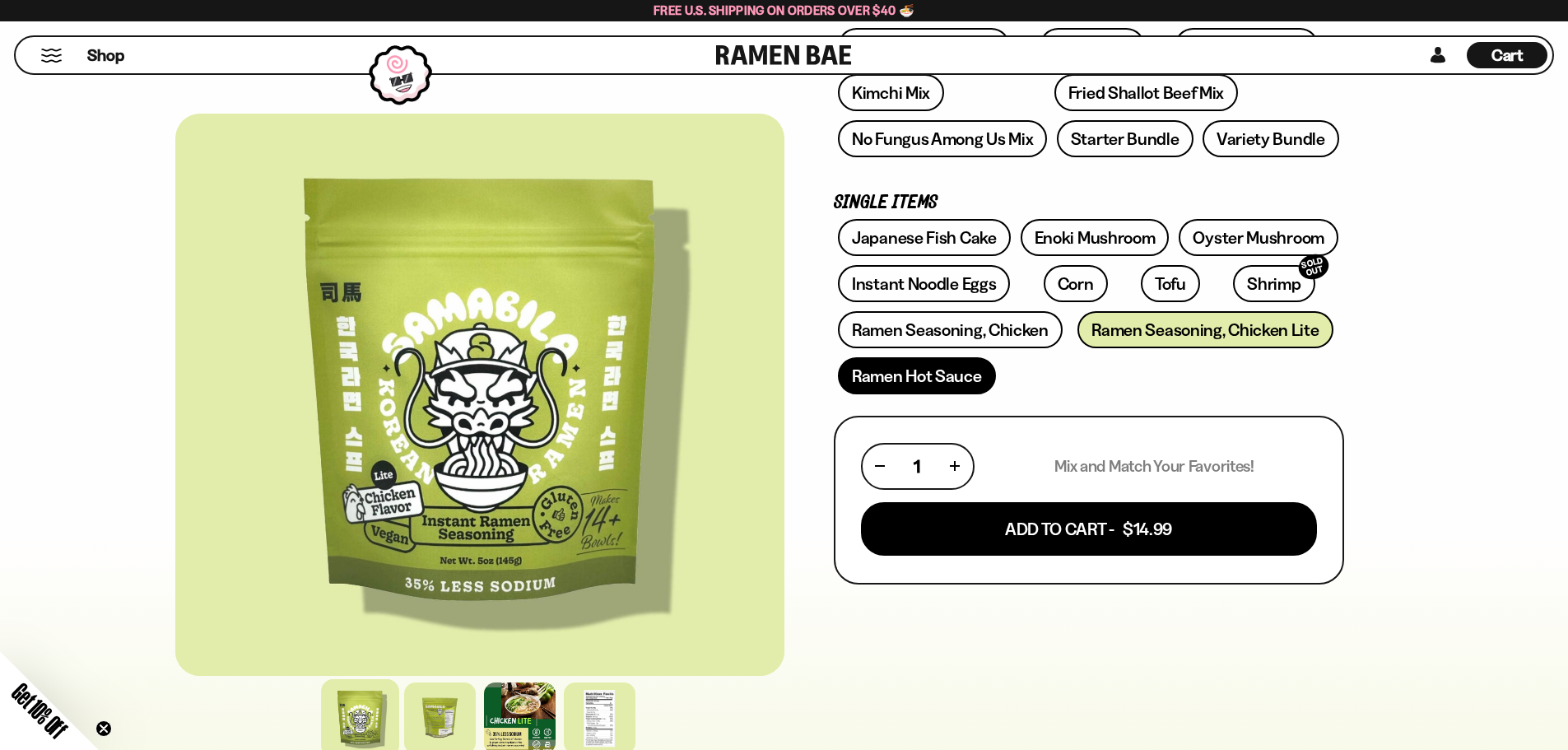
click at [914, 367] on link "Ramen Hot Sauce" at bounding box center [917, 376] width 158 height 37
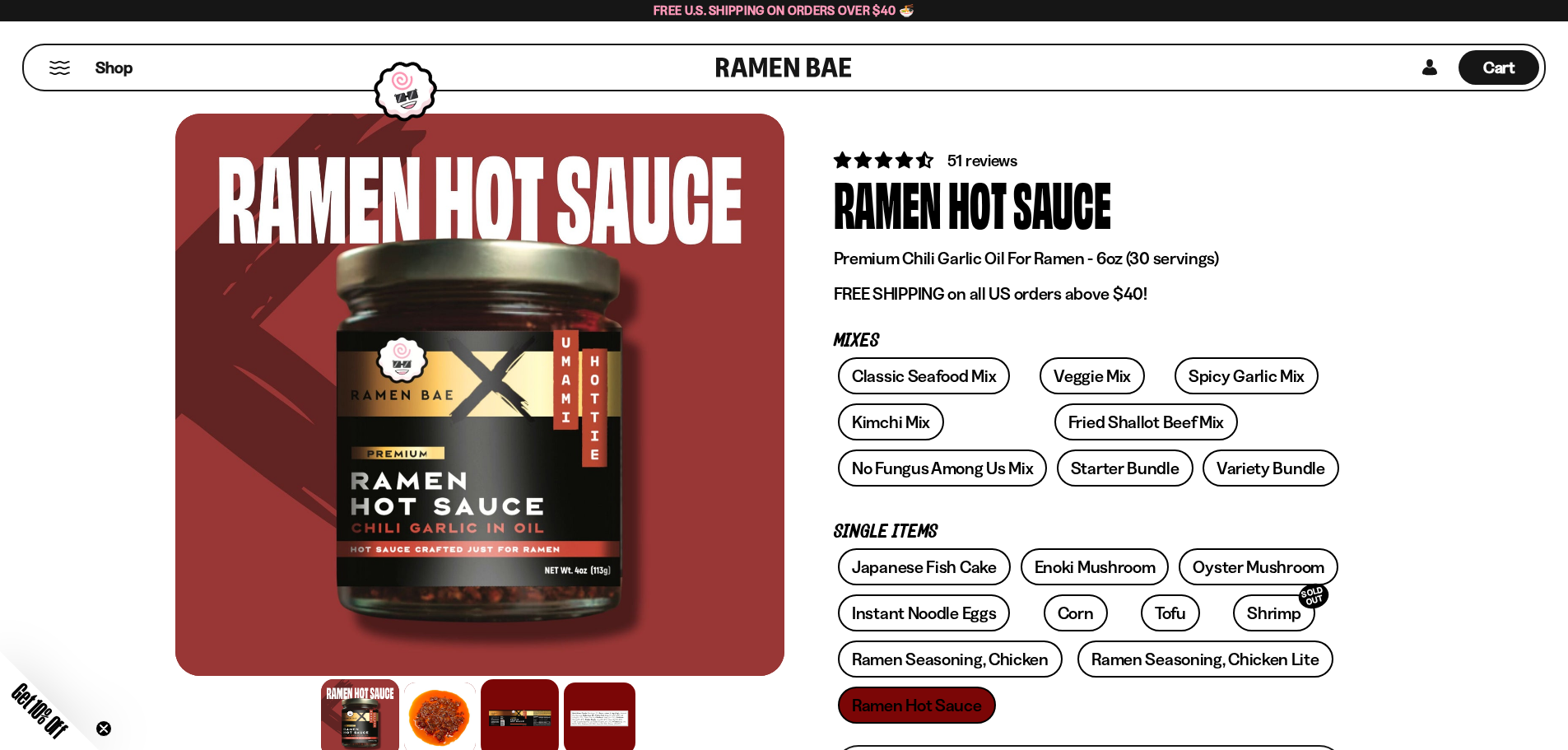
click at [523, 705] on div at bounding box center [520, 719] width 78 height 78
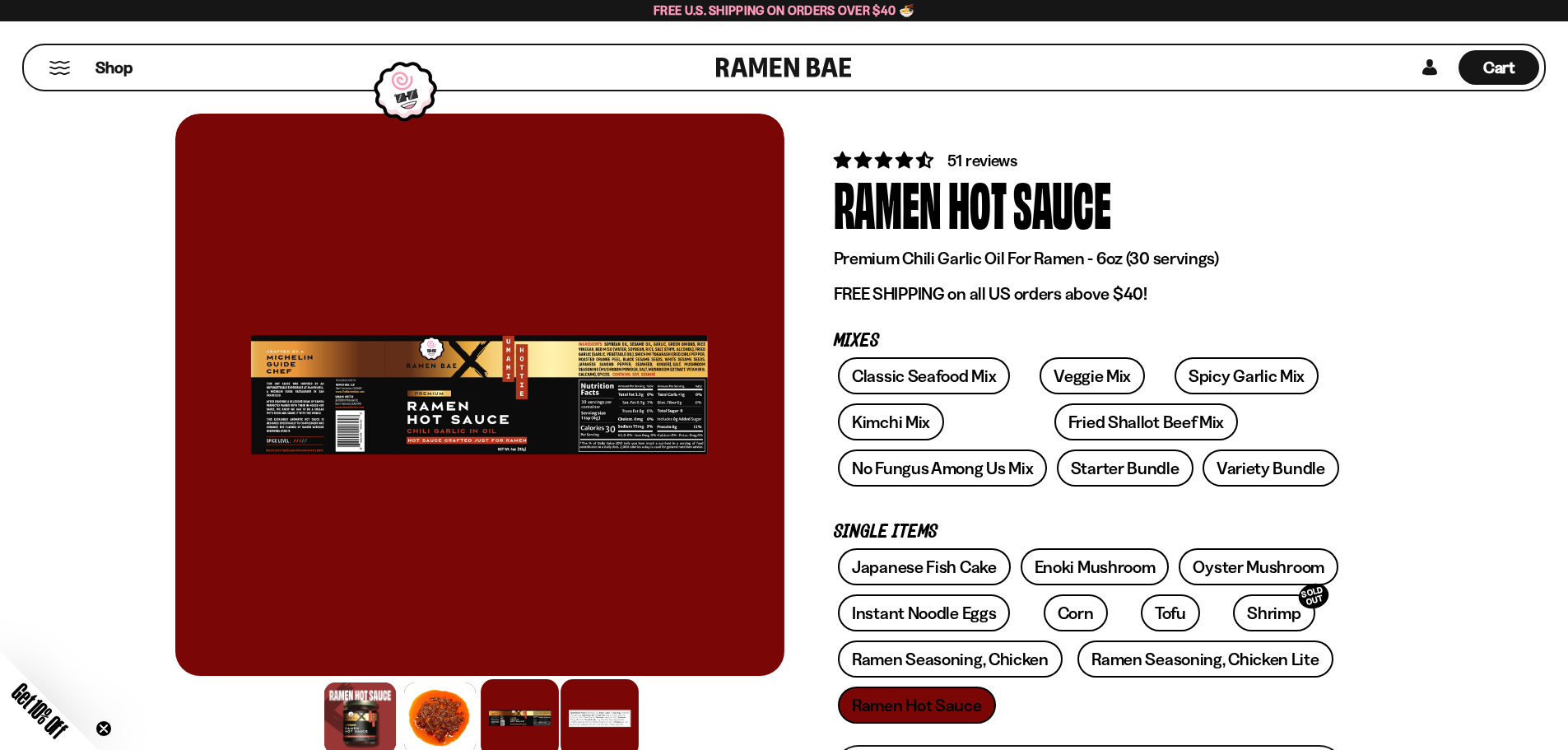
click at [582, 702] on div at bounding box center [599, 719] width 78 height 78
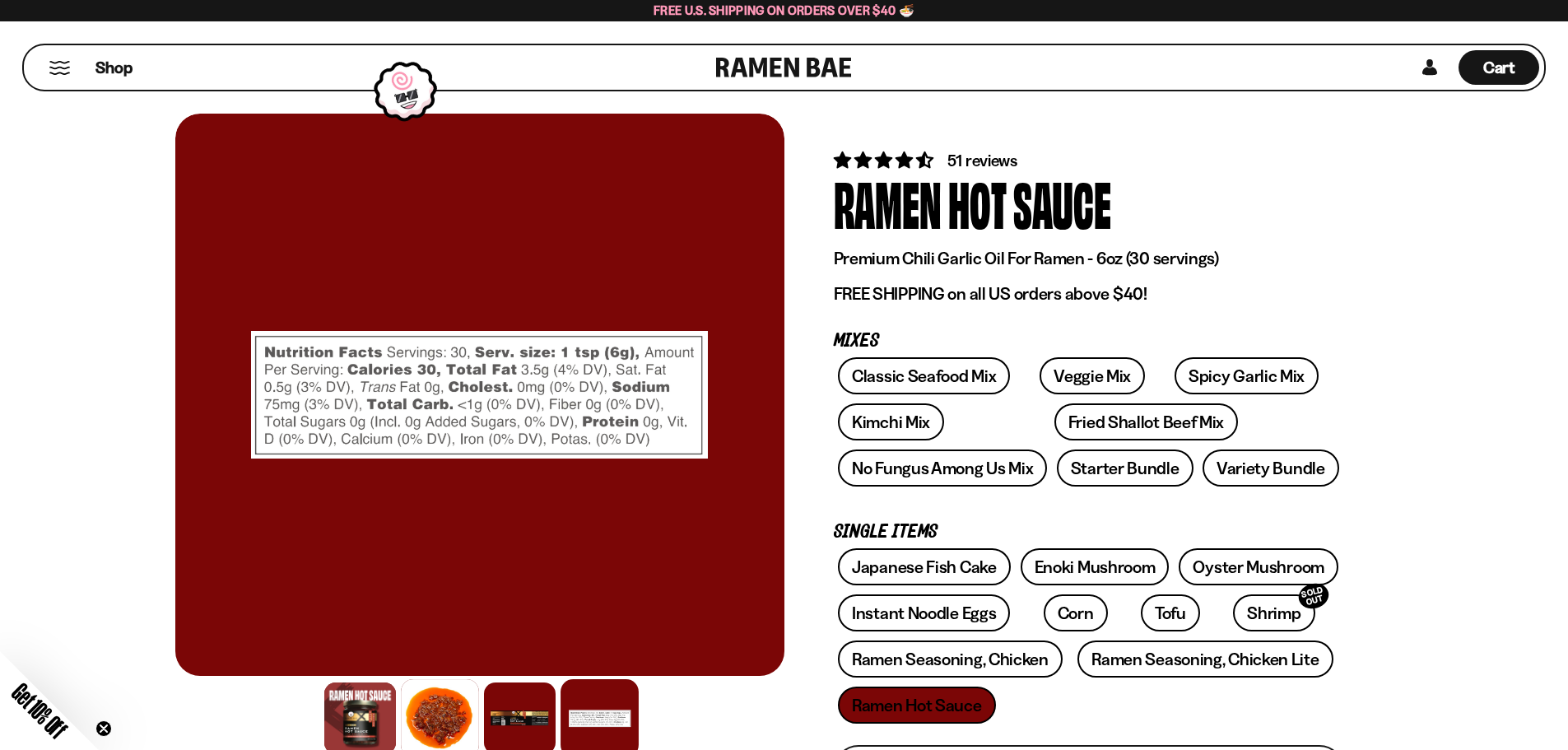
click at [448, 689] on div at bounding box center [440, 719] width 78 height 78
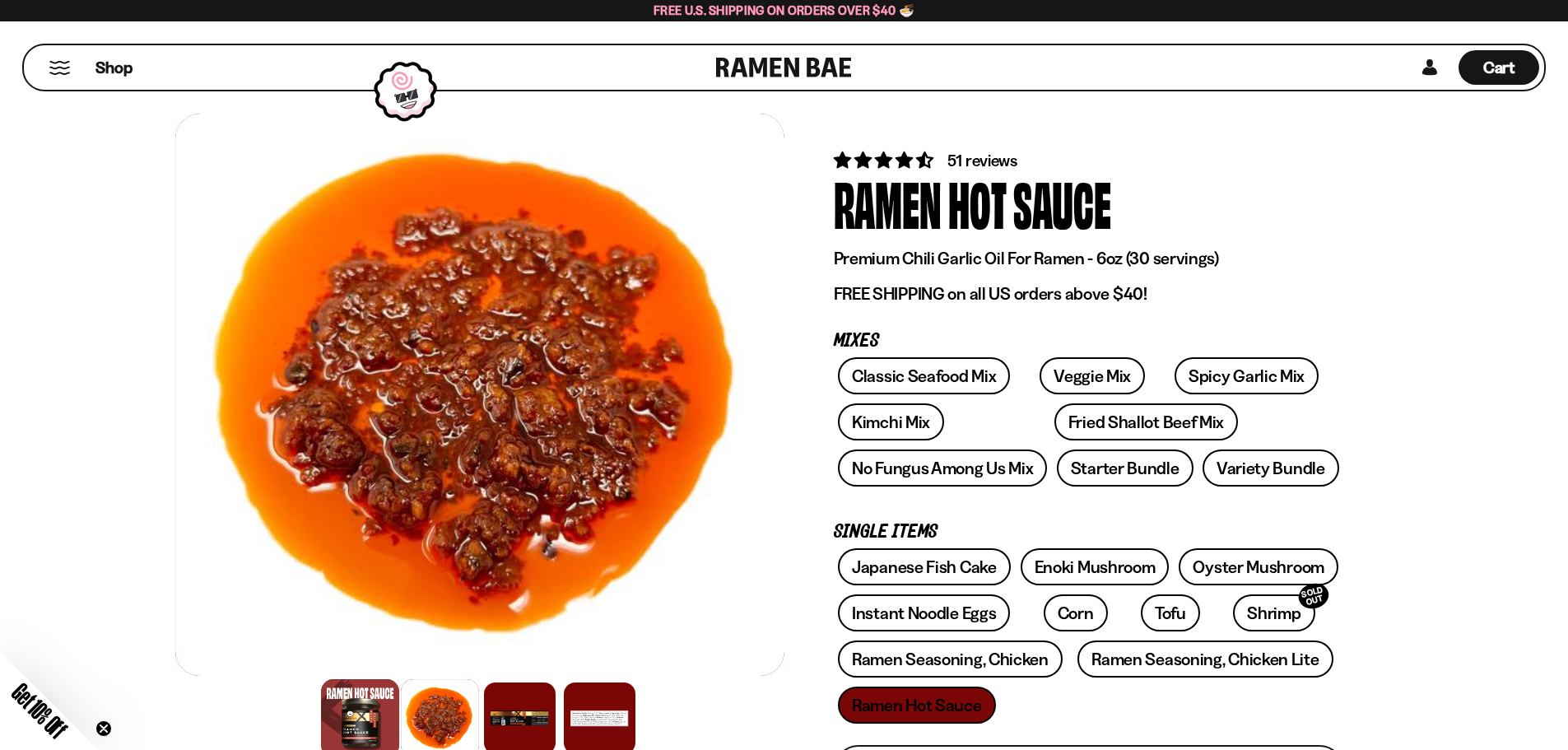
click at [395, 690] on div at bounding box center [360, 719] width 78 height 78
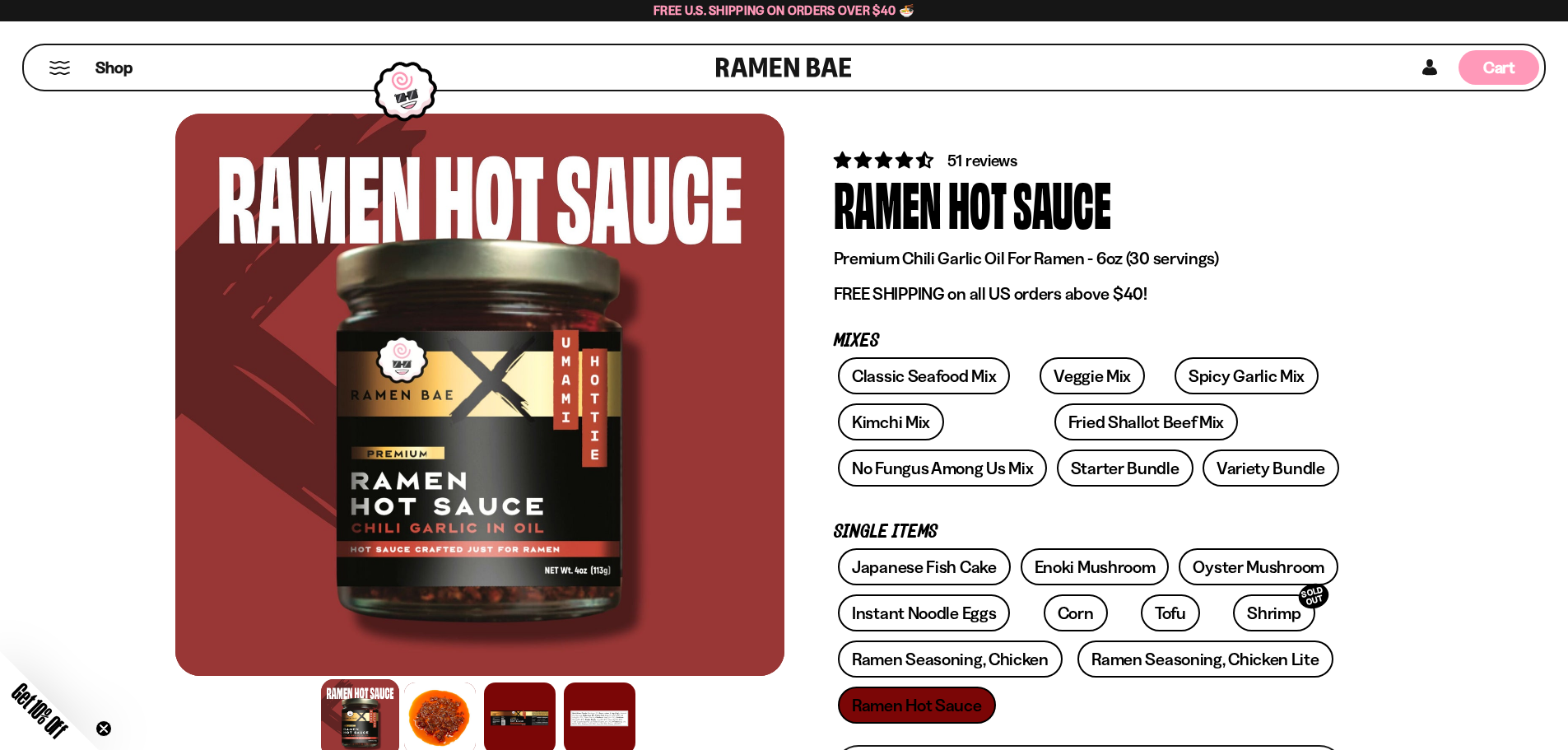
click at [1469, 69] on div "Cart D0381C2F-513E-4F90-8A41-6F0A75DCBAAA" at bounding box center [1498, 67] width 81 height 35
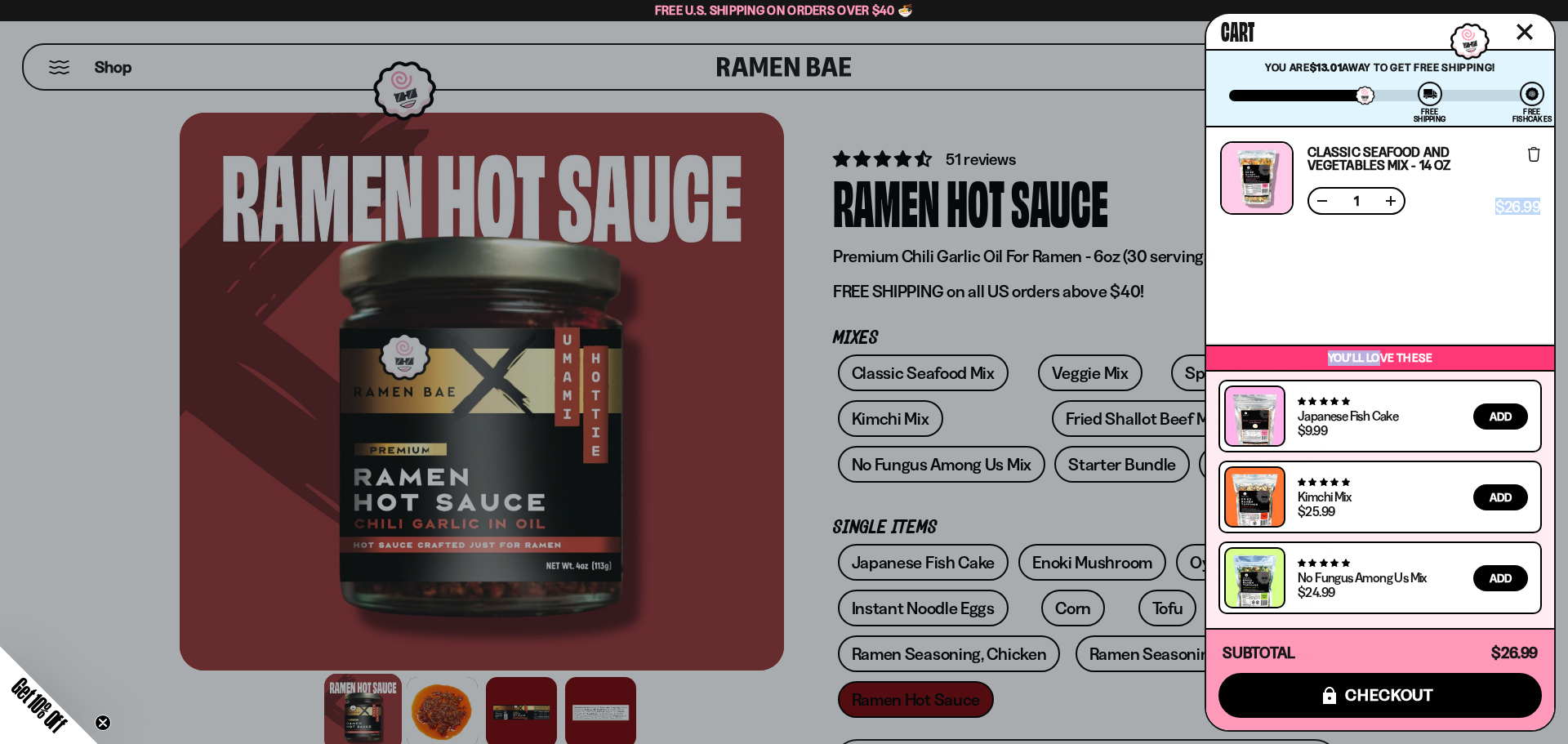
drag, startPoint x: 1383, startPoint y: 362, endPoint x: 1378, endPoint y: 303, distance: 59.2
click at [1378, 303] on div "Classic Seafood and Vegetables Mix - 14 OZ Free Gift Subscription: 1 $26.99 $26…" at bounding box center [1380, 381] width 348 height 509
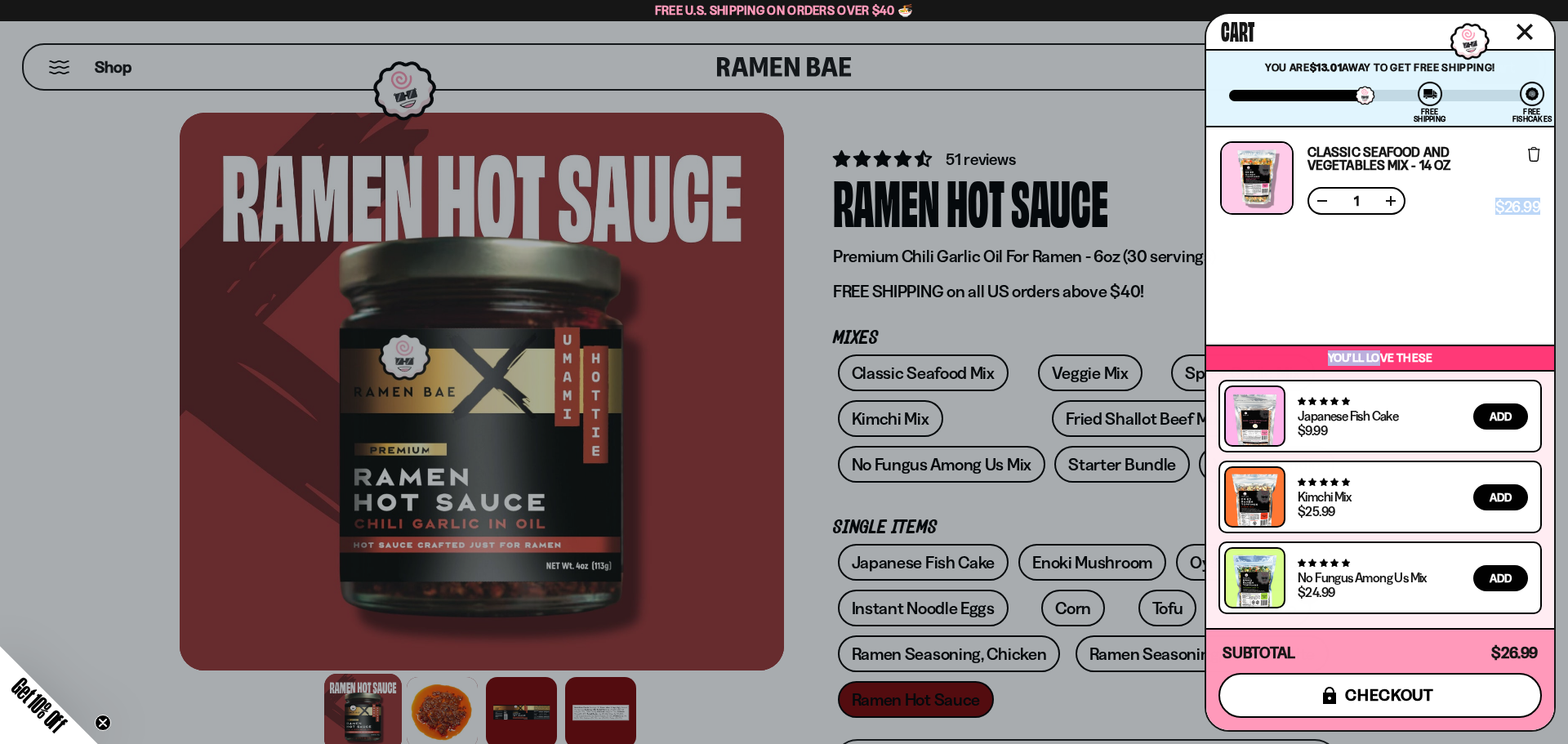
click at [1348, 690] on span "checkout" at bounding box center [1390, 694] width 89 height 18
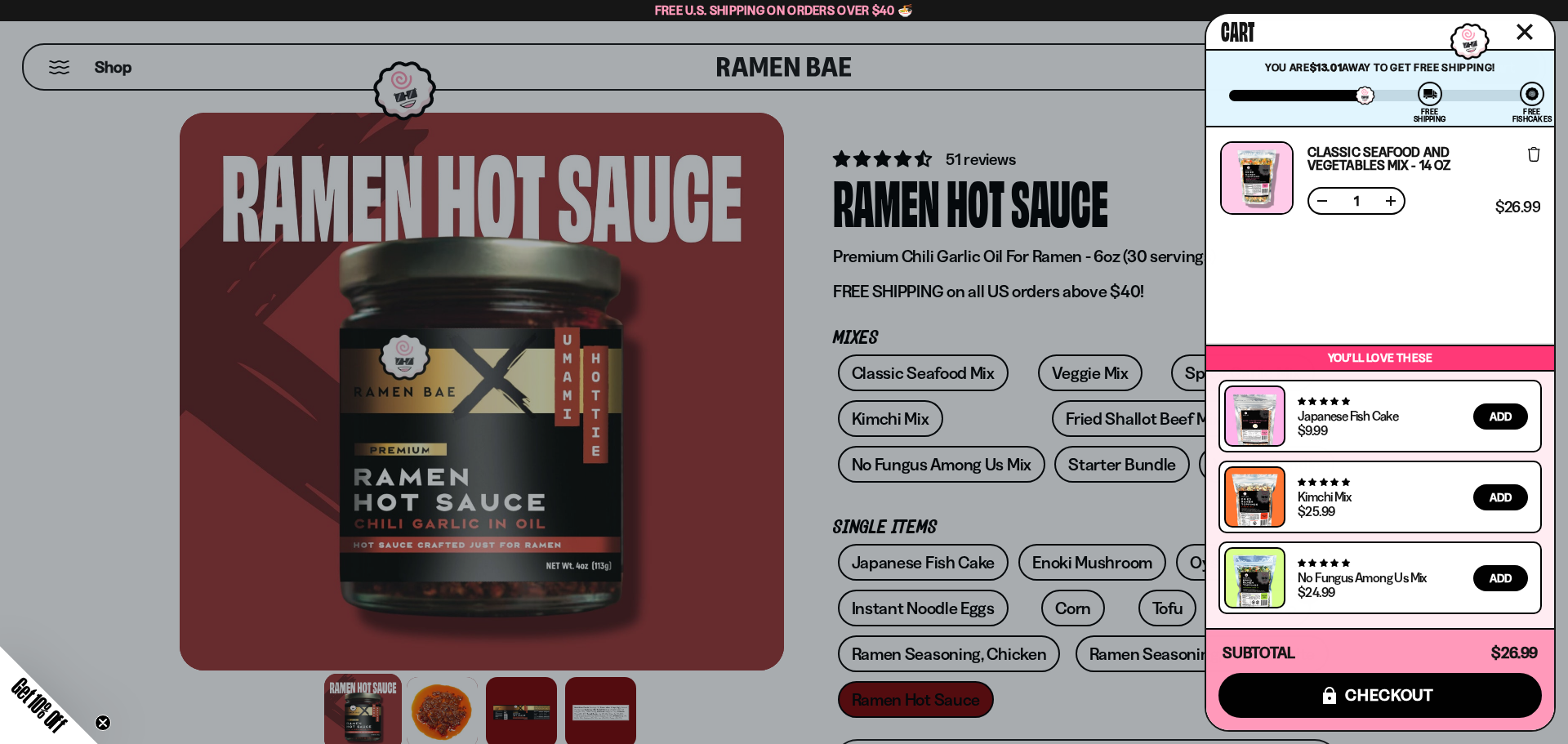
click at [1108, 278] on div at bounding box center [784, 372] width 1568 height 744
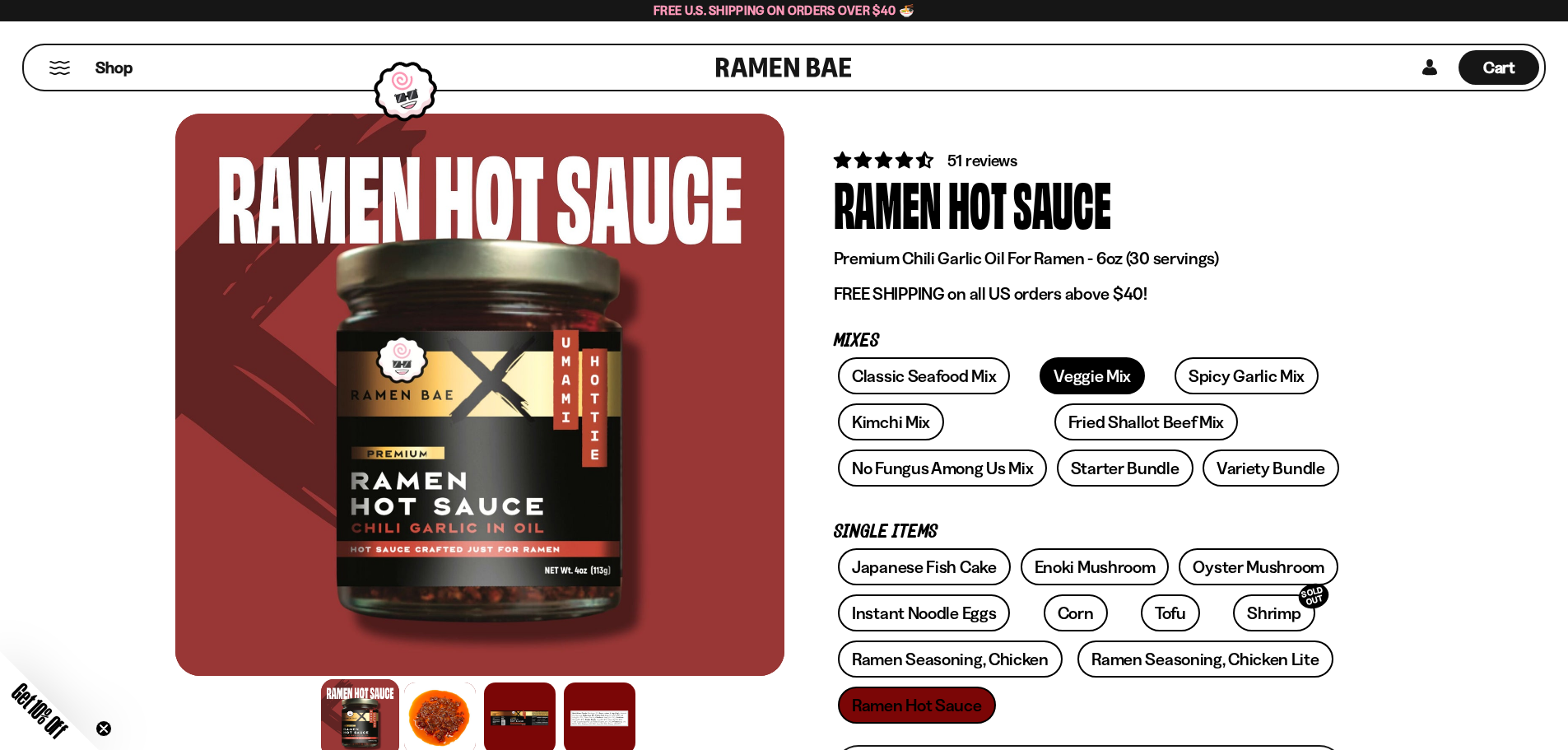
click at [1097, 372] on link "Veggie Mix" at bounding box center [1092, 376] width 105 height 37
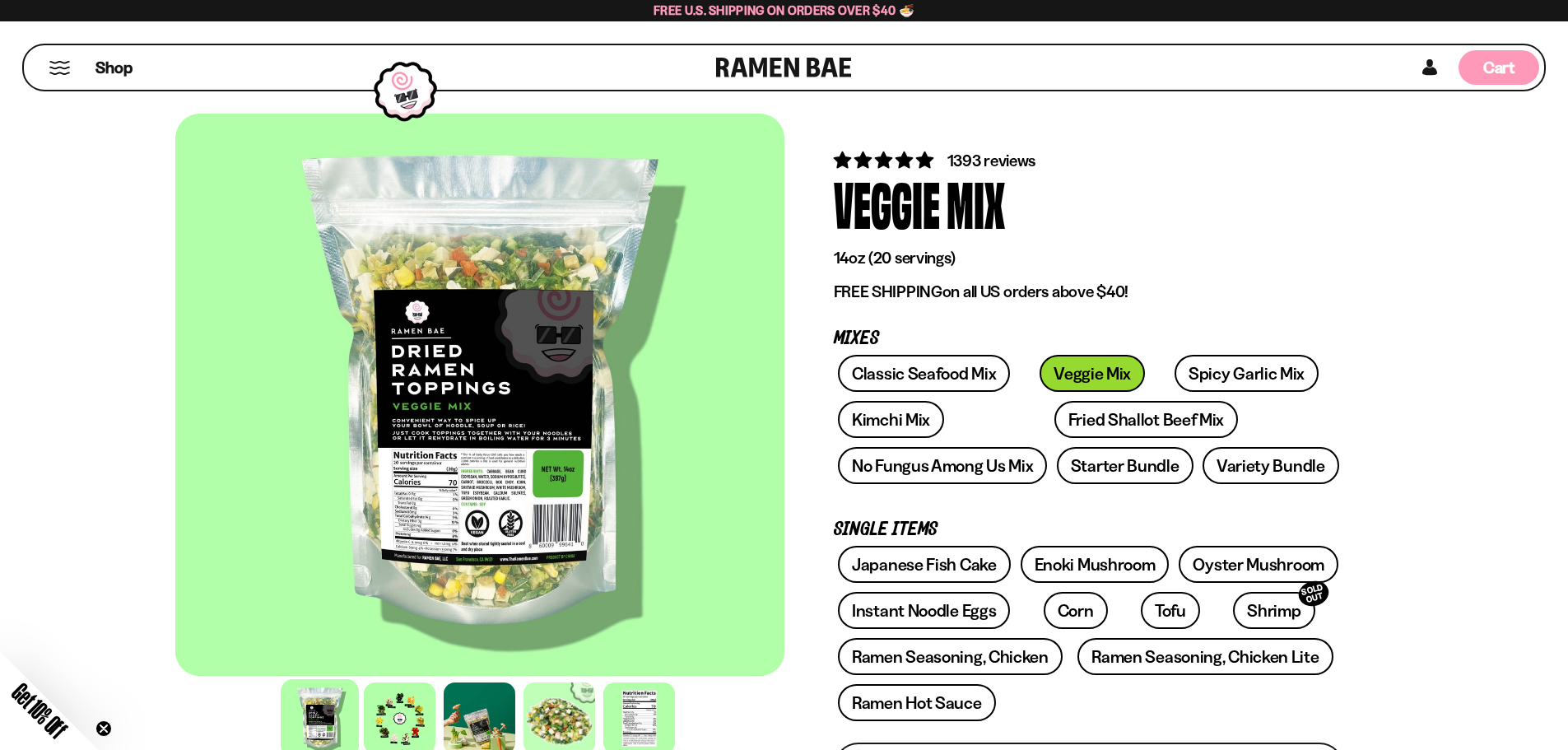
click at [1512, 65] on span "Cart" at bounding box center [1499, 67] width 32 height 20
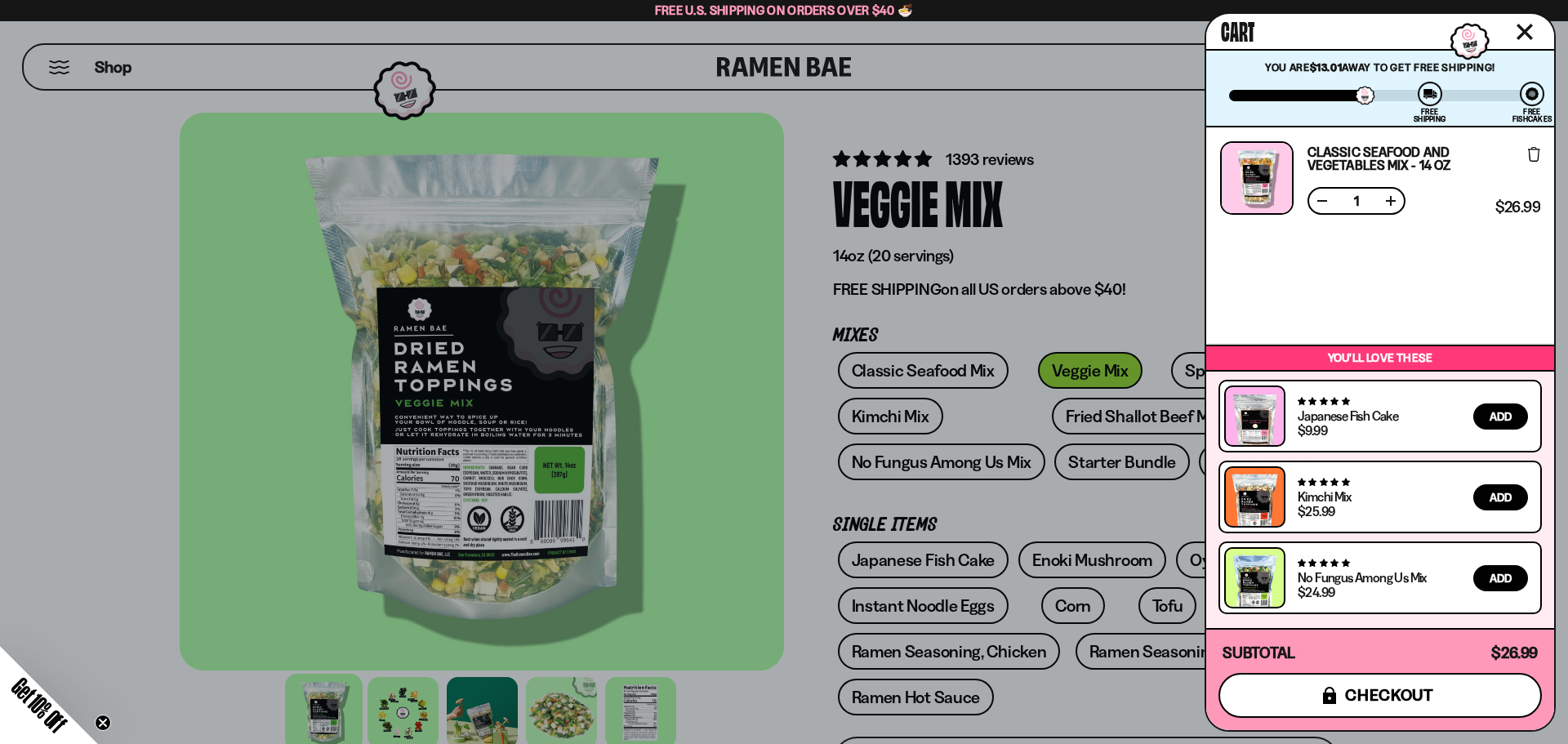
click at [1373, 682] on button "icons8-lock checkout" at bounding box center [1380, 695] width 323 height 45
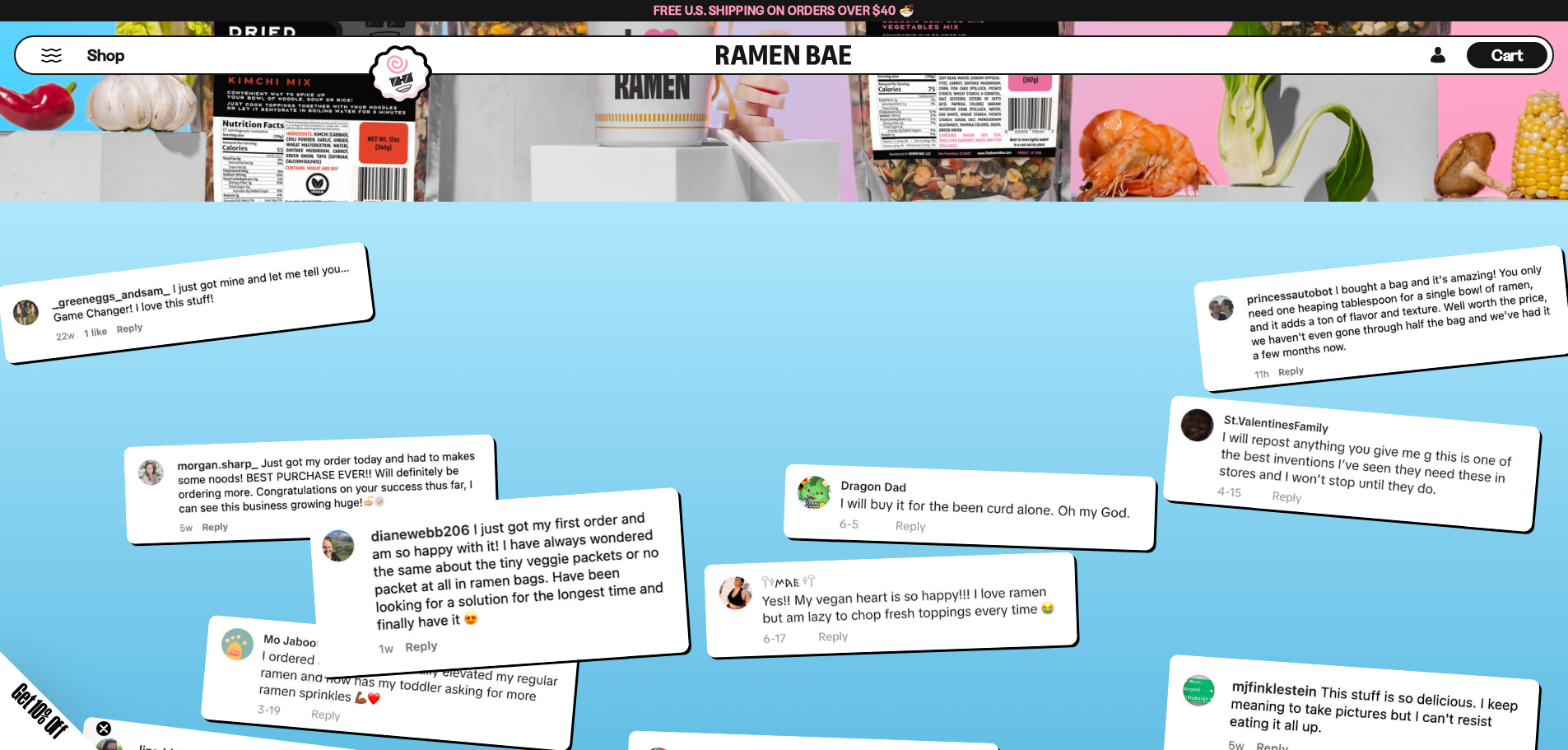
scroll to position [7329, 0]
